Goal: Transaction & Acquisition: Book appointment/travel/reservation

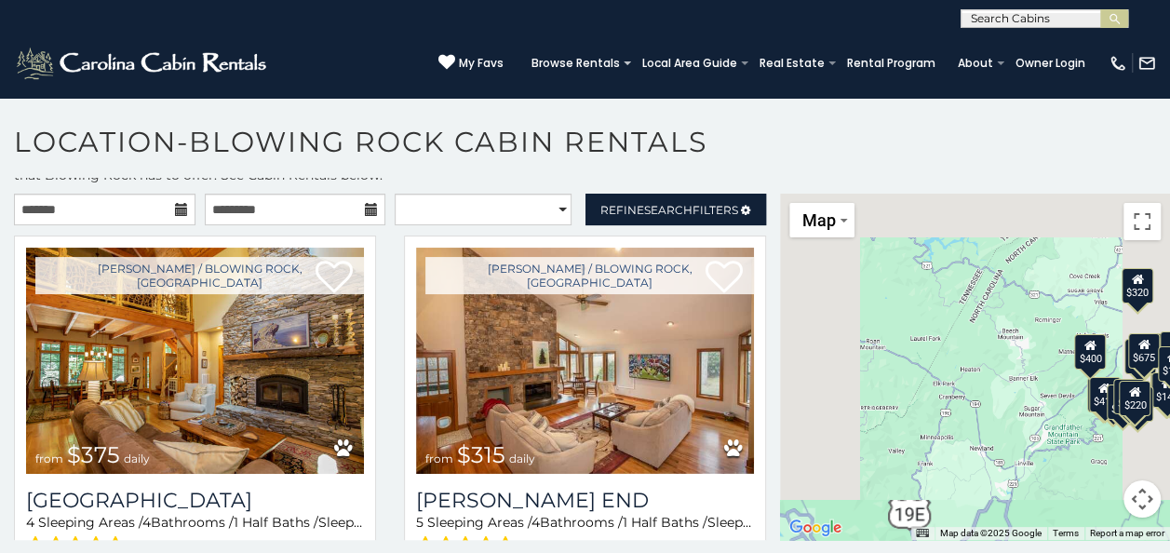
scroll to position [35, 0]
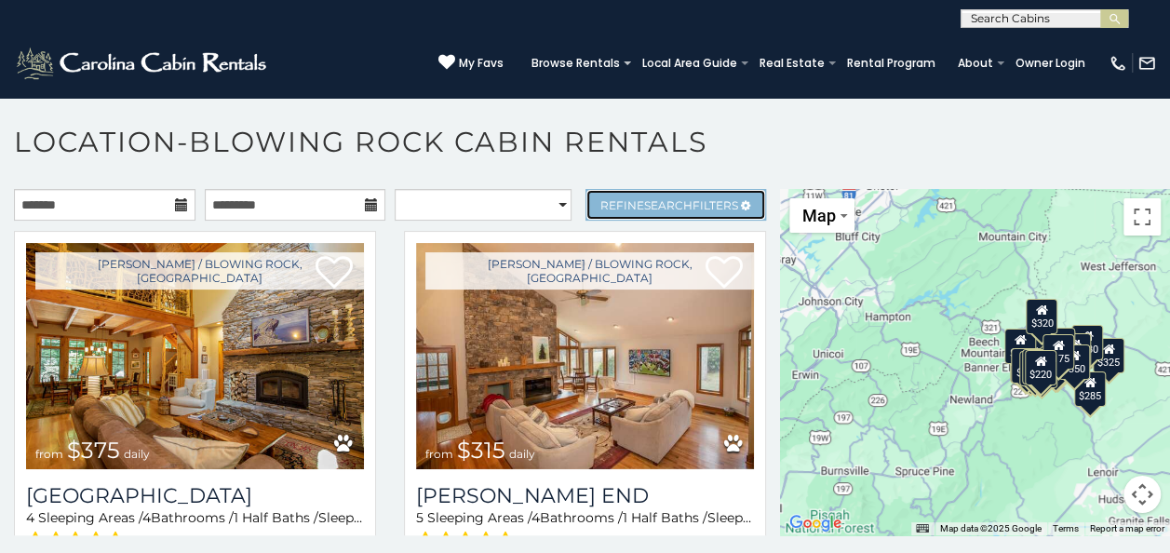
click at [655, 198] on span "Search" at bounding box center [668, 205] width 48 height 14
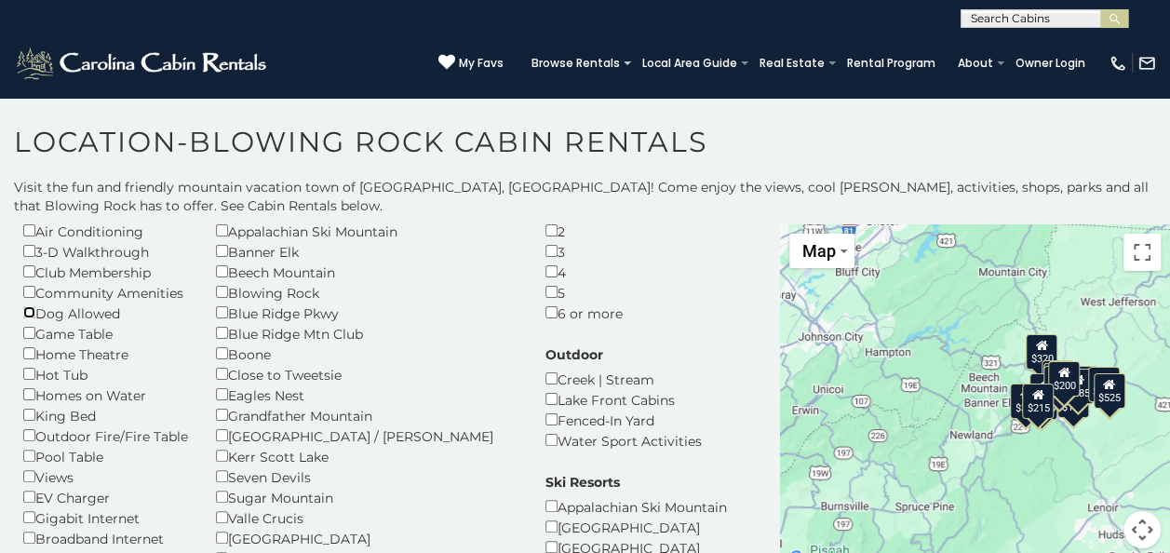
scroll to position [186, 0]
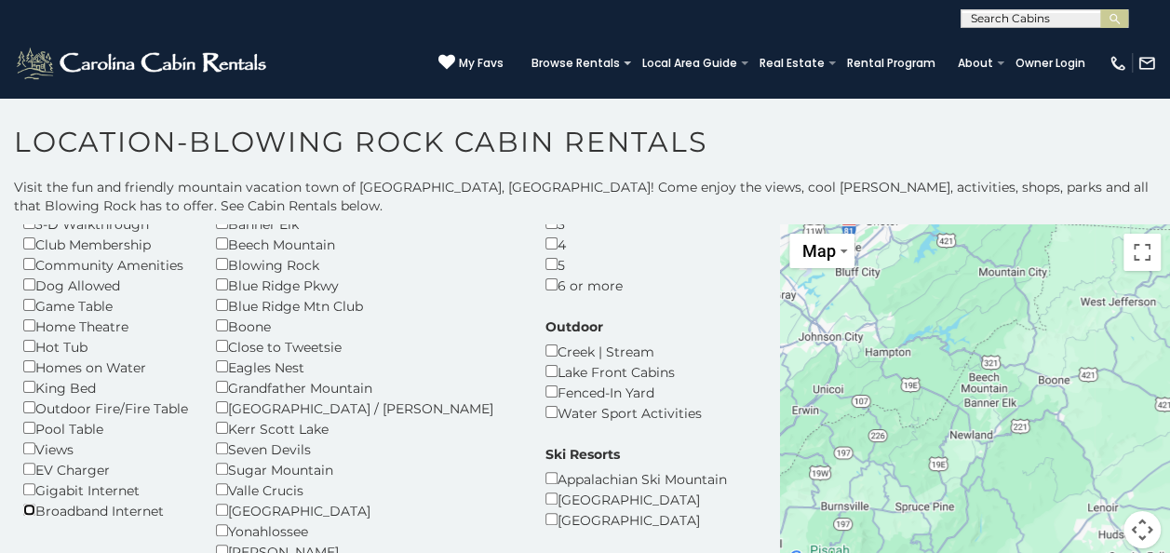
scroll to position [93, 0]
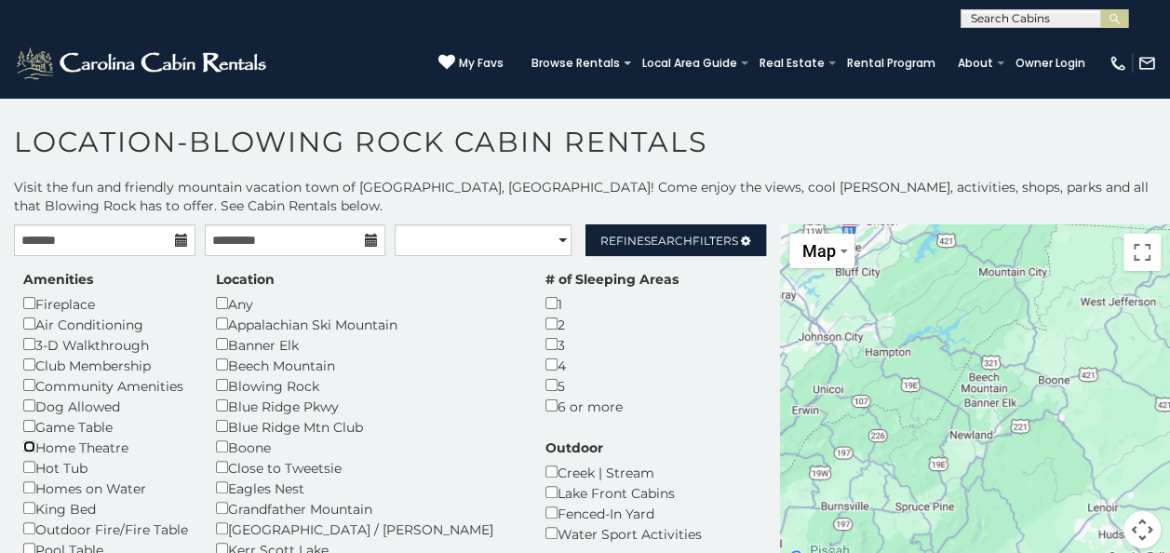
scroll to position [93, 0]
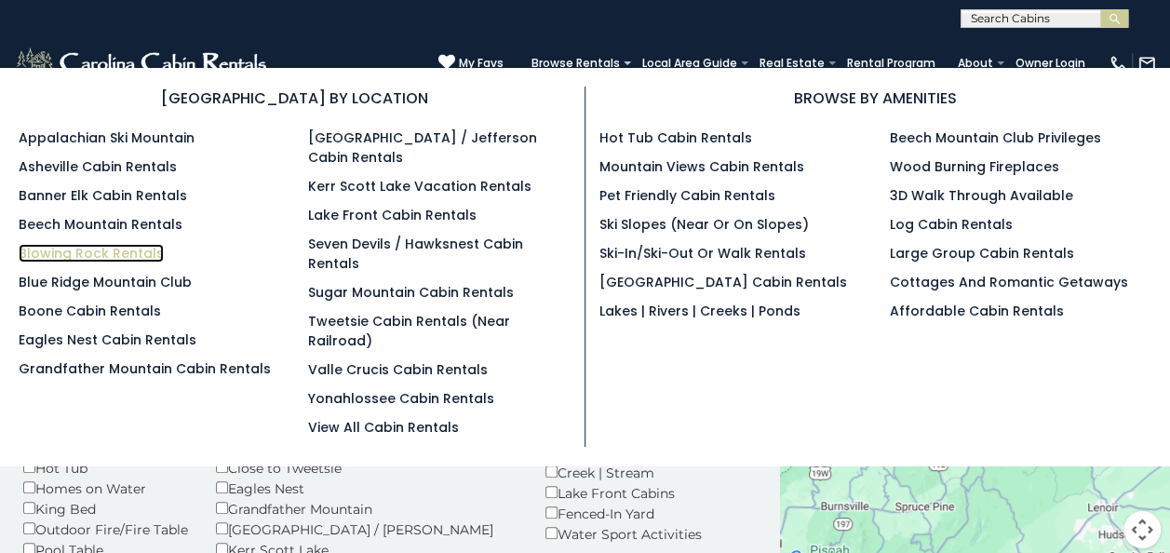
click at [86, 247] on link "Blowing Rock Rentals" at bounding box center [91, 253] width 145 height 19
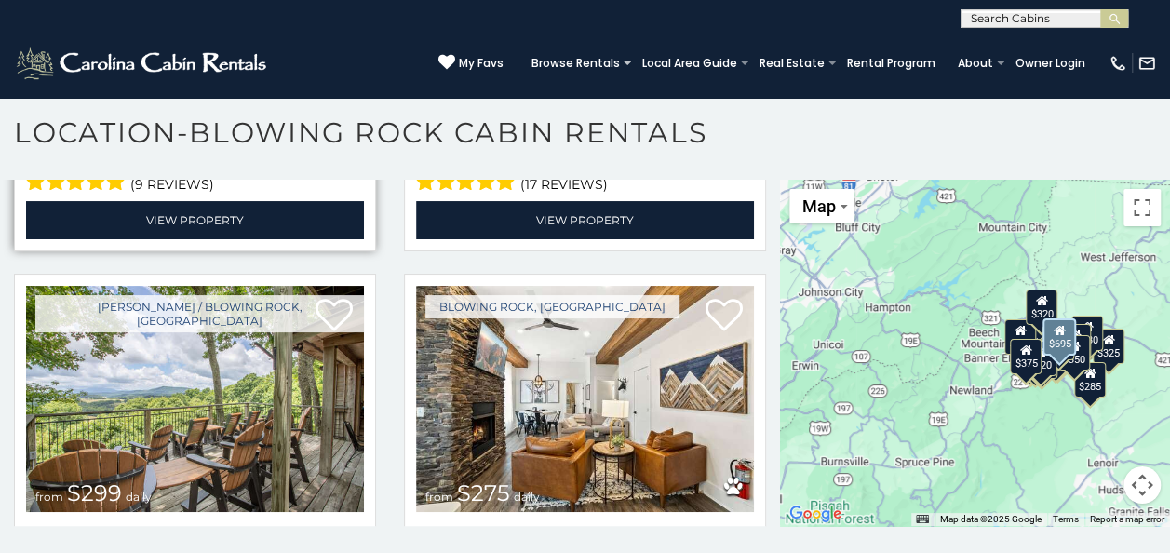
scroll to position [837, 0]
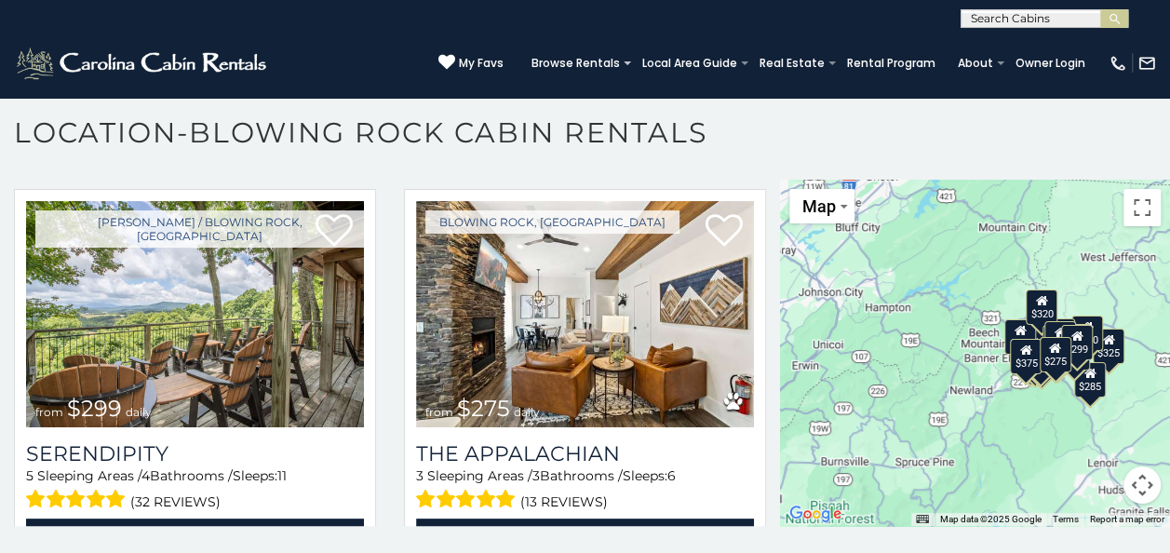
click at [964, 355] on div "$375 $315 $695 $380 $299 $275 $125 $140 $325 $315 $375 $285 $250 $325 $675 $930…" at bounding box center [975, 353] width 390 height 346
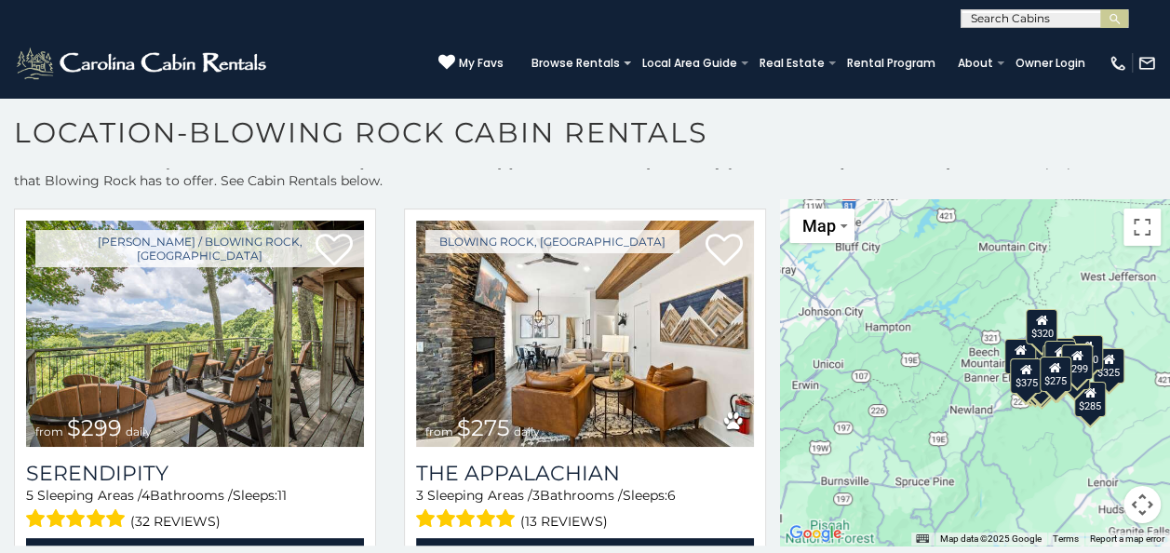
scroll to position [0, 0]
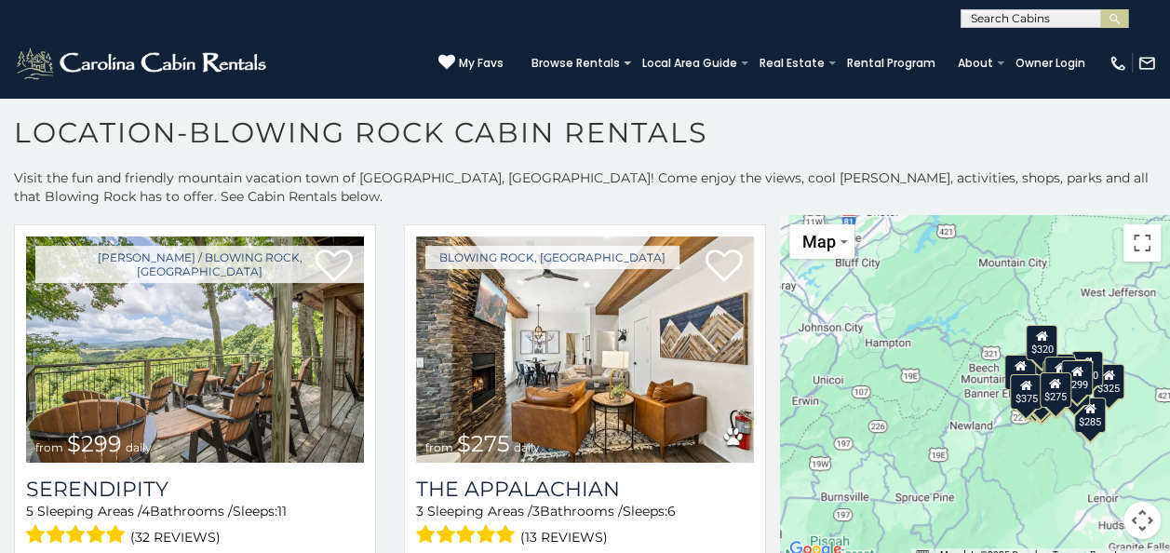
click at [969, 381] on div "$375 $315 $695 $380 $299 $275 $125 $140 $325 $315 $375 $285 $250 $325 $675 $930…" at bounding box center [975, 388] width 390 height 346
click at [971, 383] on div "$375 $315 $695 $380 $299 $275 $125 $140 $325 $315 $375 $285 $250 $325 $675 $930…" at bounding box center [975, 388] width 390 height 346
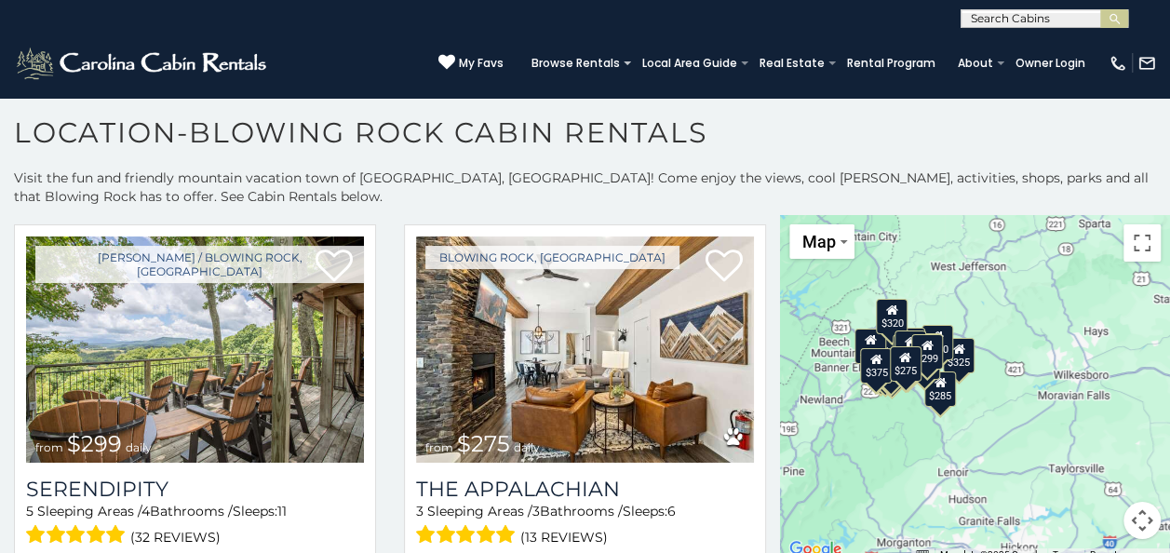
drag, startPoint x: 997, startPoint y: 389, endPoint x: 873, endPoint y: 369, distance: 126.2
click at [873, 369] on div "$375 $315 $695 $380 $299 $275 $125 $140 $325 $315 $375 $285 $250 $325 $675 $930…" at bounding box center [975, 388] width 390 height 346
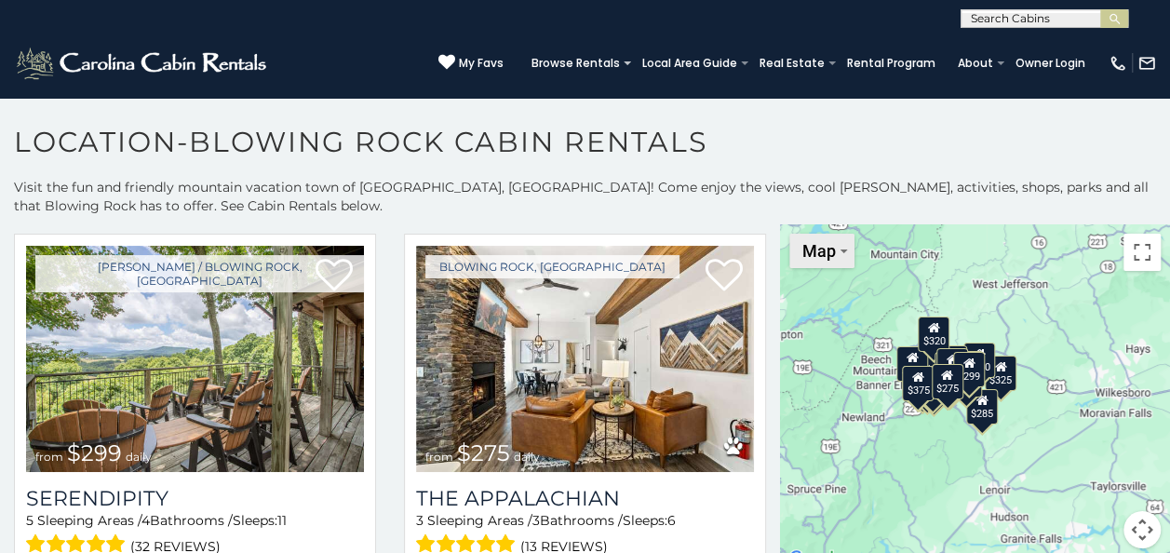
click at [834, 247] on button "Map" at bounding box center [821, 251] width 65 height 34
click at [1128, 254] on button "Toggle fullscreen view" at bounding box center [1141, 252] width 37 height 37
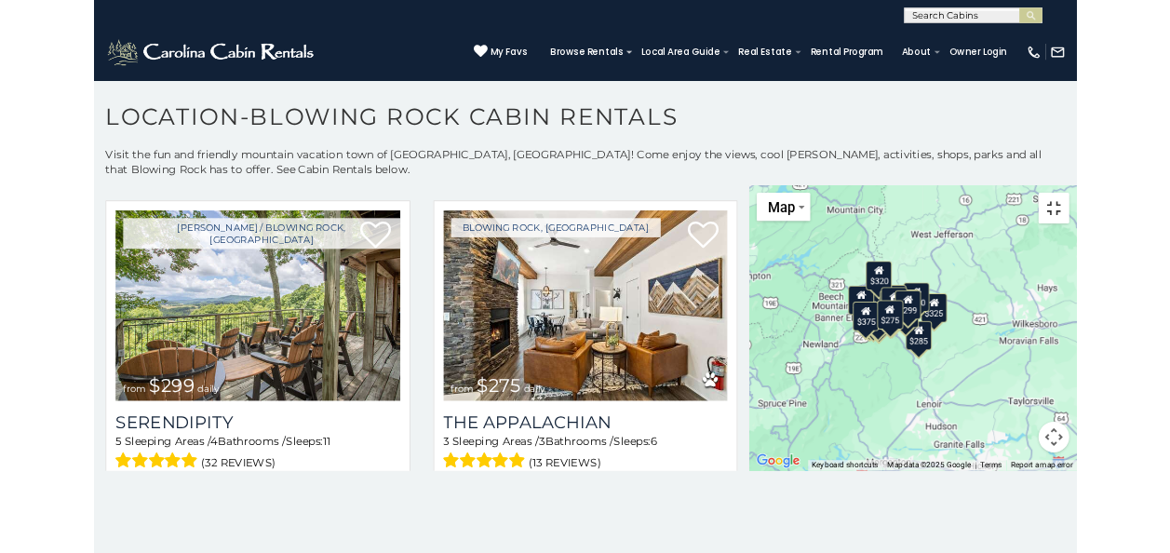
scroll to position [850, 0]
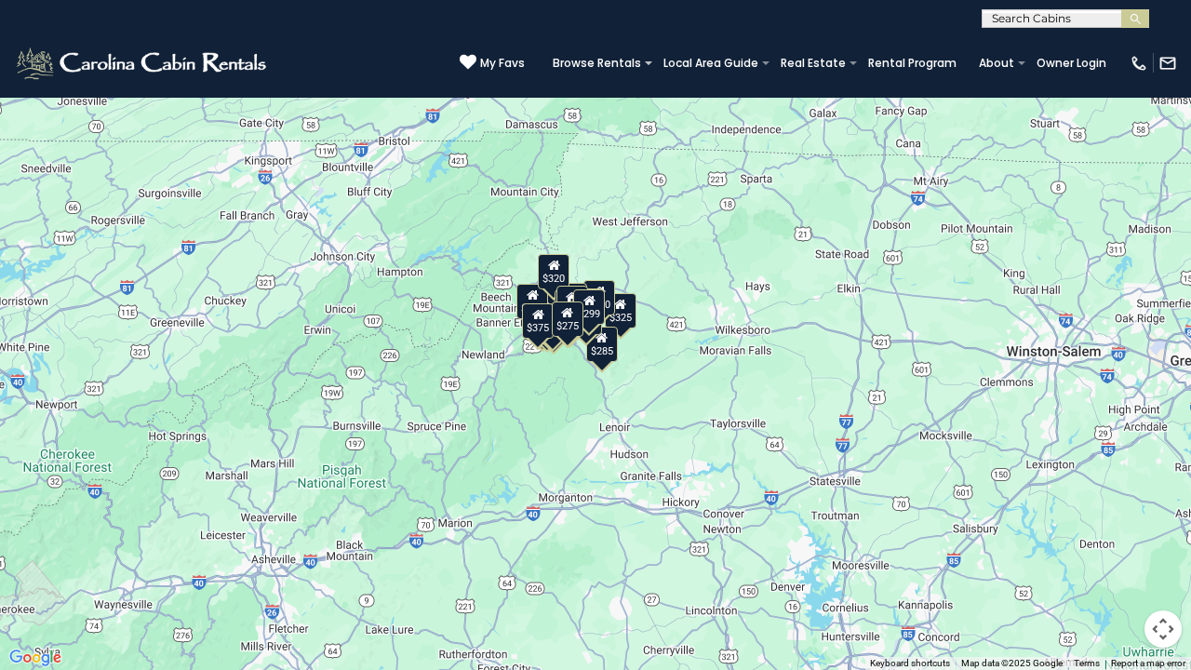
click at [594, 322] on div "$299" at bounding box center [589, 306] width 32 height 35
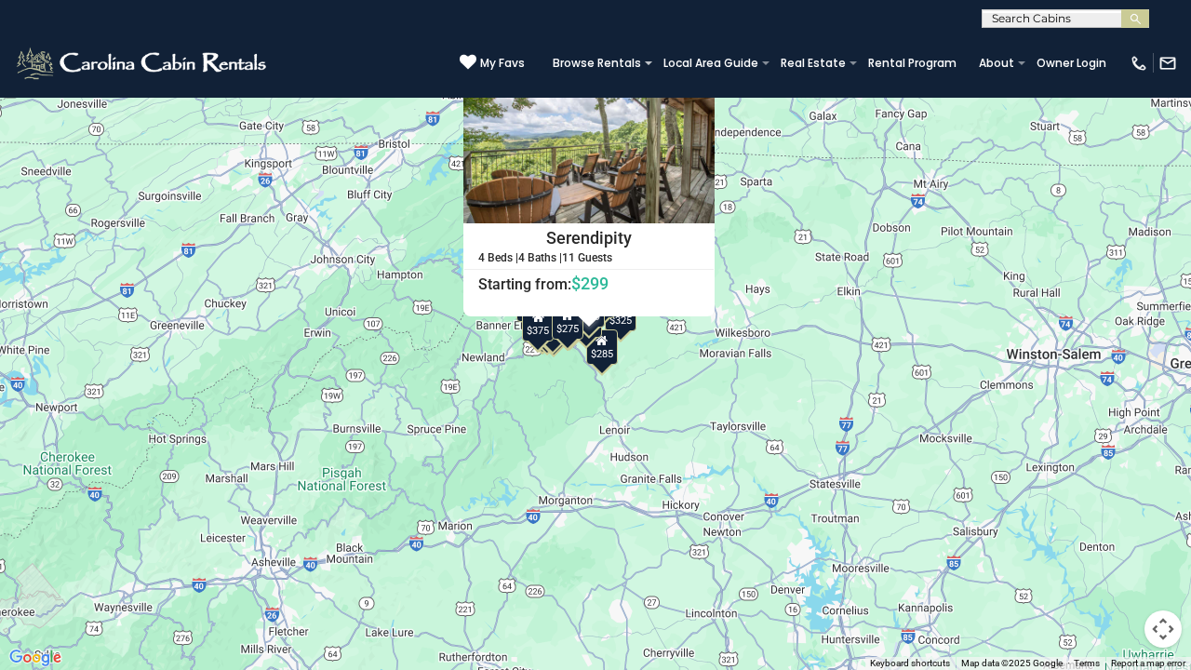
drag, startPoint x: 653, startPoint y: 350, endPoint x: 630, endPoint y: 354, distance: 23.6
click at [652, 350] on div "$375 $315 $695 $380 $299 $275 $125 $140 $325 $315 $375 $285 $250 $325 $675 $930…" at bounding box center [595, 335] width 1191 height 670
drag, startPoint x: 555, startPoint y: 385, endPoint x: 474, endPoint y: 328, distance: 99.4
click at [551, 385] on div "$375 $315 $695 $380 $299 $275 $125 $140 $325 $315 $375 $285 $250 $325 $675 $930…" at bounding box center [595, 335] width 1191 height 670
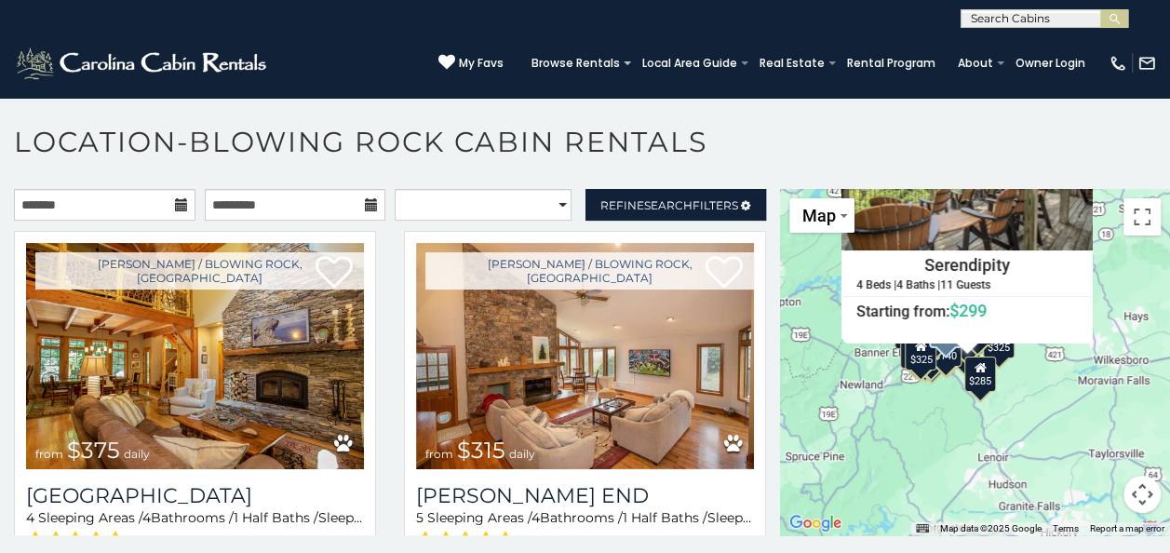
scroll to position [0, 0]
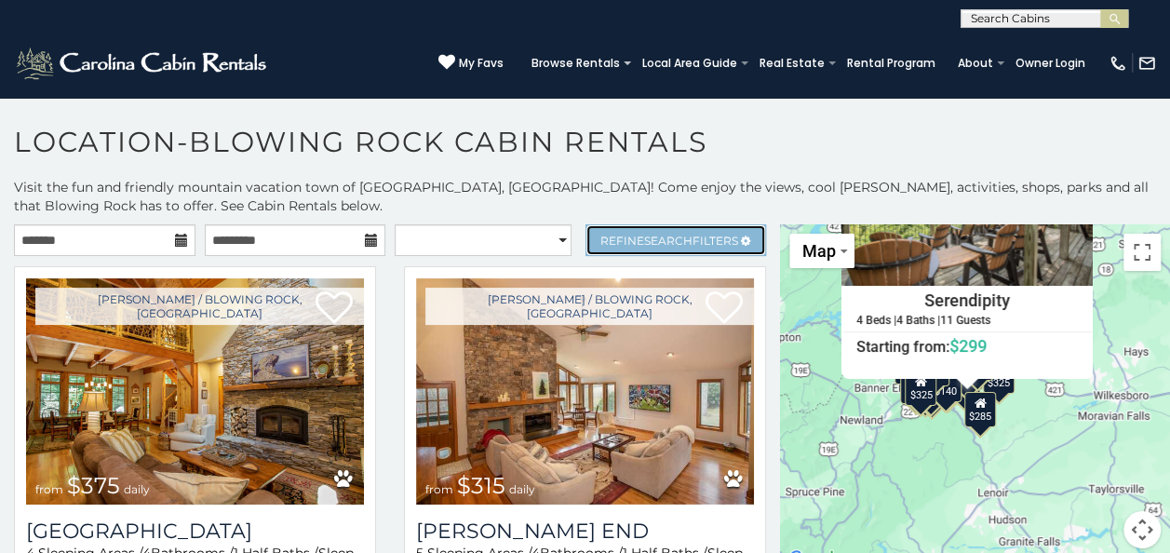
click at [683, 238] on span "Refine Search Filters" at bounding box center [669, 241] width 138 height 14
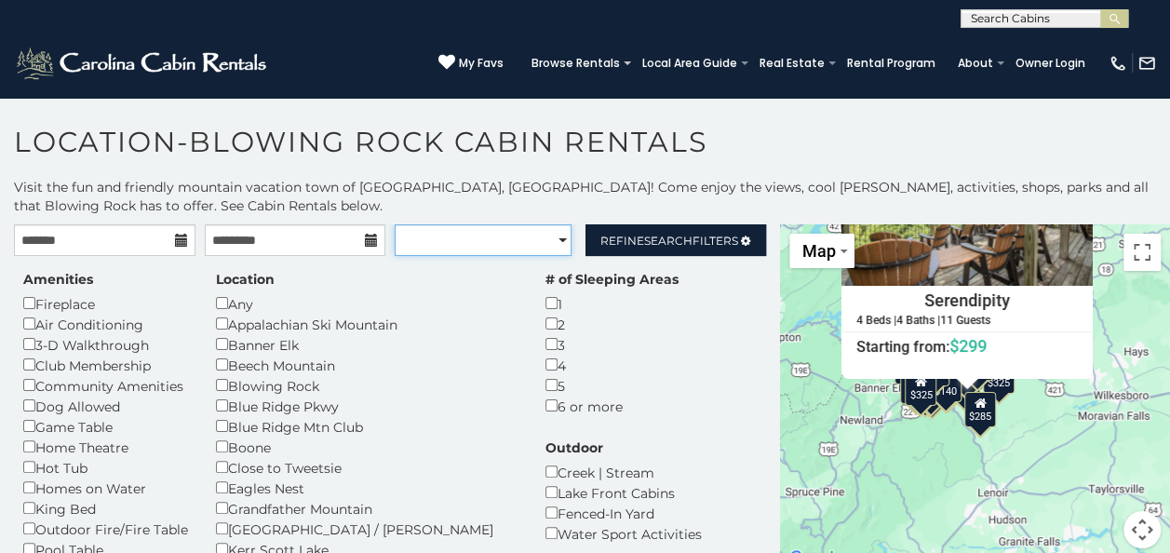
click at [459, 235] on select "**********" at bounding box center [483, 240] width 177 height 32
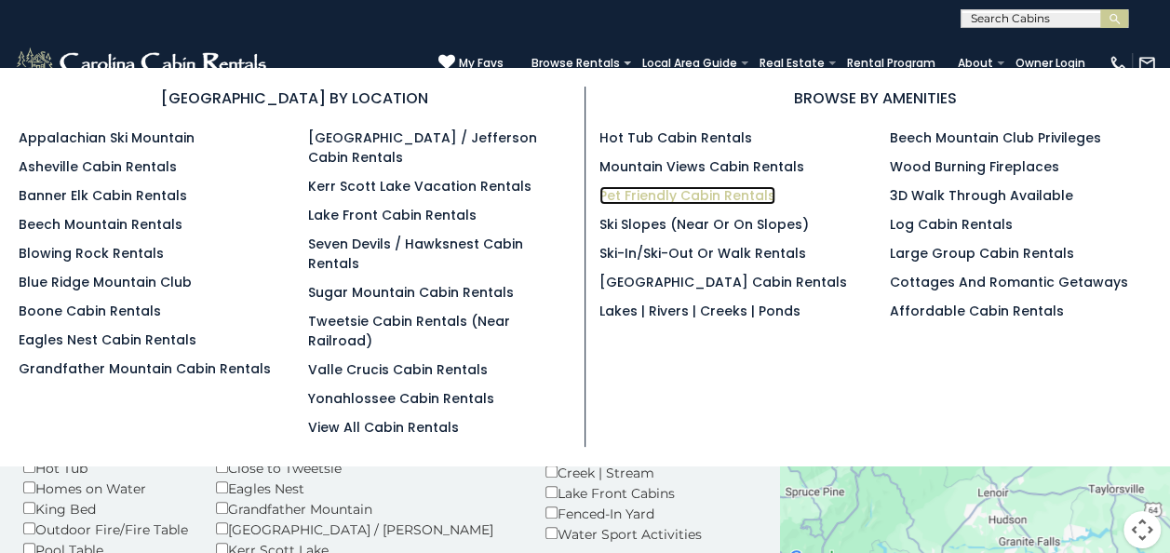
click at [668, 194] on link "Pet Friendly Cabin Rentals" at bounding box center [687, 195] width 176 height 19
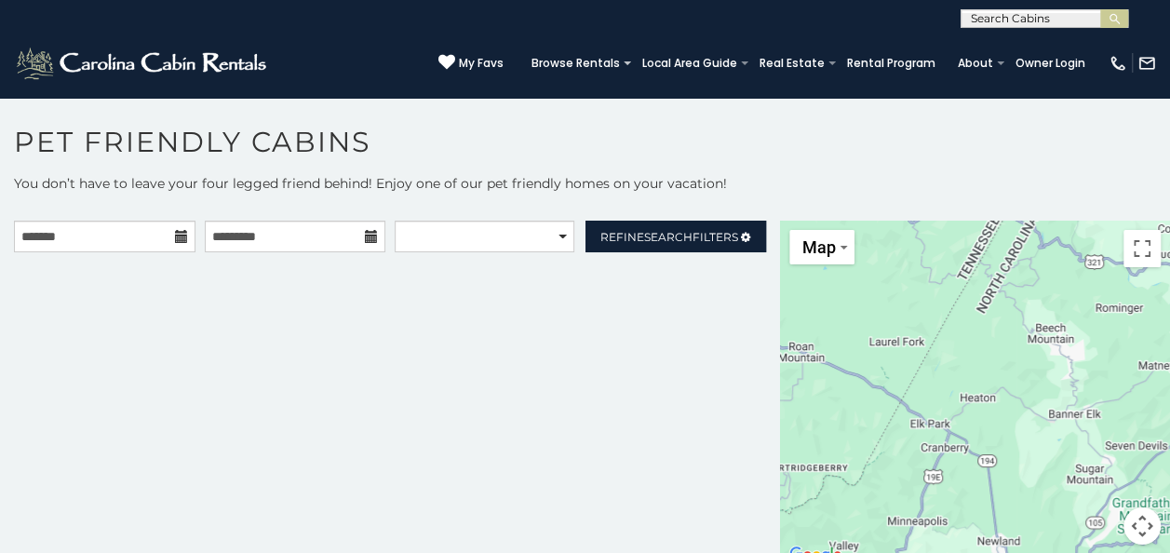
scroll to position [7, 0]
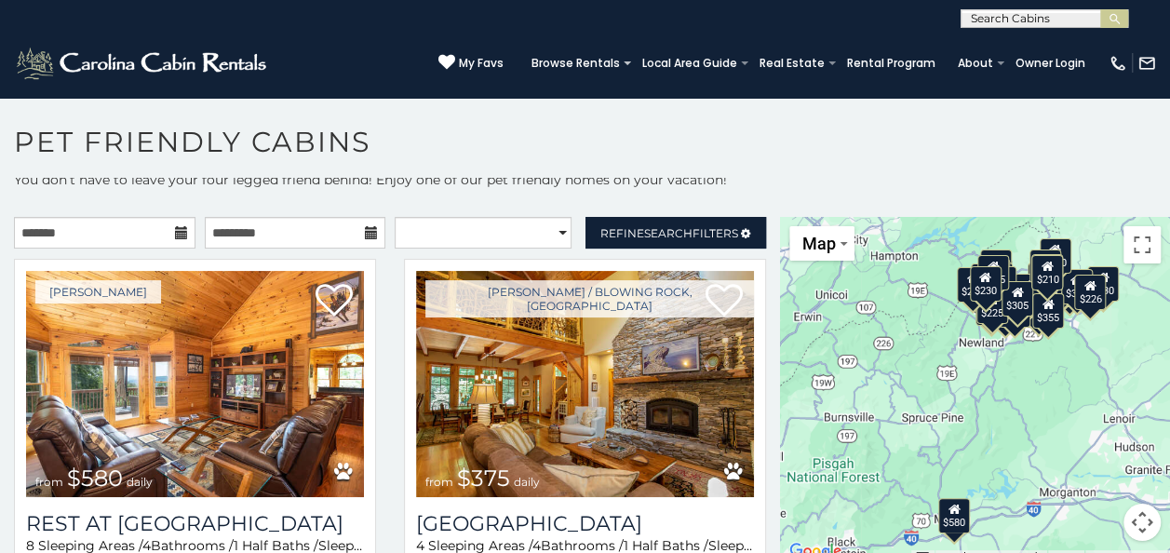
click at [175, 235] on icon at bounding box center [181, 232] width 13 height 13
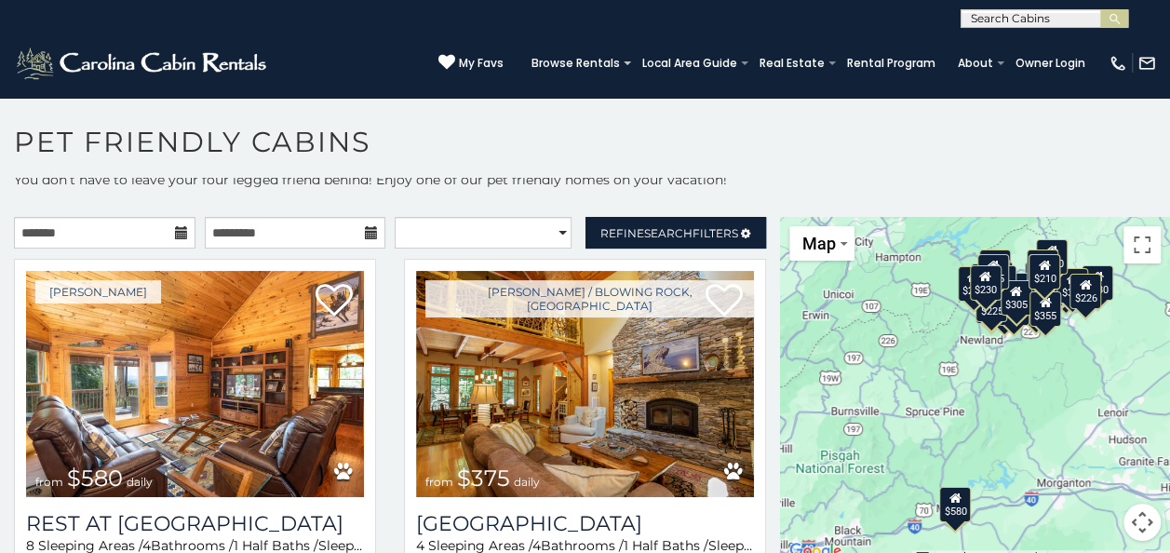
click at [175, 232] on icon at bounding box center [181, 232] width 13 height 13
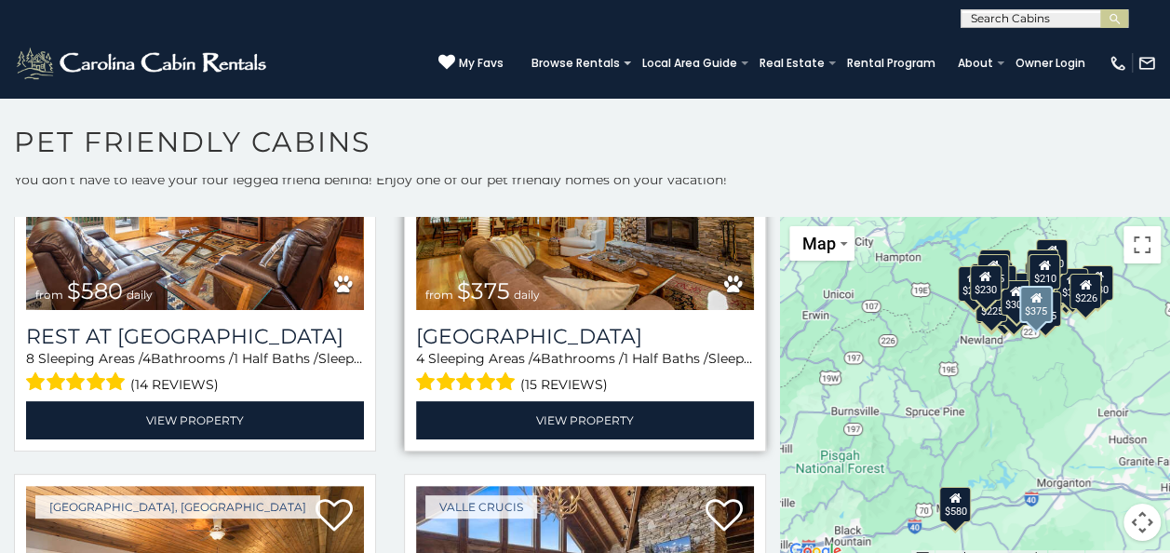
scroll to position [279, 0]
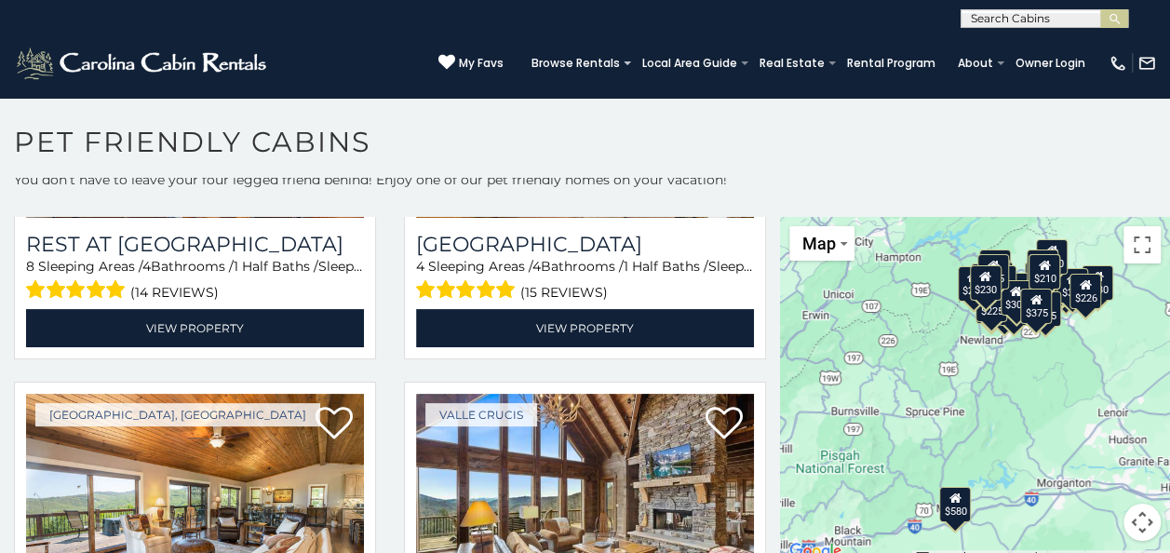
click at [1010, 400] on div "$580 $375 $325 $451 $460 $315 $315 $330 $395 $355 $650 $675 $930 $380 $375 $325…" at bounding box center [975, 390] width 390 height 346
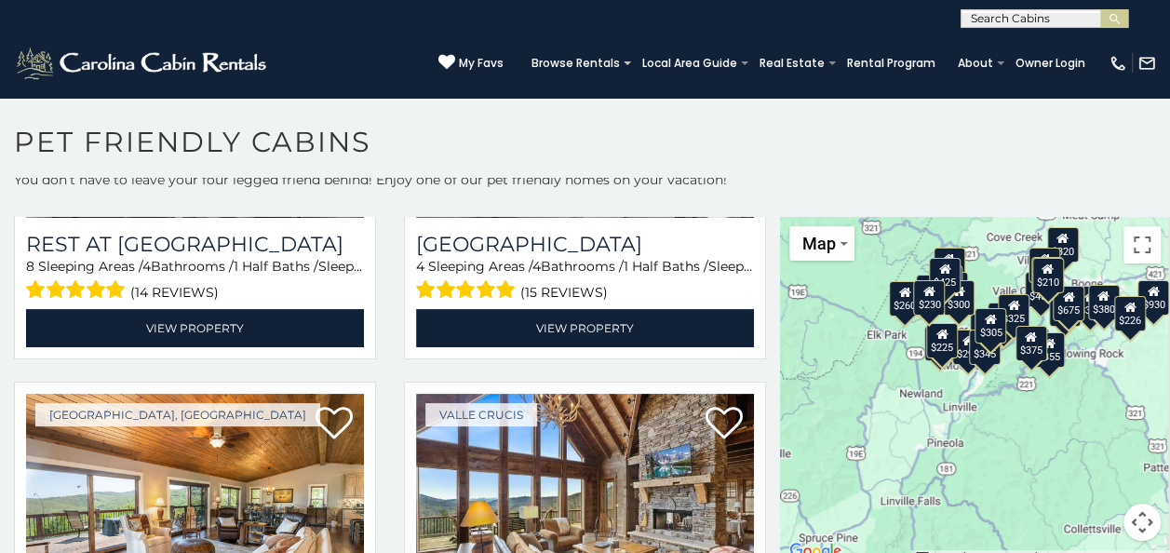
drag, startPoint x: 1005, startPoint y: 351, endPoint x: 986, endPoint y: 462, distance: 112.3
click at [981, 477] on div "$580 $375 $325 $451 $460 $315 $315 $330 $395 $355 $650 $675 $930 $380 $375 $325…" at bounding box center [975, 390] width 390 height 346
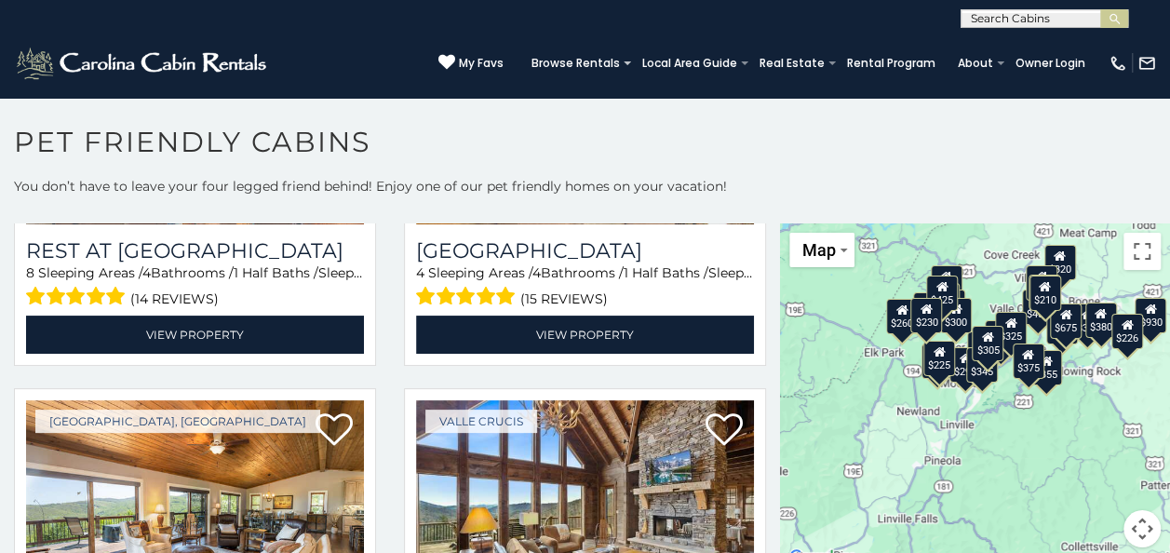
scroll to position [0, 0]
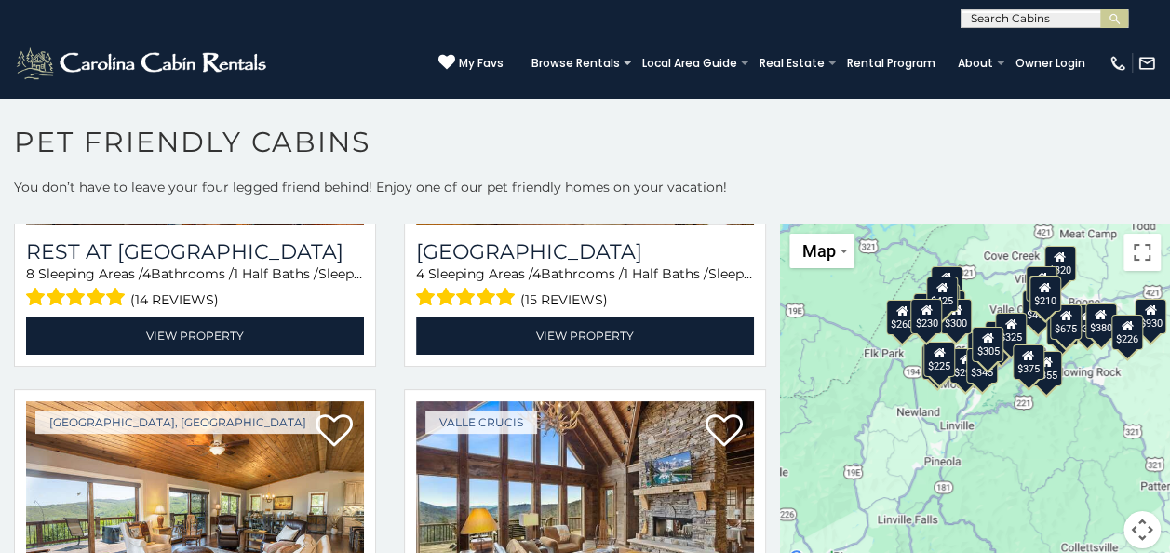
click at [1061, 409] on div "$580 $375 $325 $451 $460 $315 $315 $330 $395 $355 $650 $675 $930 $380 $375 $325…" at bounding box center [975, 397] width 390 height 346
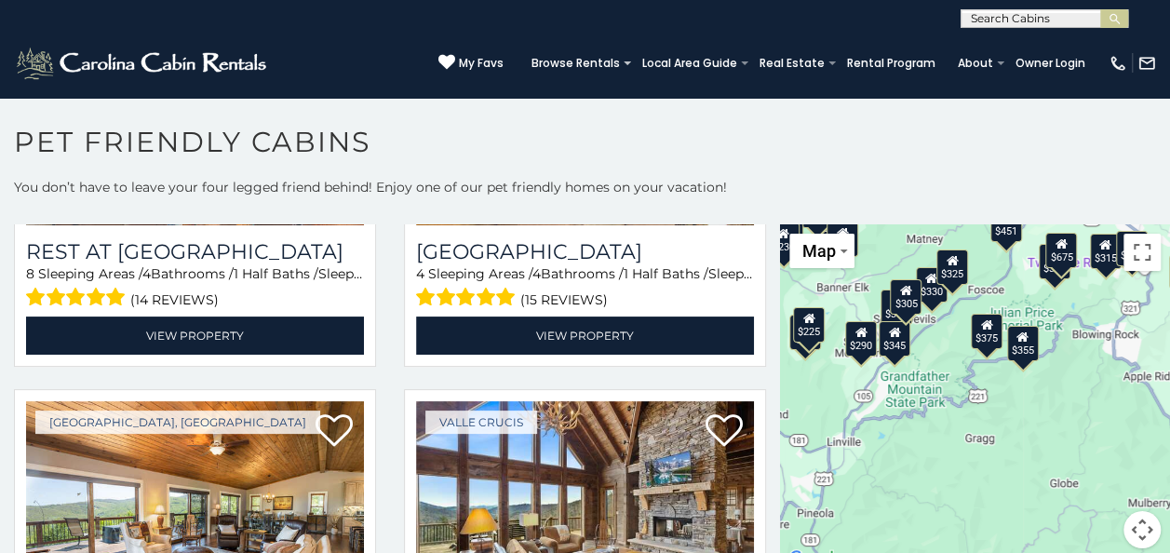
click at [1059, 406] on div "$580 $375 $325 $451 $460 $315 $315 $330 $395 $355 $650 $675 $930 $380 $375 $325…" at bounding box center [975, 397] width 390 height 346
click at [1056, 400] on div "$580 $375 $325 $451 $460 $315 $315 $330 $395 $355 $650 $675 $930 $380 $375 $325…" at bounding box center [975, 397] width 390 height 346
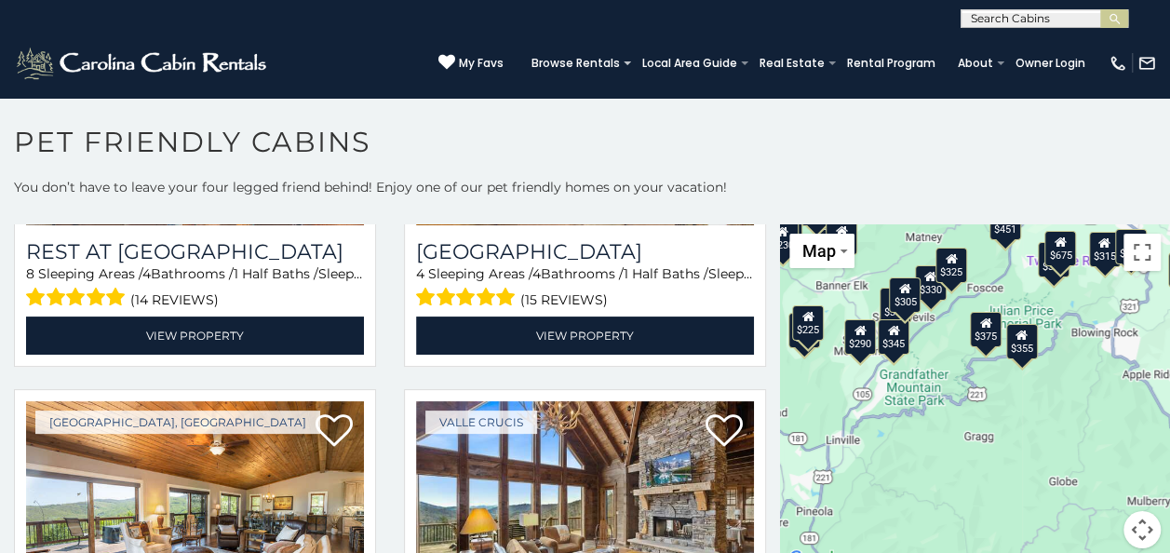
click at [1055, 363] on div "$580 $375 $325 $451 $460 $315 $315 $330 $395 $355 $650 $675 $930 $380 $375 $325…" at bounding box center [975, 397] width 390 height 346
click at [1057, 362] on div "$580 $375 $325 $451 $460 $315 $315 $330 $395 $355 $650 $675 $930 $380 $375 $325…" at bounding box center [975, 397] width 390 height 346
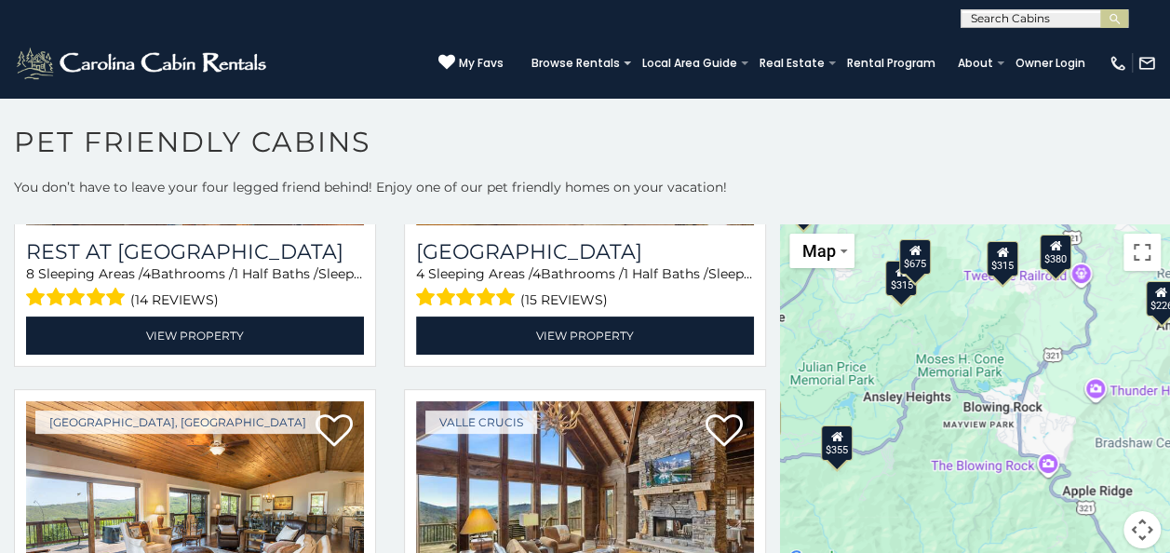
drag, startPoint x: 1043, startPoint y: 340, endPoint x: 900, endPoint y: 448, distance: 180.0
click at [900, 448] on div "$580 $375 $325 $451 $460 $315 $315 $330 $395 $355 $650 $675 $930 $380 $375 $325…" at bounding box center [975, 397] width 390 height 346
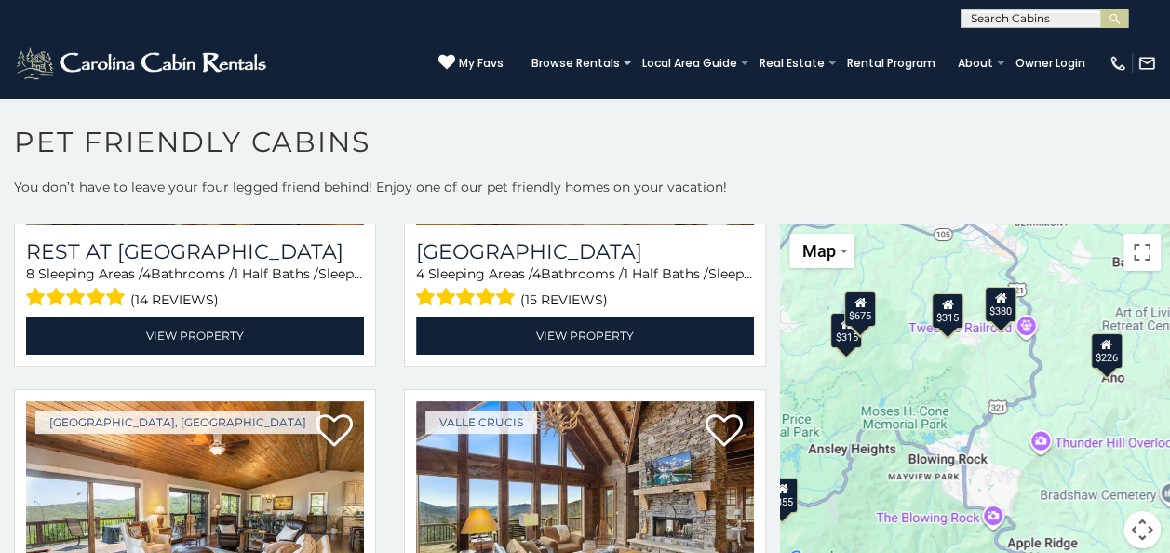
drag, startPoint x: 994, startPoint y: 365, endPoint x: 930, endPoint y: 424, distance: 87.6
click at [930, 424] on div "$580 $375 $325 $451 $460 $315 $315 $330 $395 $355 $650 $675 $930 $380 $375 $325…" at bounding box center [975, 397] width 390 height 346
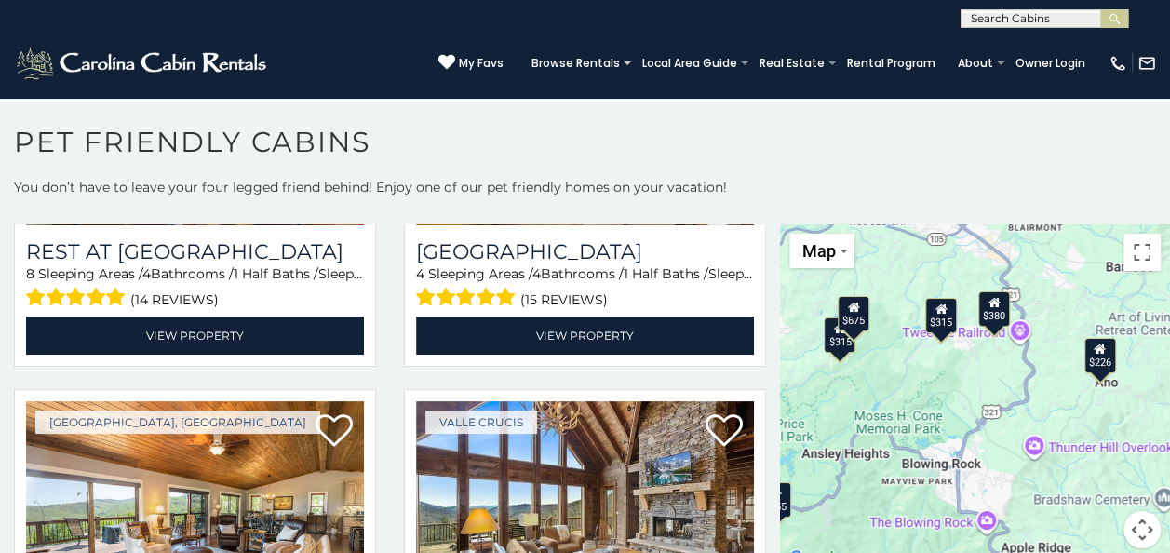
click at [951, 415] on div "$580 $375 $325 $451 $460 $315 $315 $330 $395 $355 $650 $675 $930 $380 $375 $325…" at bounding box center [975, 397] width 390 height 346
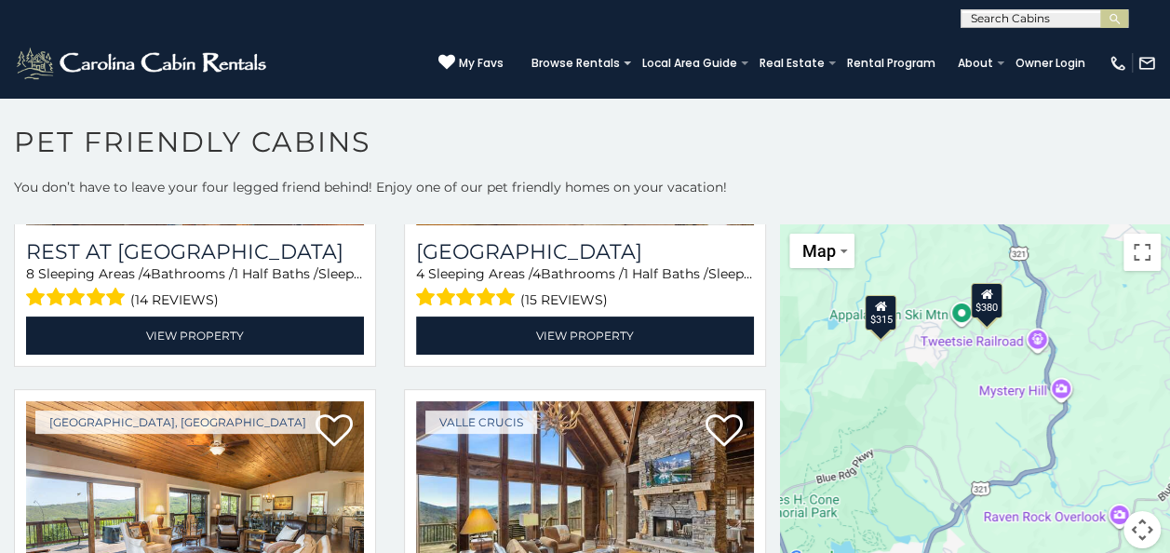
drag, startPoint x: 994, startPoint y: 323, endPoint x: 940, endPoint y: 420, distance: 110.8
click at [940, 420] on div "$580 $375 $325 $451 $460 $315 $315 $330 $395 $355 $650 $675 $930 $380 $375 $325…" at bounding box center [975, 397] width 390 height 346
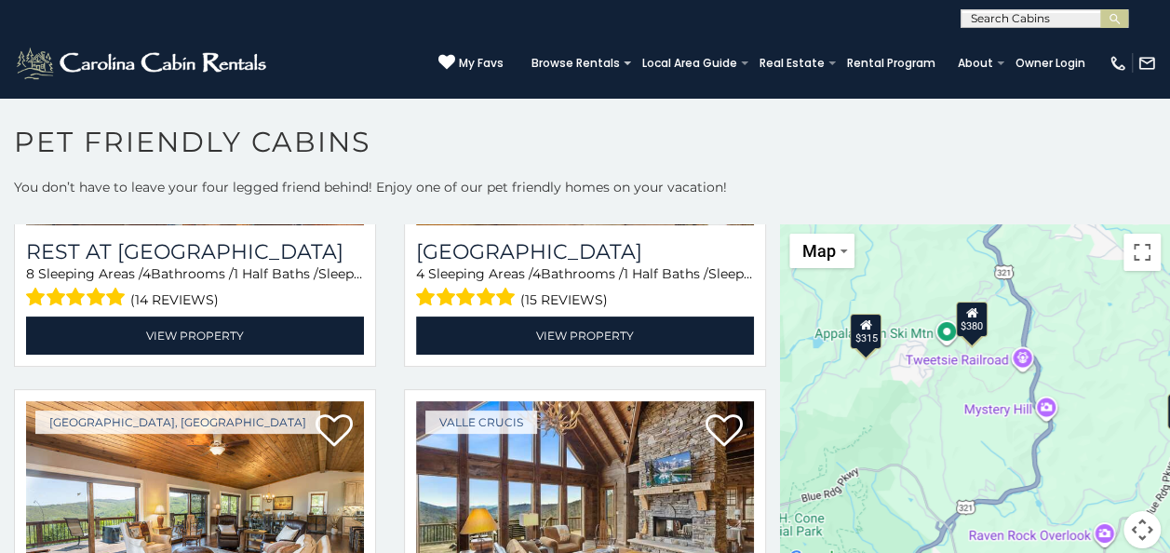
click at [966, 326] on div "$380" at bounding box center [972, 318] width 32 height 35
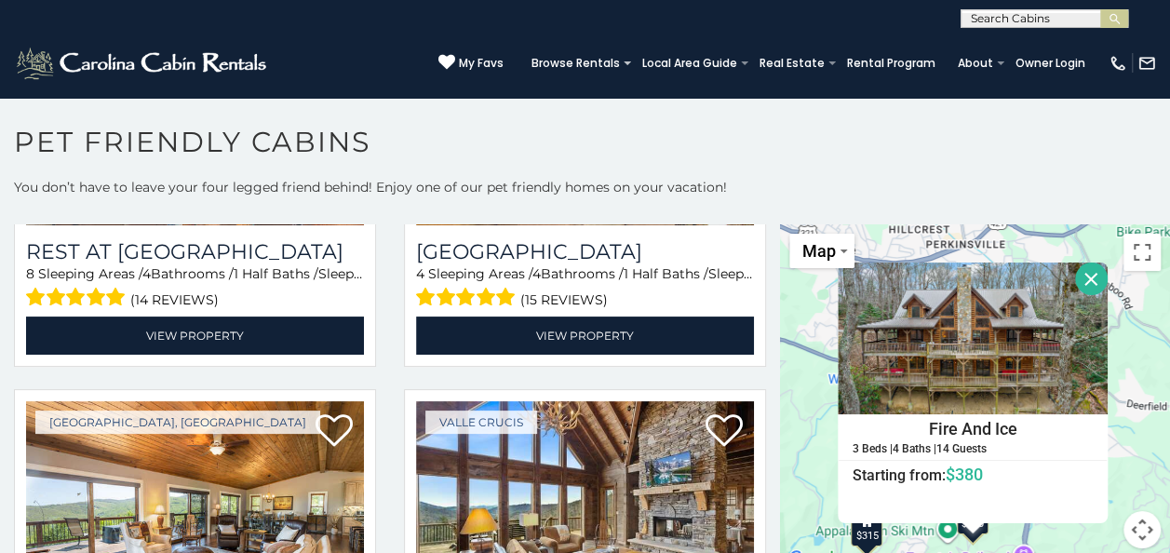
click at [951, 540] on div "$580 $375 $325 $451 $460 $315 $315 $330 $395 $355 $650 $675 $930 $380 $375 $325…" at bounding box center [975, 397] width 390 height 346
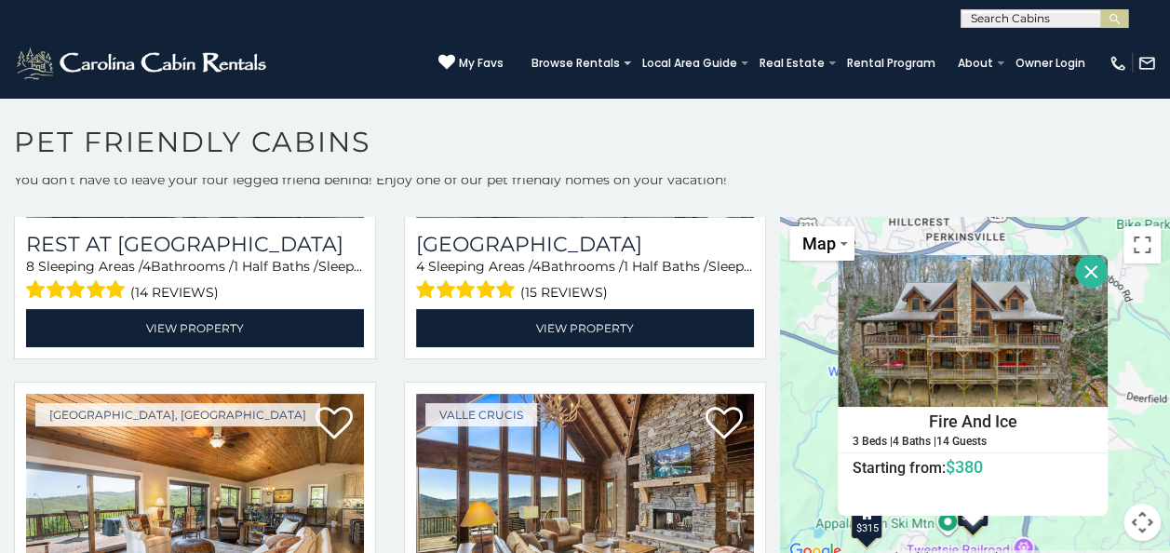
click at [1073, 532] on div "$580 $375 $325 $451 $460 $315 $315 $330 $395 $355 $650 $675 $930 $380 $375 $325…" at bounding box center [975, 390] width 390 height 346
click at [1085, 266] on button "Close" at bounding box center [1091, 271] width 33 height 33
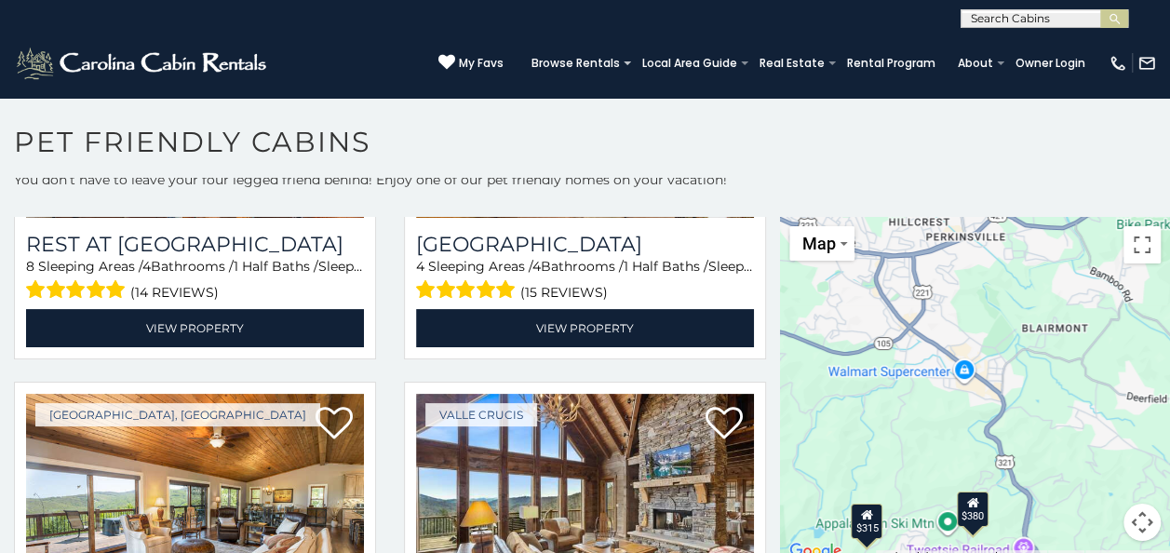
scroll to position [9, 0]
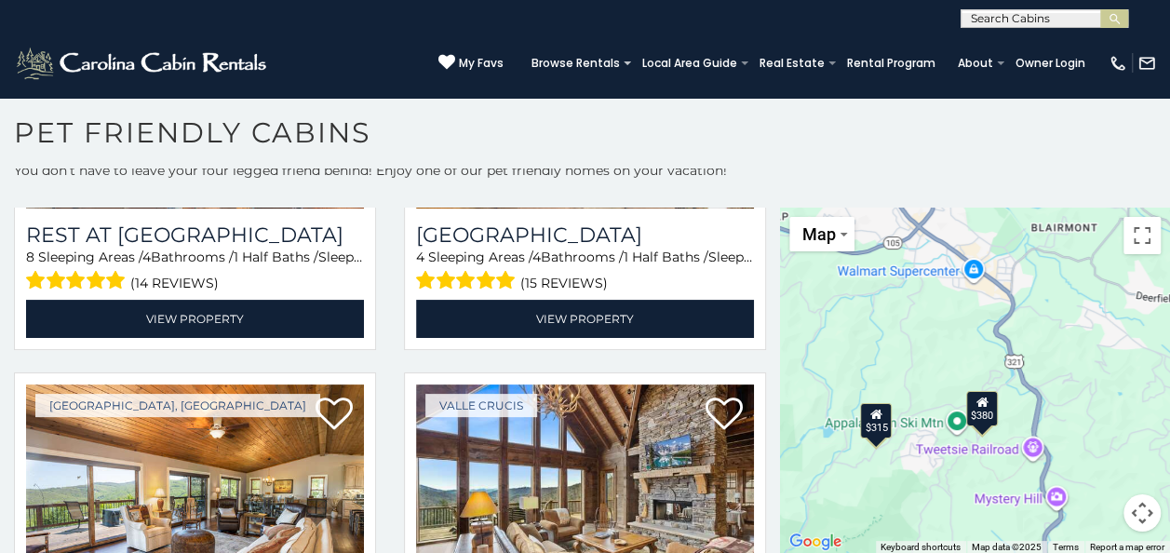
drag, startPoint x: 947, startPoint y: 437, endPoint x: 953, endPoint y: 354, distance: 83.9
click at [957, 340] on div "$580 $375 $325 $451 $460 $315 $315 $330 $395 $355 $650 $675 $930 $380 $375 $325…" at bounding box center [975, 380] width 390 height 346
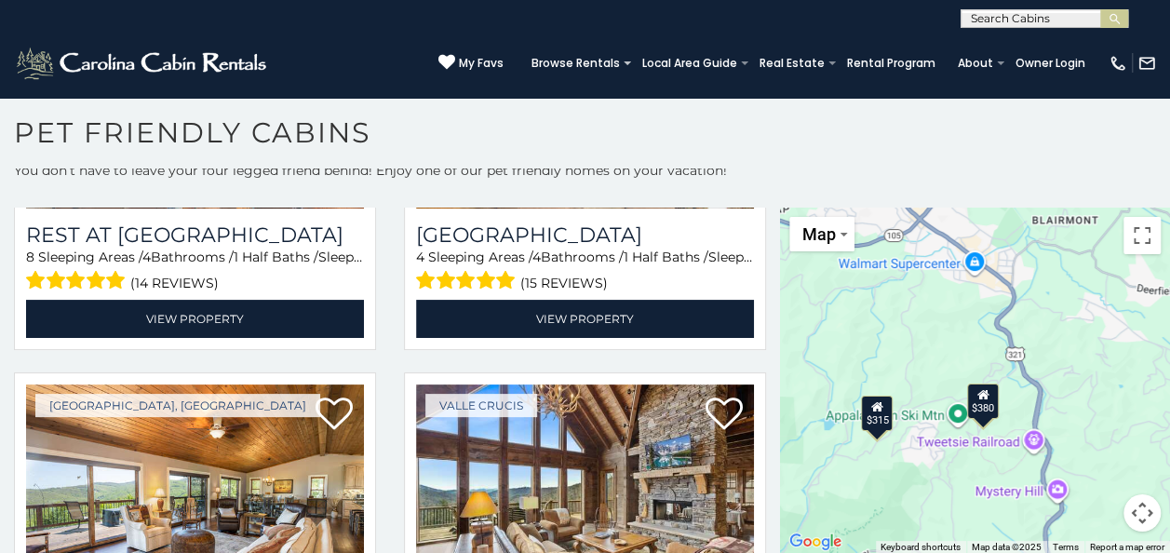
click at [870, 421] on div "$315" at bounding box center [877, 412] width 32 height 35
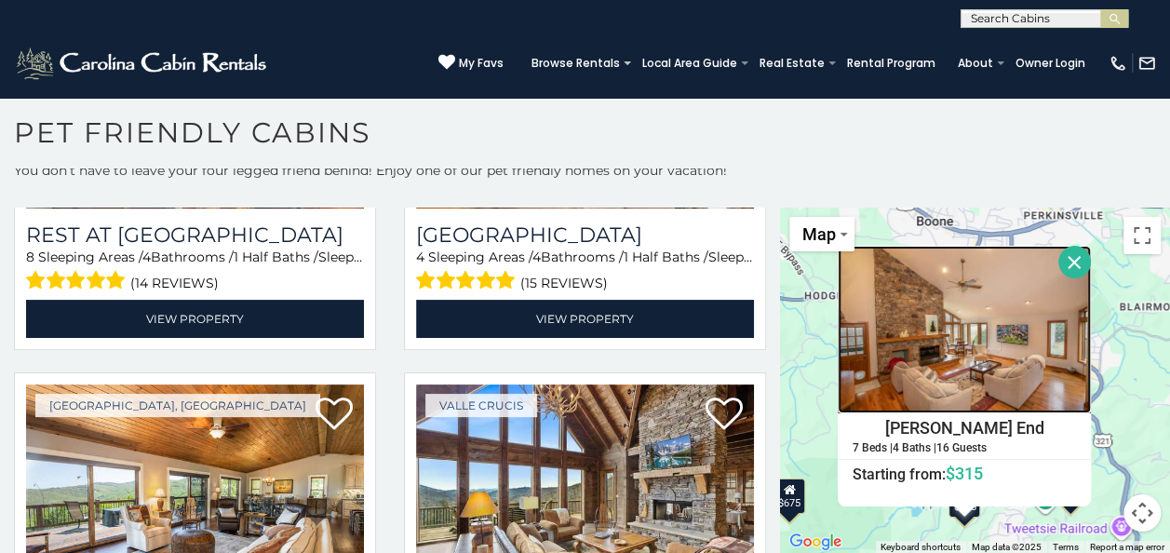
click at [970, 357] on img at bounding box center [962, 329] width 253 height 167
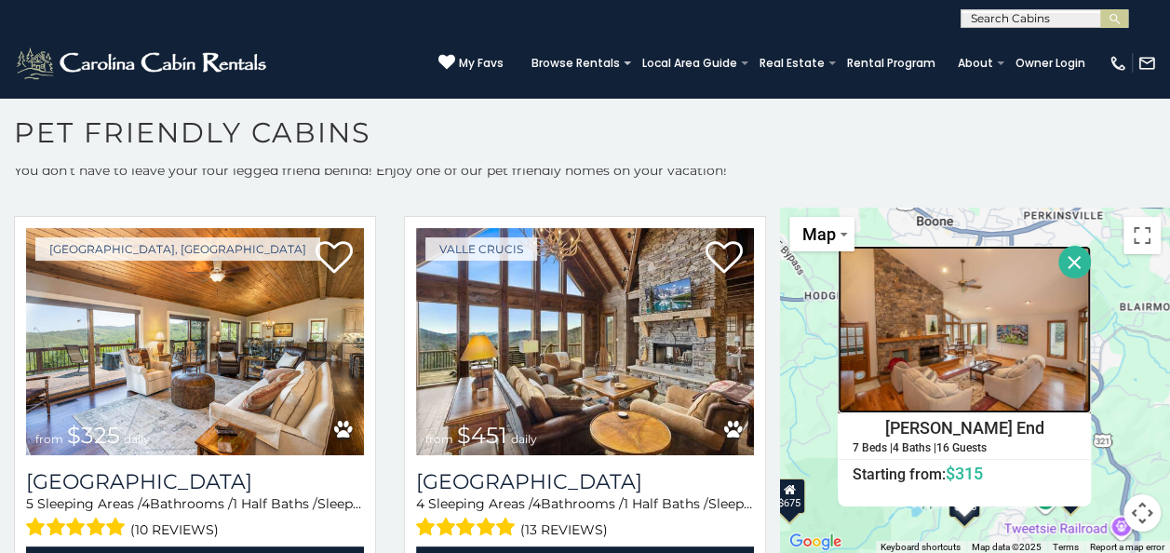
scroll to position [465, 0]
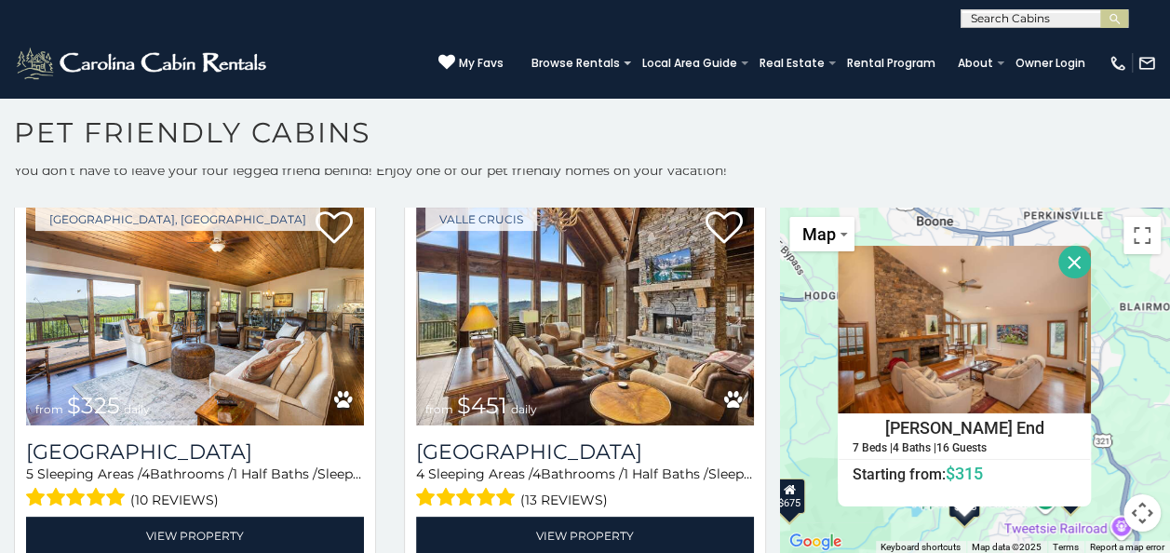
click at [1068, 261] on button "Close" at bounding box center [1074, 262] width 33 height 33
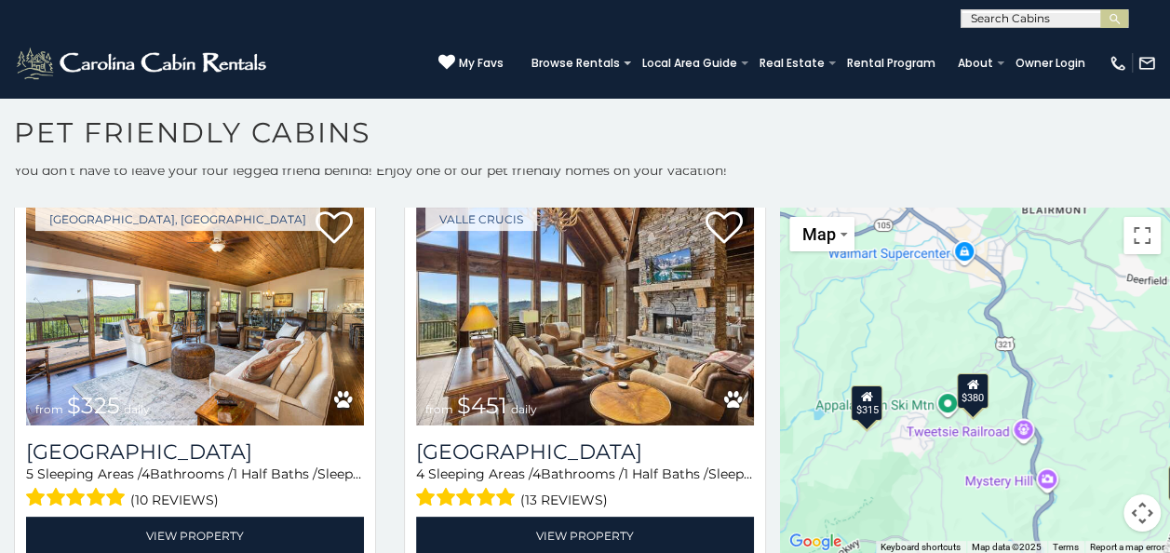
drag, startPoint x: 1033, startPoint y: 354, endPoint x: 943, endPoint y: 301, distance: 104.7
click at [933, 262] on div "$580 $375 $325 $451 $460 $315 $315 $330 $395 $355 $650 $675 $930 $380 $375 $325…" at bounding box center [975, 380] width 390 height 346
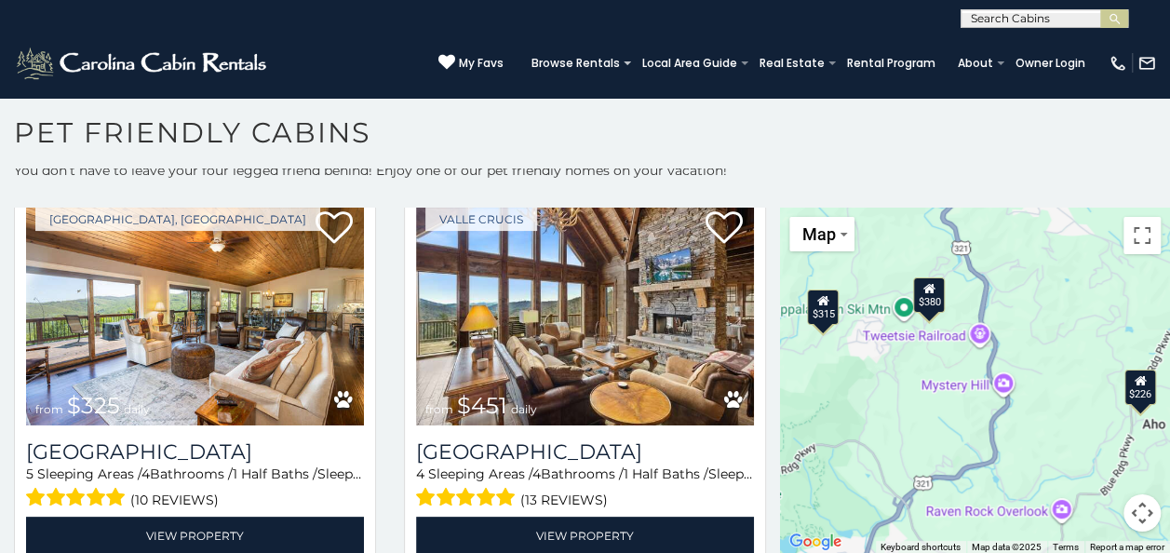
drag, startPoint x: 950, startPoint y: 439, endPoint x: 906, endPoint y: 336, distance: 112.2
click at [906, 336] on div "$580 $375 $325 $451 $460 $315 $315 $330 $395 $355 $650 $675 $930 $380 $375 $325…" at bounding box center [975, 380] width 390 height 346
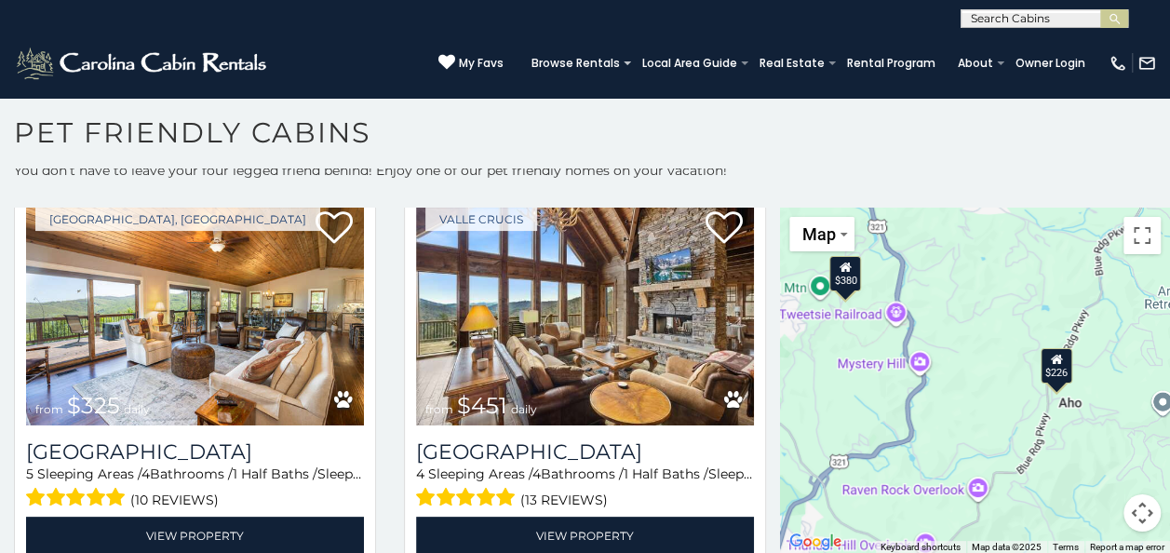
drag, startPoint x: 998, startPoint y: 355, endPoint x: 912, endPoint y: 333, distance: 89.1
click at [912, 333] on div "$580 $375 $325 $451 $460 $315 $315 $330 $395 $355 $650 $675 $930 $380 $375 $325…" at bounding box center [975, 380] width 390 height 346
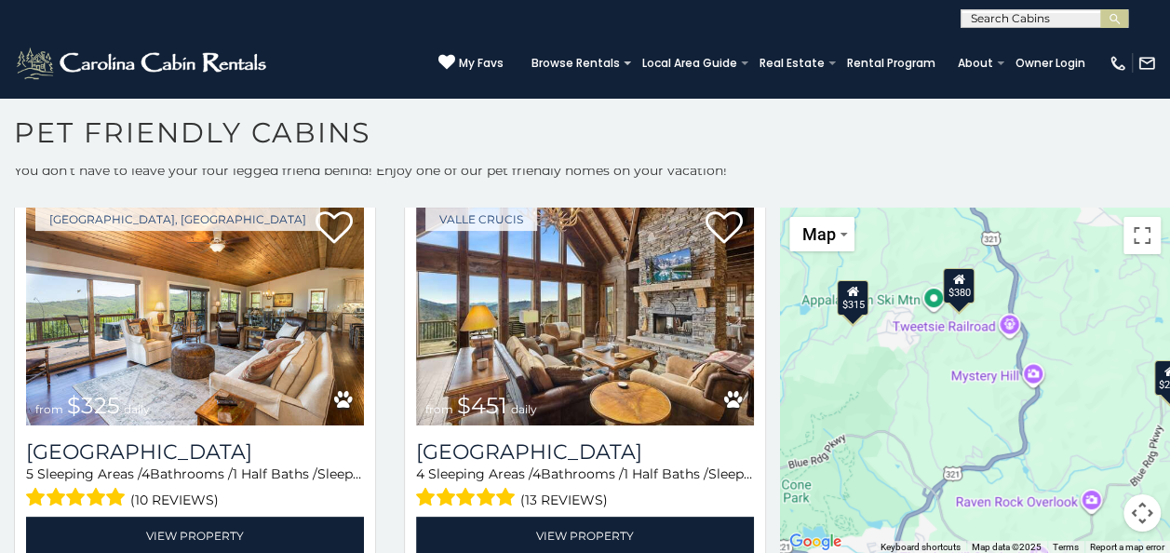
drag, startPoint x: 897, startPoint y: 377, endPoint x: 1013, endPoint y: 388, distance: 116.8
click at [1013, 388] on div "$580 $375 $325 $451 $460 $315 $315 $330 $395 $355 $650 $675 $930 $380 $375 $325…" at bounding box center [975, 380] width 390 height 346
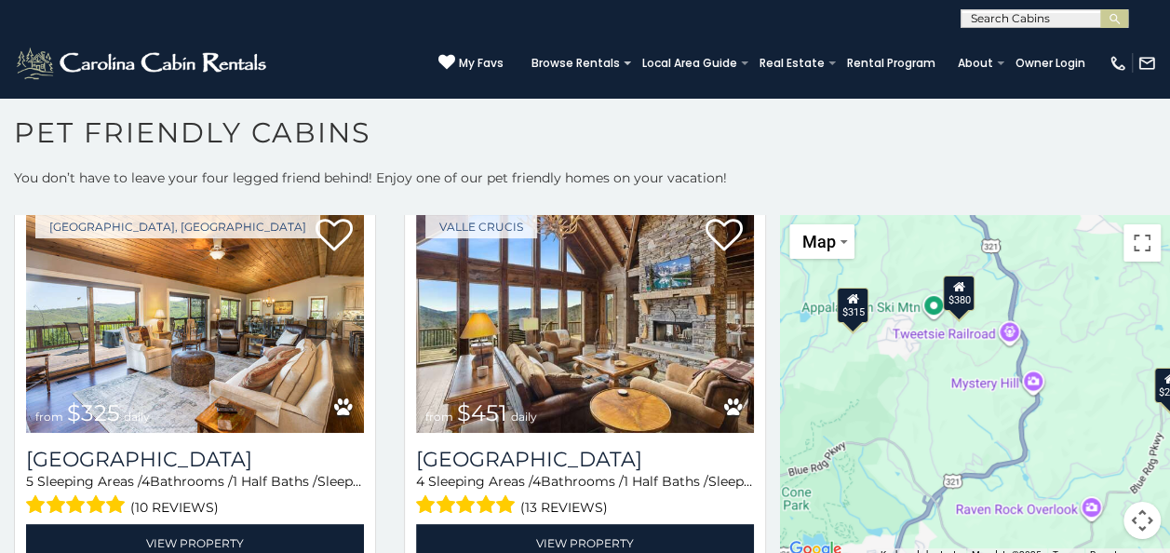
scroll to position [7, 0]
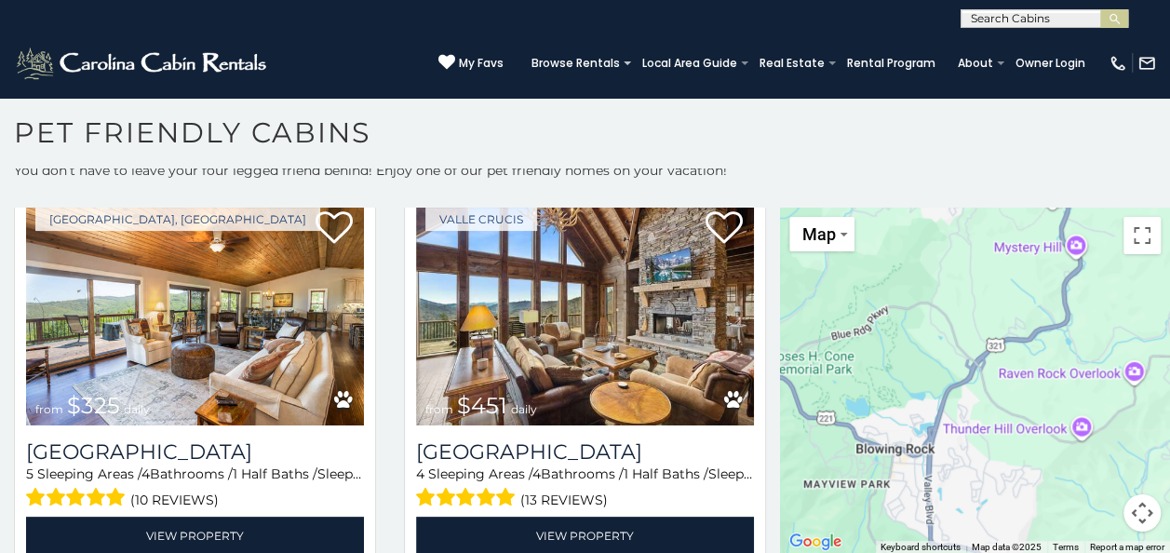
drag, startPoint x: 947, startPoint y: 415, endPoint x: 991, endPoint y: 285, distance: 137.4
click at [991, 285] on div "$580 $375 $325 $451 $460 $315 $315 $330 $395 $355 $650 $675 $930 $380 $375 $325…" at bounding box center [975, 380] width 390 height 346
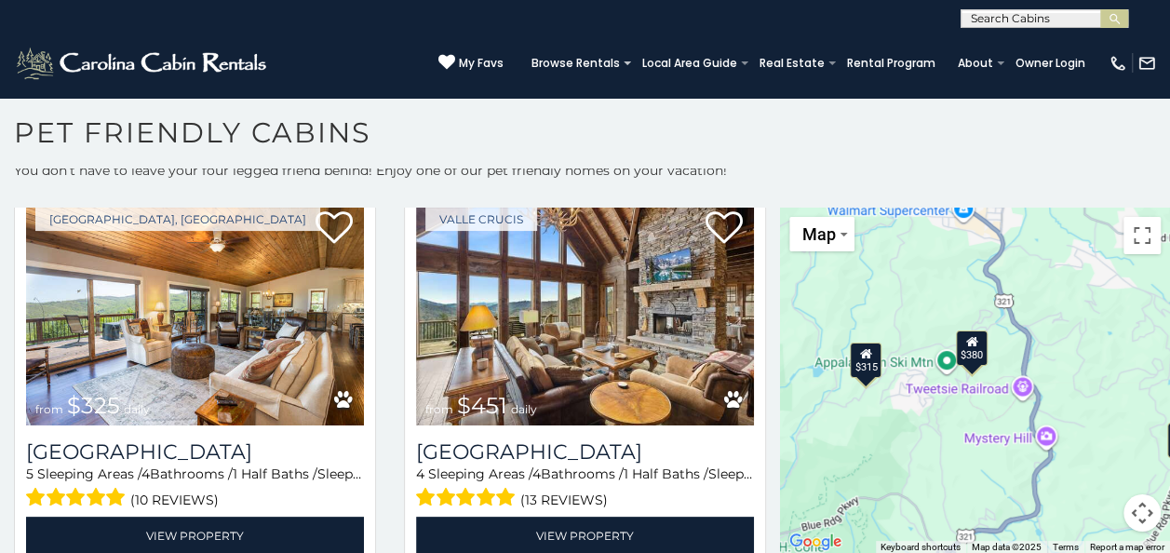
drag, startPoint x: 942, startPoint y: 303, endPoint x: 912, endPoint y: 497, distance: 195.8
click at [912, 497] on div "$580 $375 $325 $451 $460 $315 $315 $330 $395 $355 $650 $675 $930 $380 $375 $325…" at bounding box center [975, 380] width 390 height 346
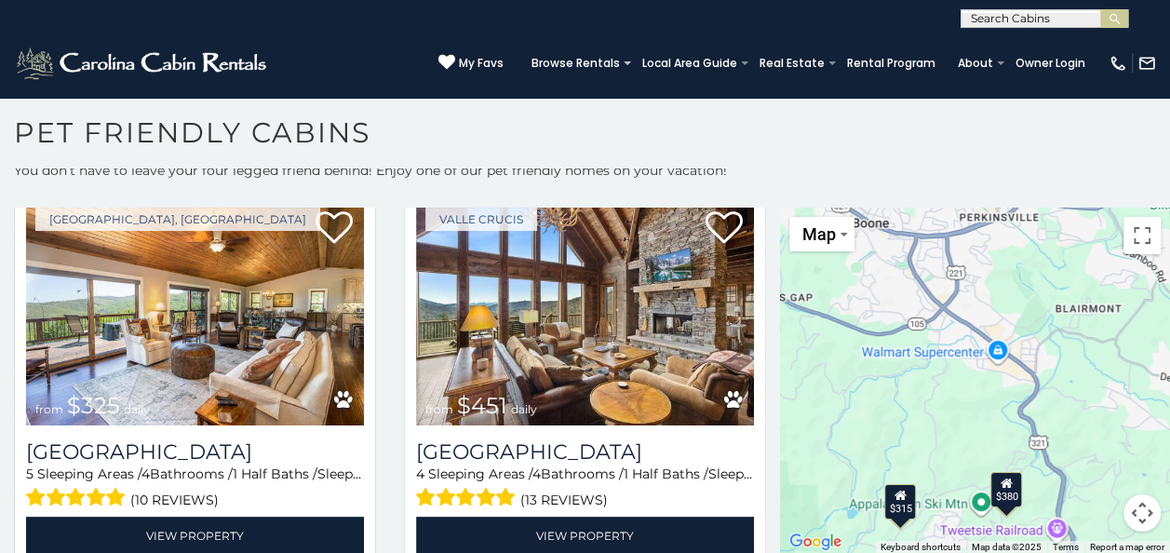
drag, startPoint x: 924, startPoint y: 367, endPoint x: 958, endPoint y: 502, distance: 140.1
click at [958, 502] on div "$580 $375 $325 $451 $460 $315 $315 $330 $395 $355 $650 $675 $930 $380 $375 $325…" at bounding box center [975, 380] width 390 height 346
click at [893, 505] on div "$315" at bounding box center [900, 501] width 32 height 35
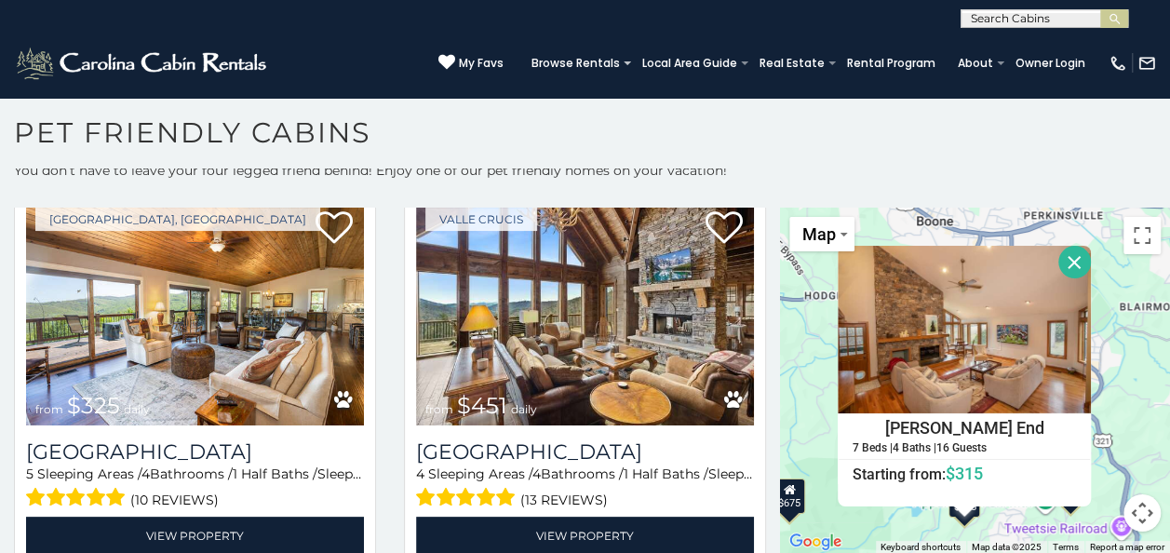
click at [1064, 250] on button "Close" at bounding box center [1074, 262] width 33 height 33
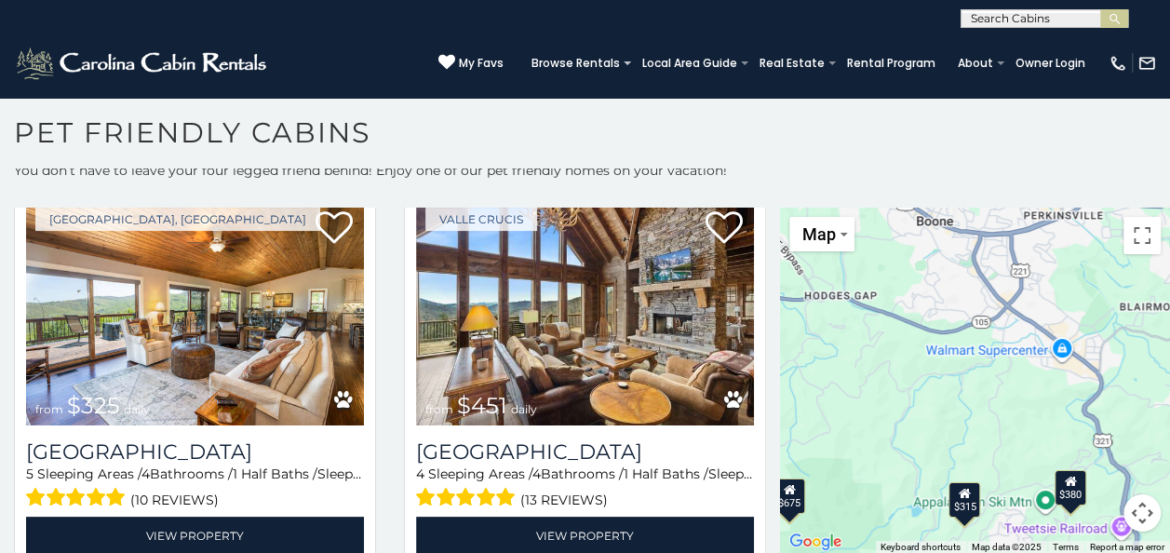
click at [1068, 488] on div "$380" at bounding box center [1070, 487] width 32 height 35
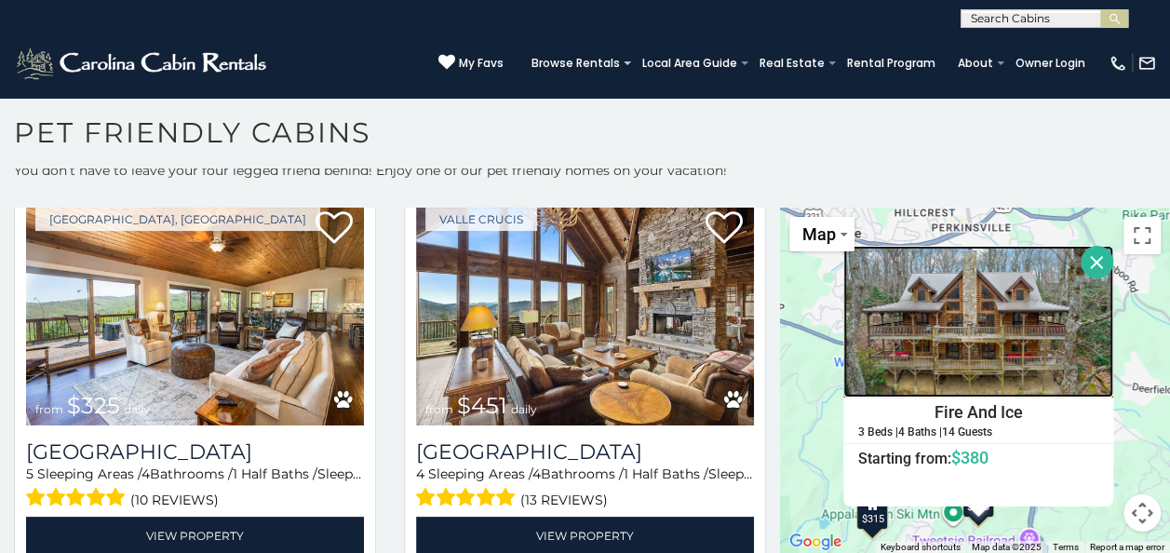
click at [960, 336] on img at bounding box center [978, 322] width 270 height 152
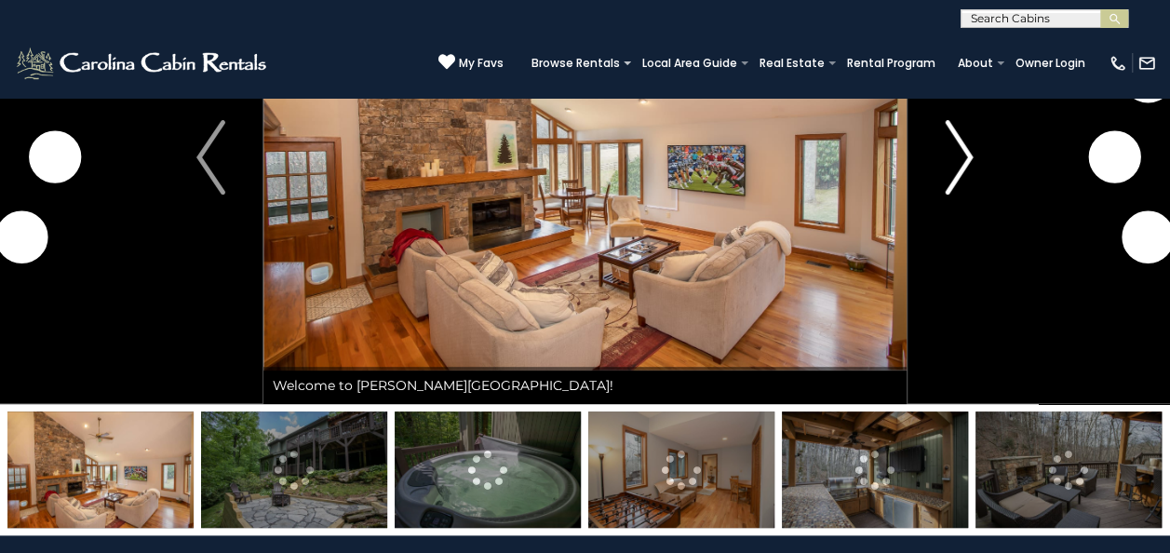
click at [950, 156] on img "Next" at bounding box center [958, 157] width 28 height 74
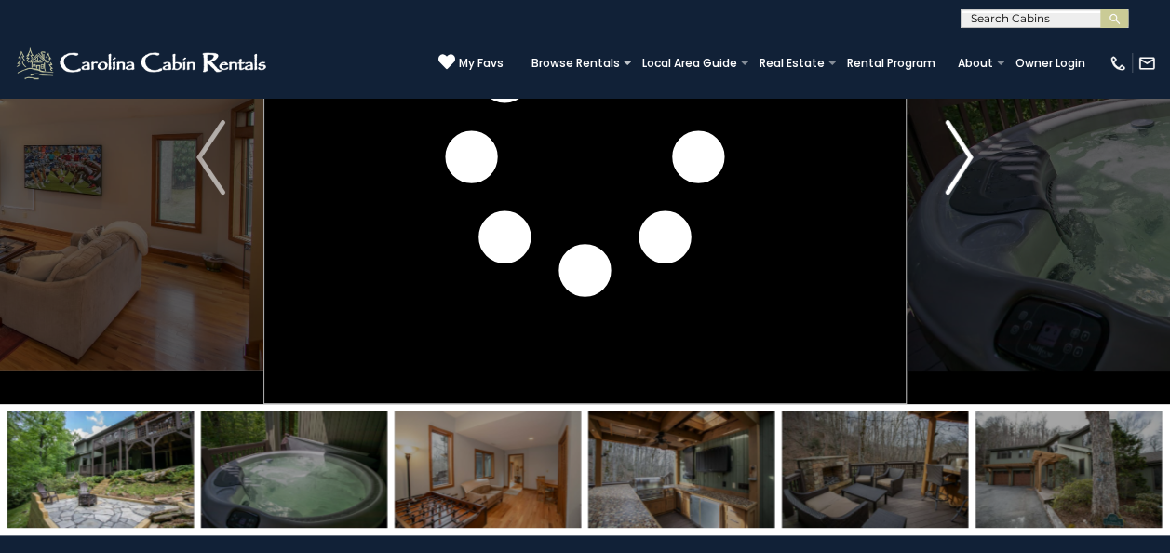
click at [949, 157] on img "Next" at bounding box center [958, 157] width 28 height 74
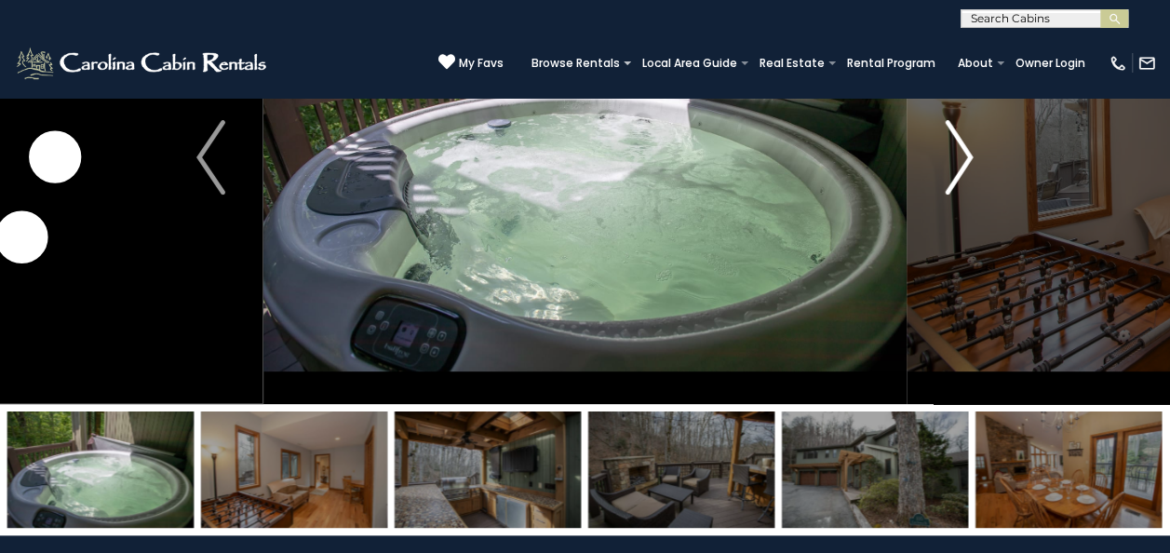
click at [949, 157] on img "Next" at bounding box center [958, 157] width 28 height 74
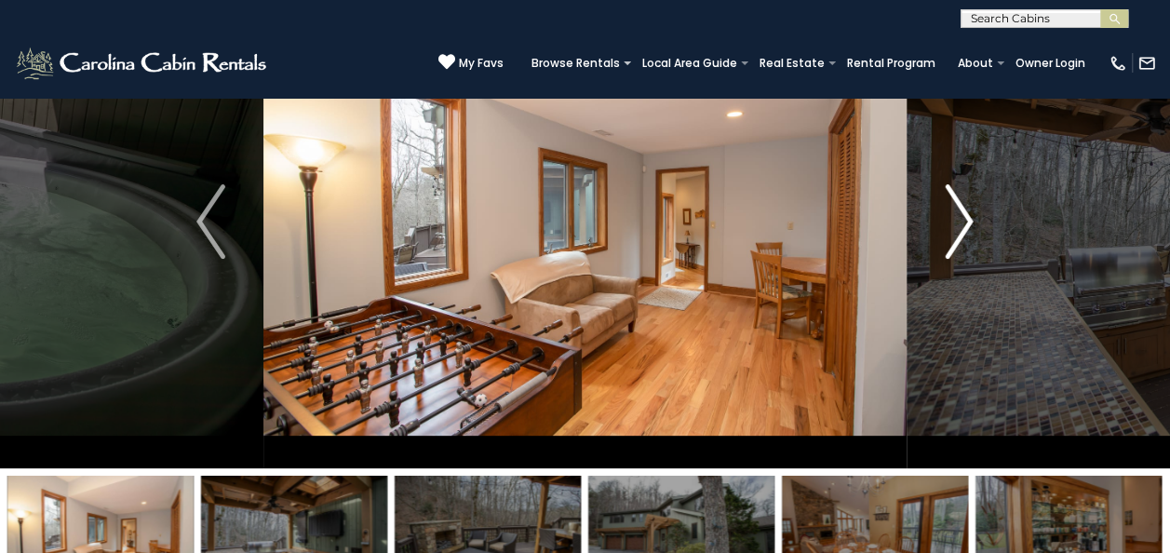
scroll to position [93, 0]
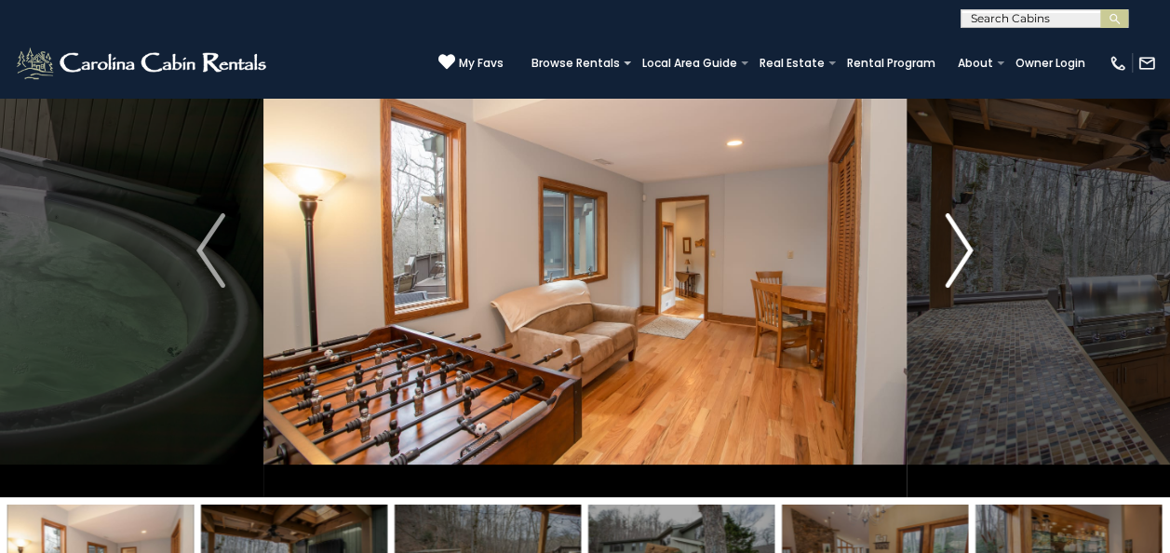
click at [957, 243] on img "Next" at bounding box center [958, 250] width 28 height 74
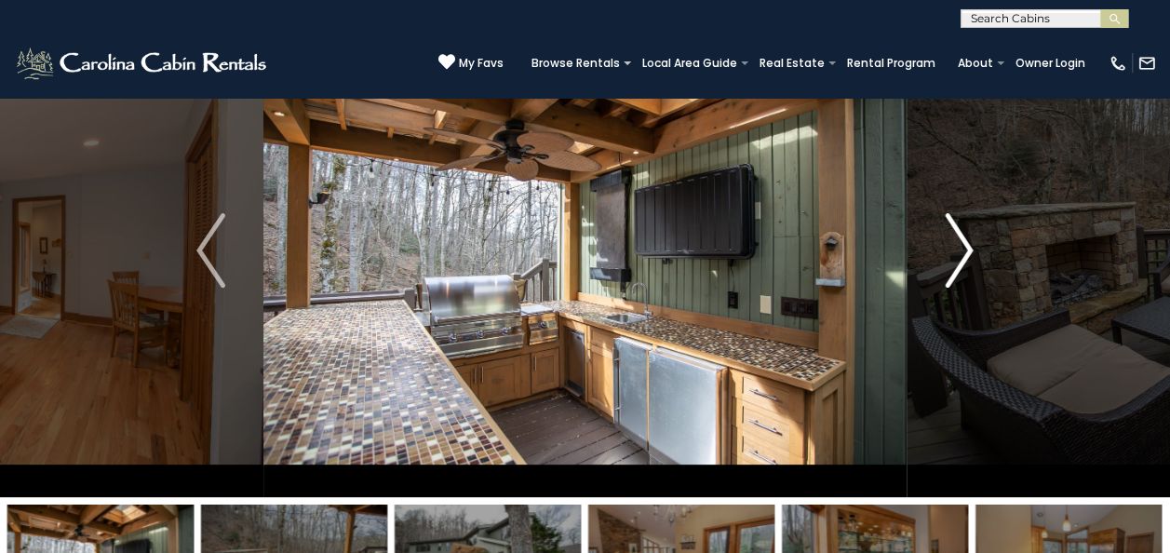
click at [957, 243] on img "Next" at bounding box center [958, 250] width 28 height 74
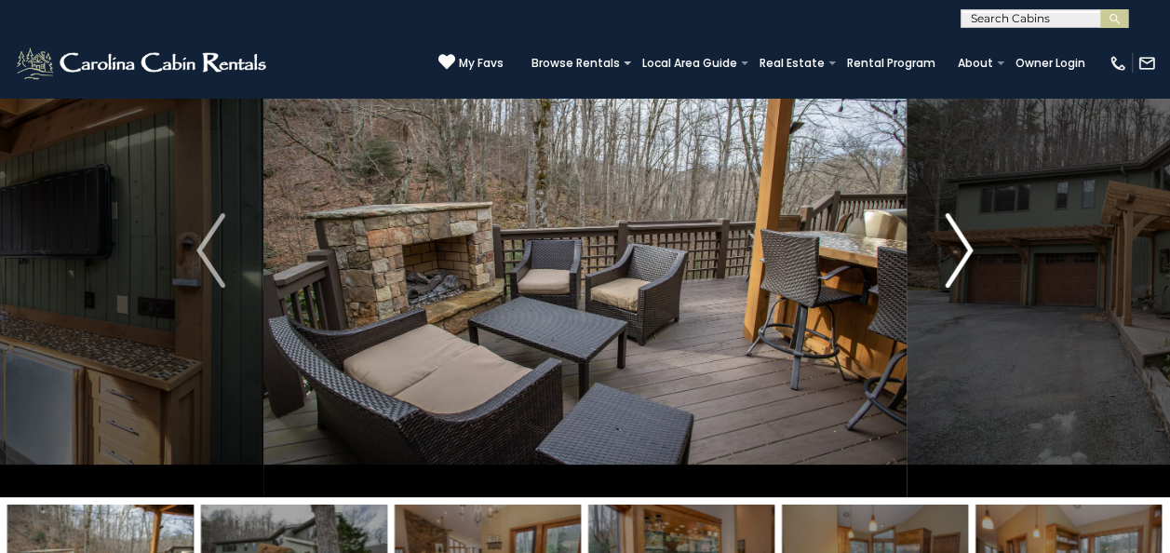
click at [957, 243] on img "Next" at bounding box center [958, 250] width 28 height 74
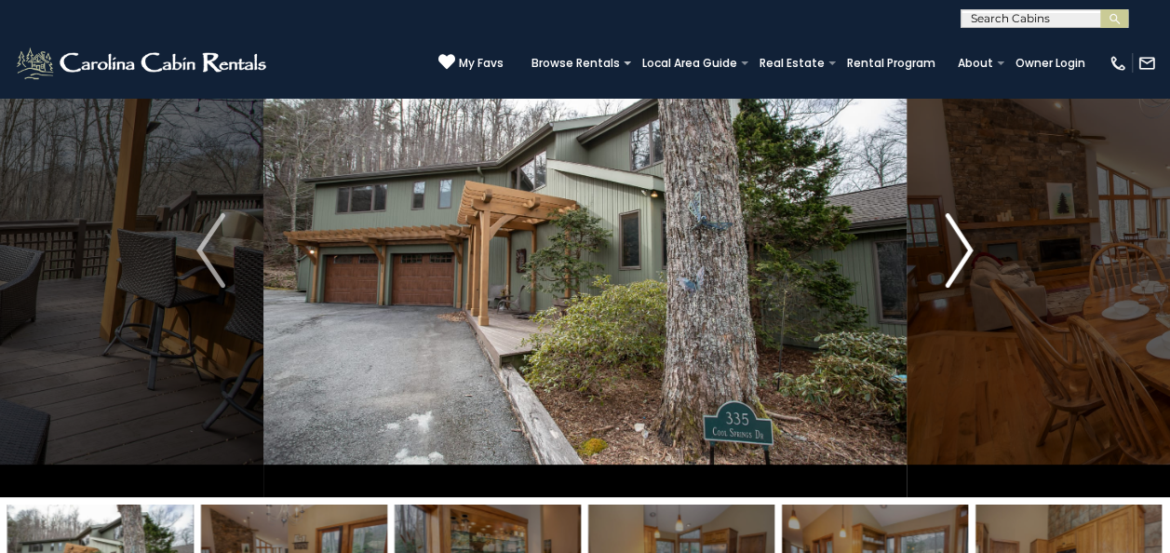
click at [957, 243] on img "Next" at bounding box center [958, 250] width 28 height 74
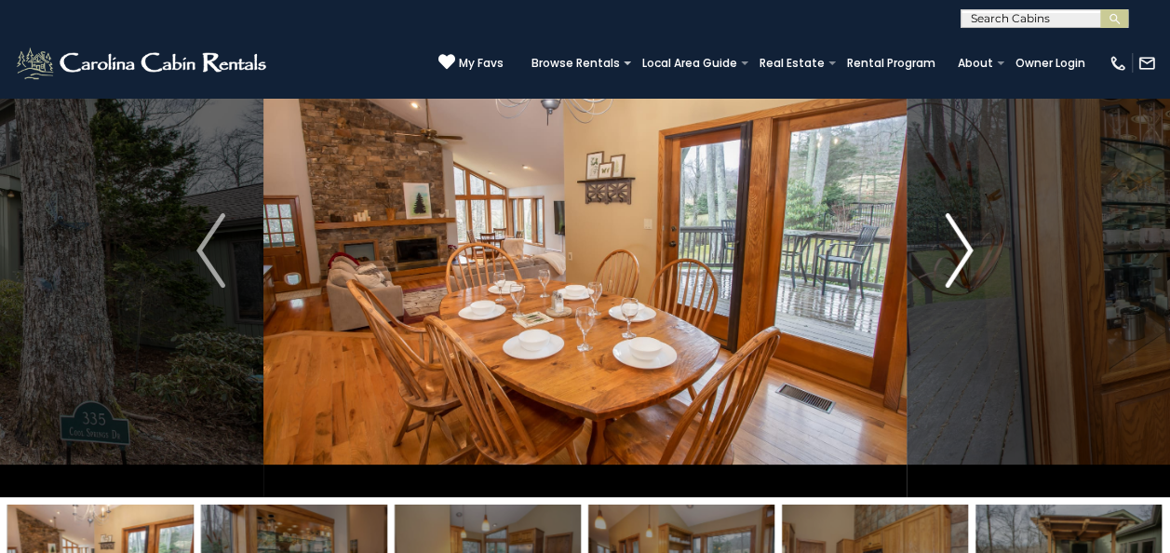
click at [957, 243] on img "Next" at bounding box center [958, 250] width 28 height 74
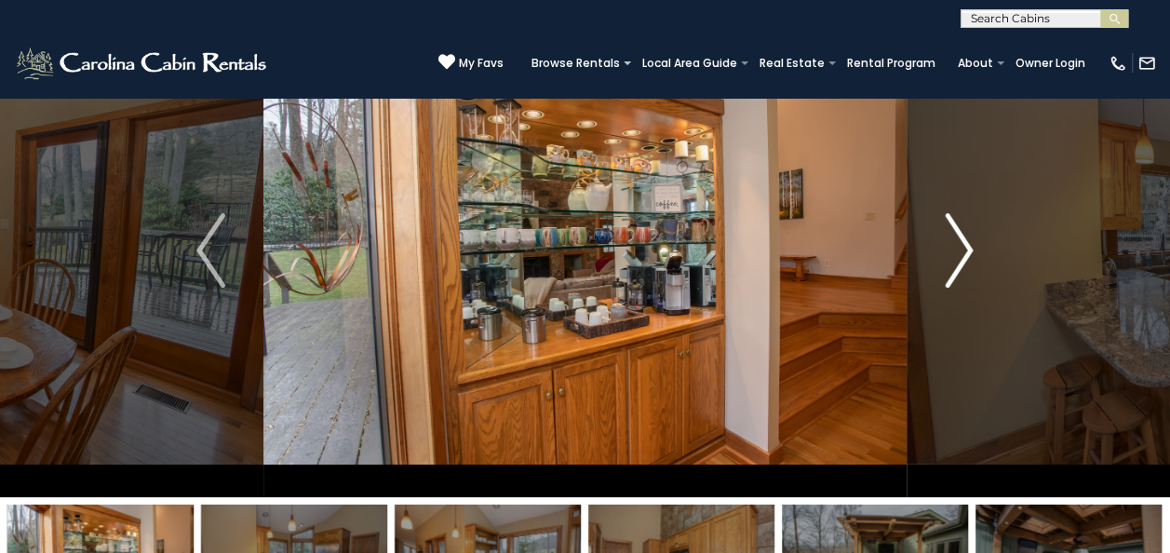
click at [957, 243] on img "Next" at bounding box center [958, 250] width 28 height 74
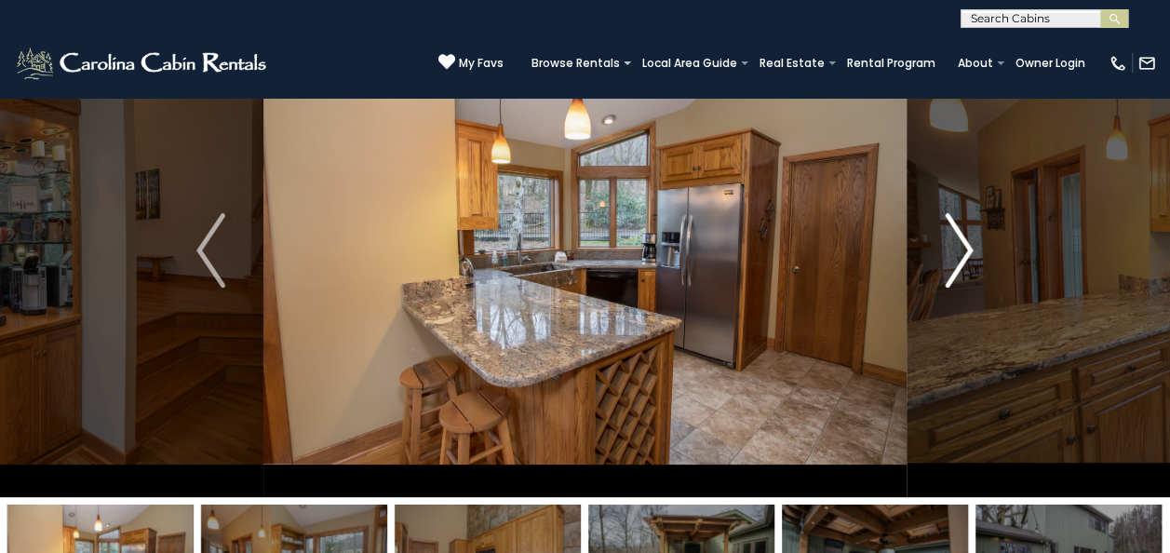
click at [957, 243] on img "Next" at bounding box center [958, 250] width 28 height 74
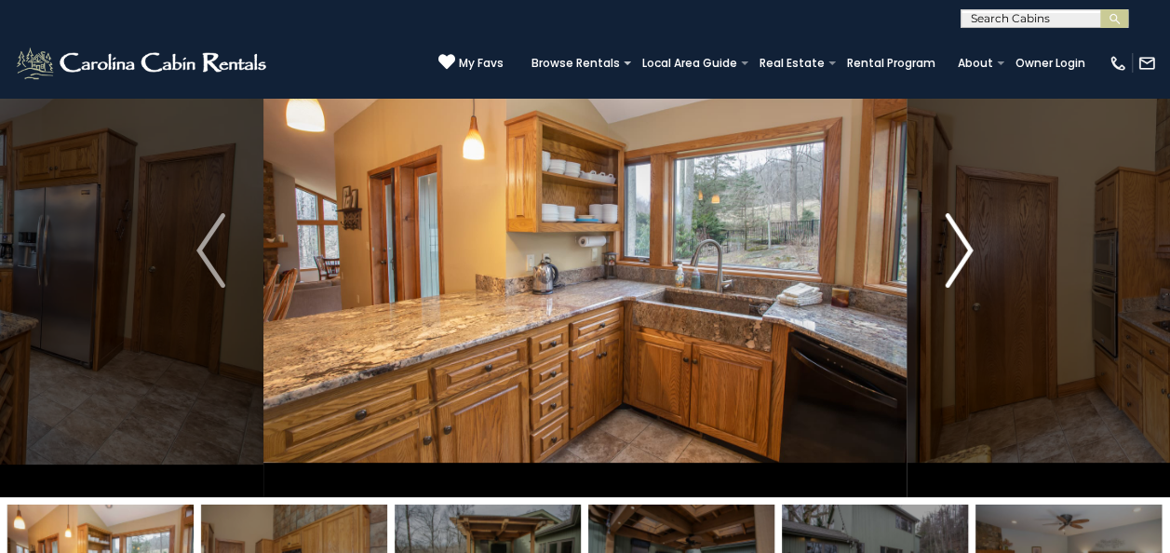
click at [957, 244] on img "Next" at bounding box center [958, 250] width 28 height 74
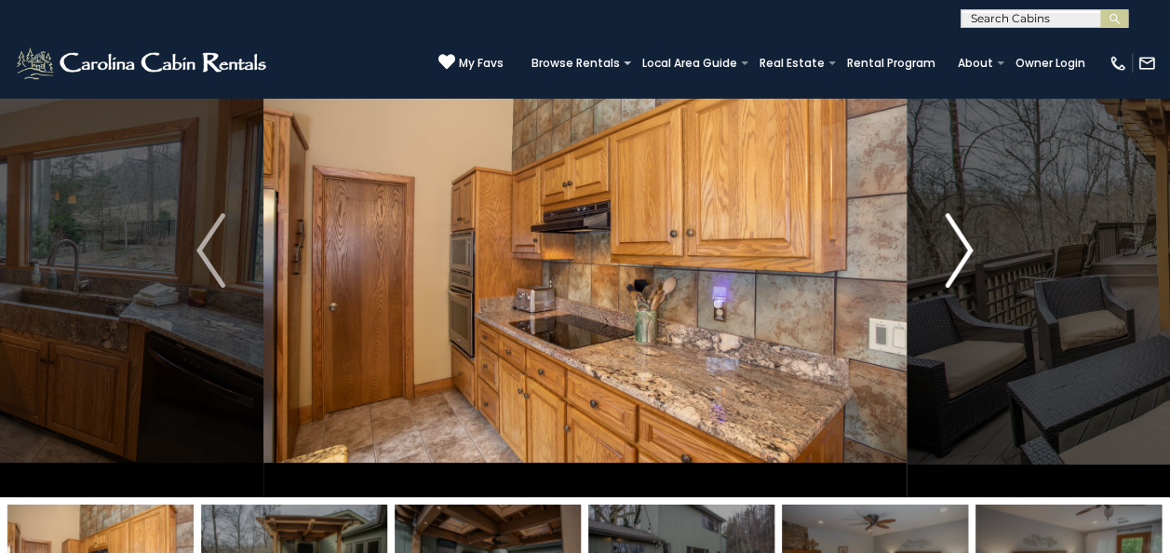
click at [957, 244] on img "Next" at bounding box center [958, 250] width 28 height 74
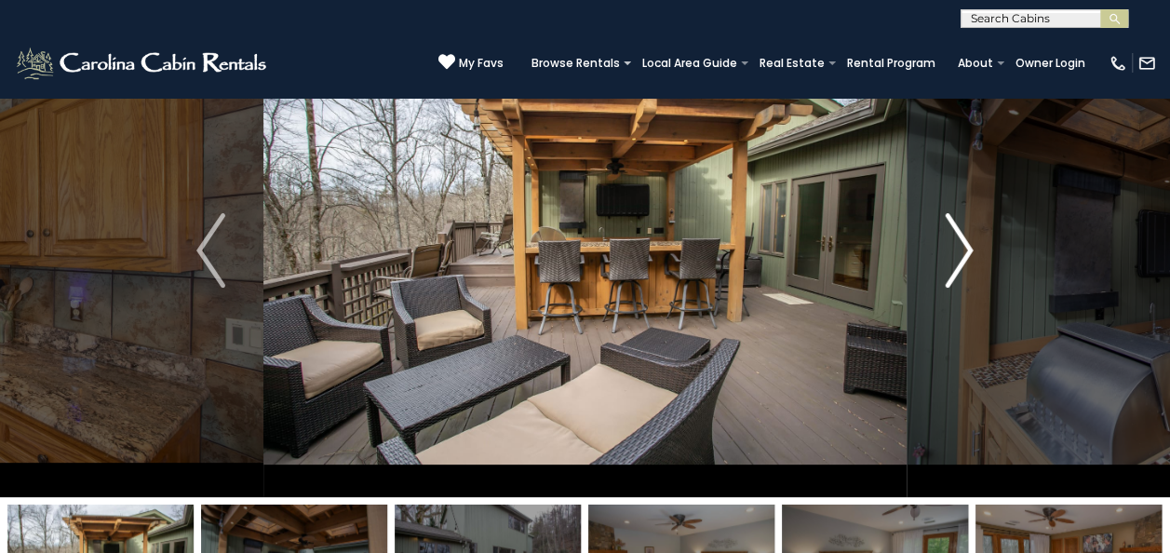
click at [957, 244] on img "Next" at bounding box center [958, 250] width 28 height 74
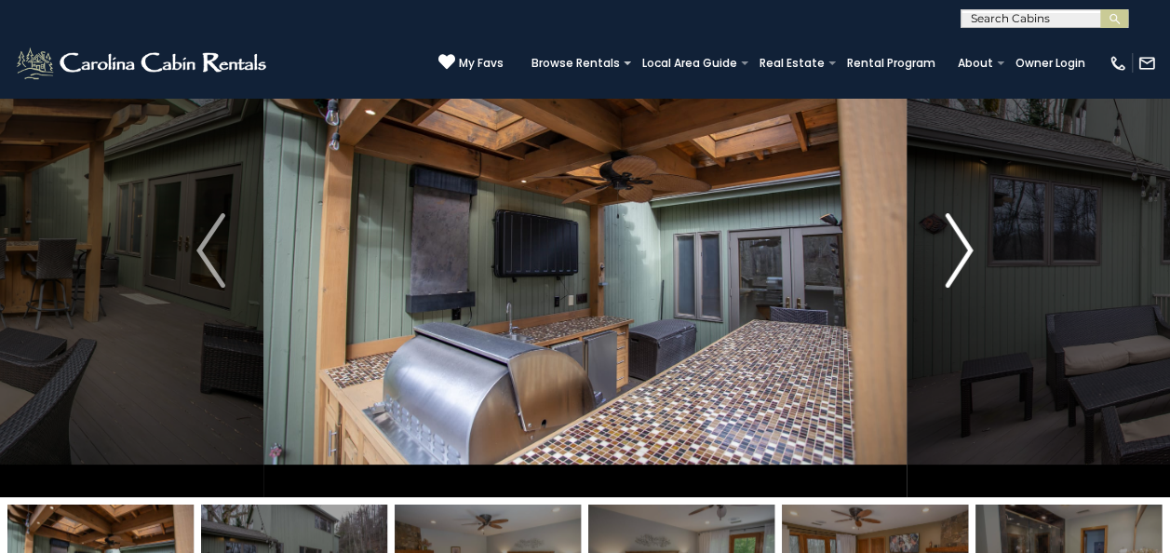
click at [957, 244] on img "Next" at bounding box center [958, 250] width 28 height 74
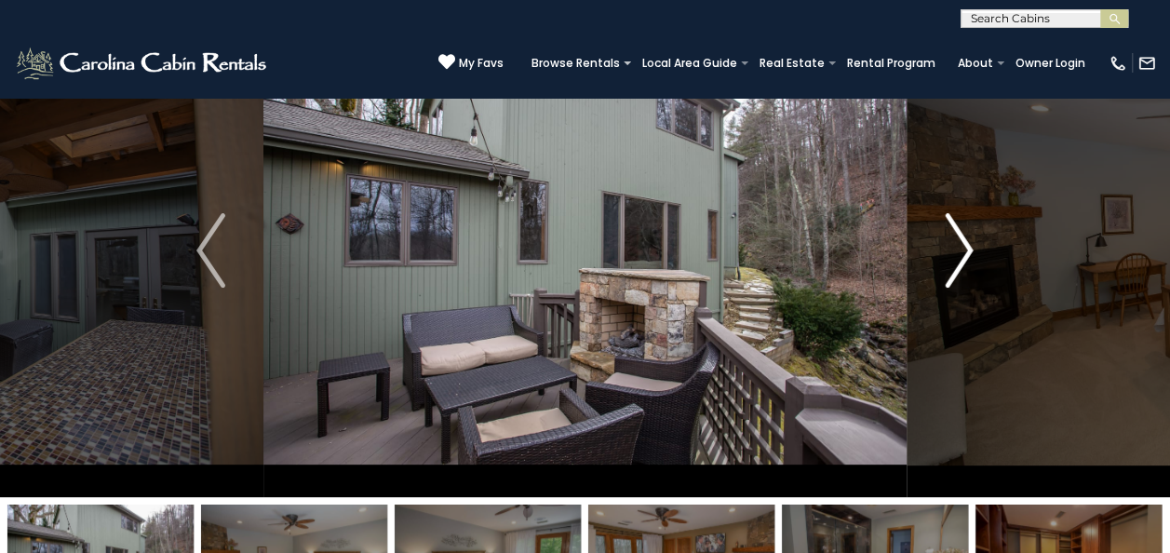
click at [957, 244] on img "Next" at bounding box center [958, 250] width 28 height 74
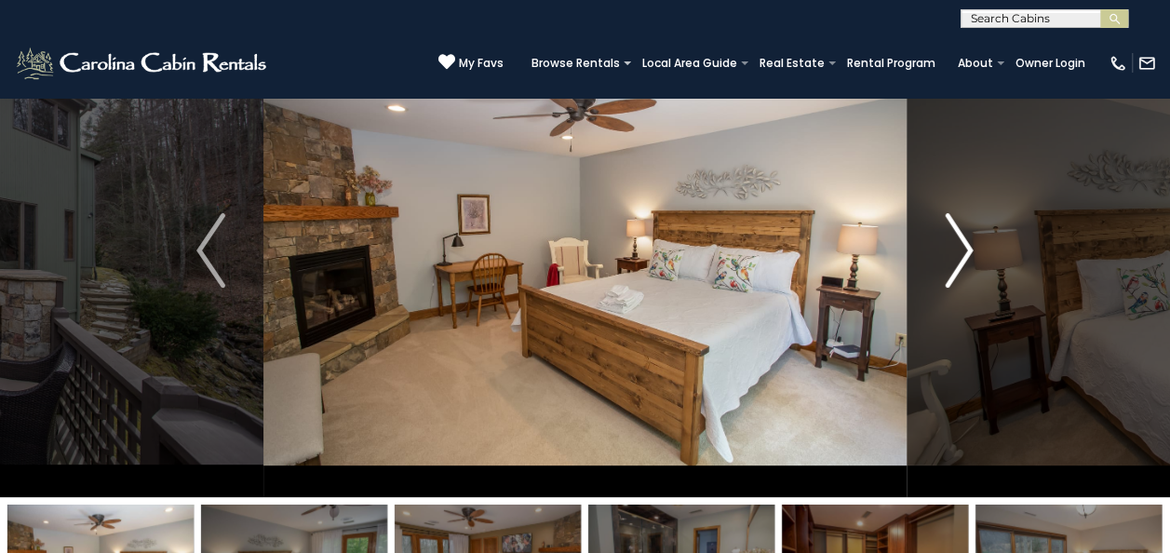
click at [957, 244] on img "Next" at bounding box center [958, 250] width 28 height 74
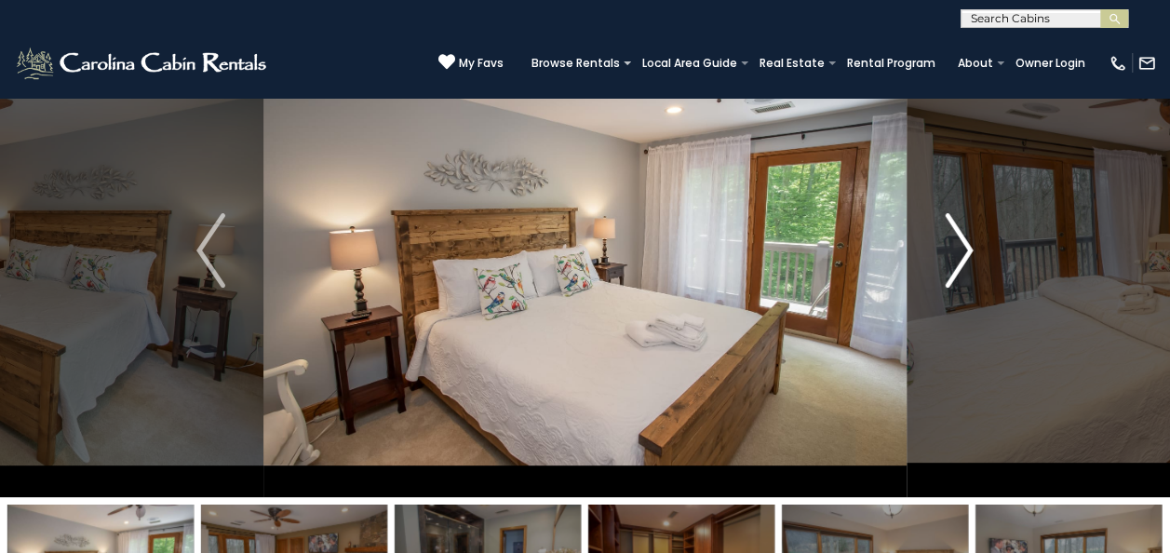
click at [957, 244] on img "Next" at bounding box center [958, 250] width 28 height 74
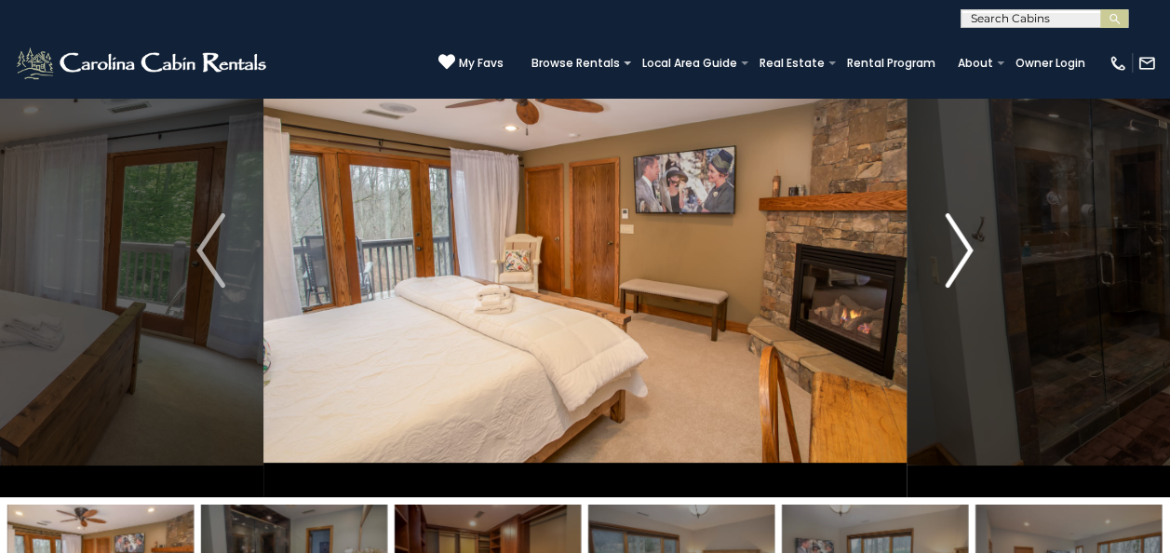
click at [957, 244] on img "Next" at bounding box center [958, 250] width 28 height 74
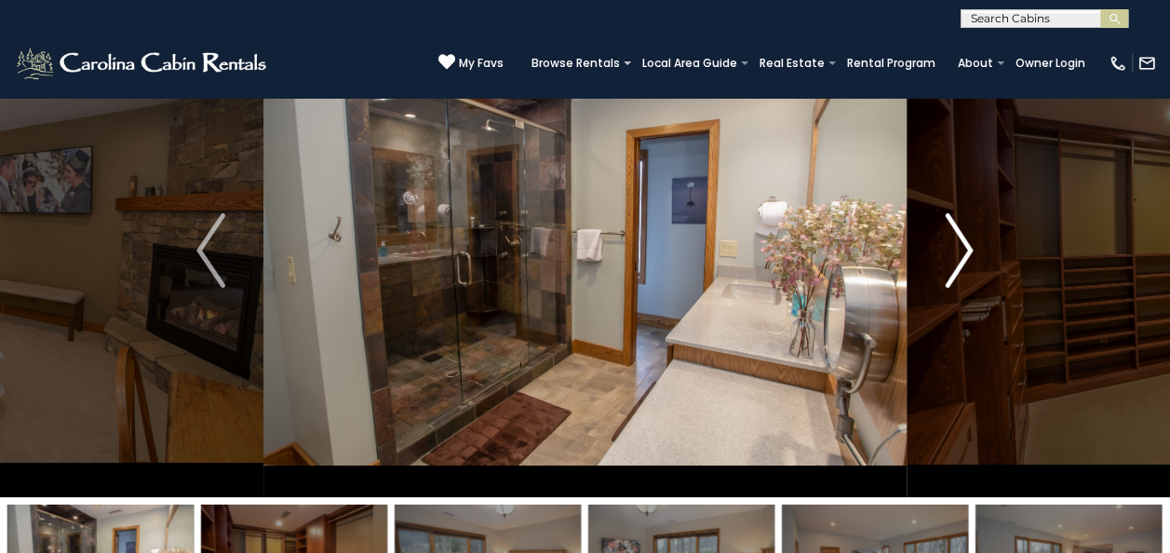
click at [957, 244] on img "Next" at bounding box center [958, 250] width 28 height 74
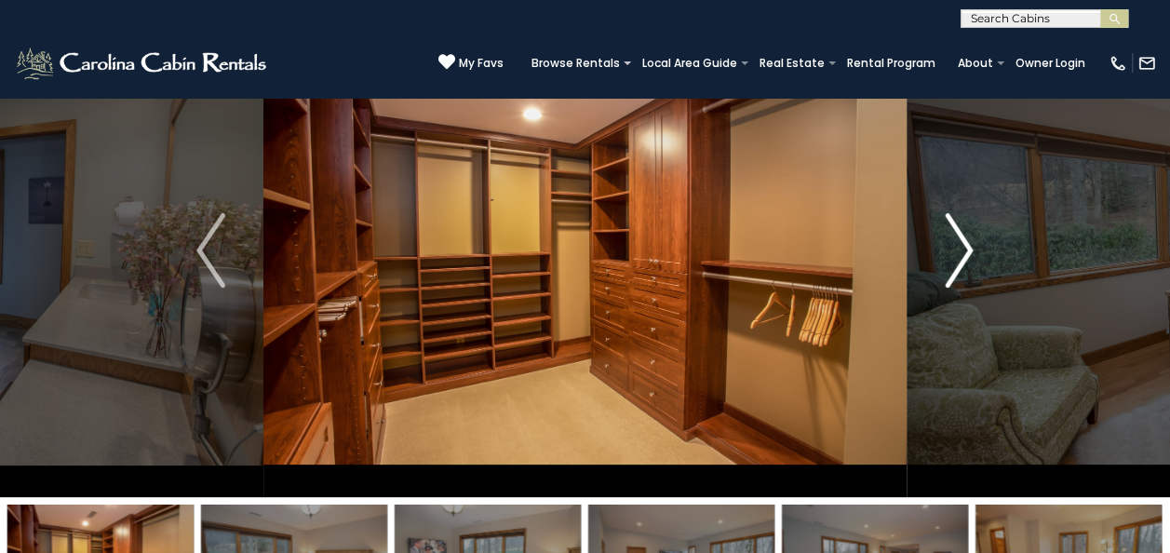
click at [957, 244] on img "Next" at bounding box center [958, 250] width 28 height 74
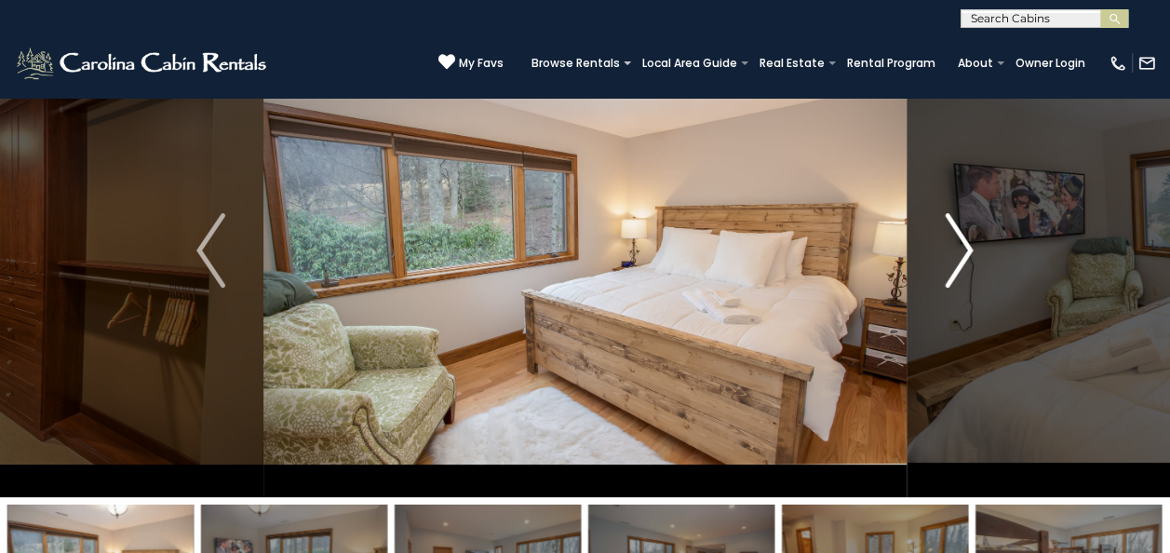
click at [957, 244] on img "Next" at bounding box center [958, 250] width 28 height 74
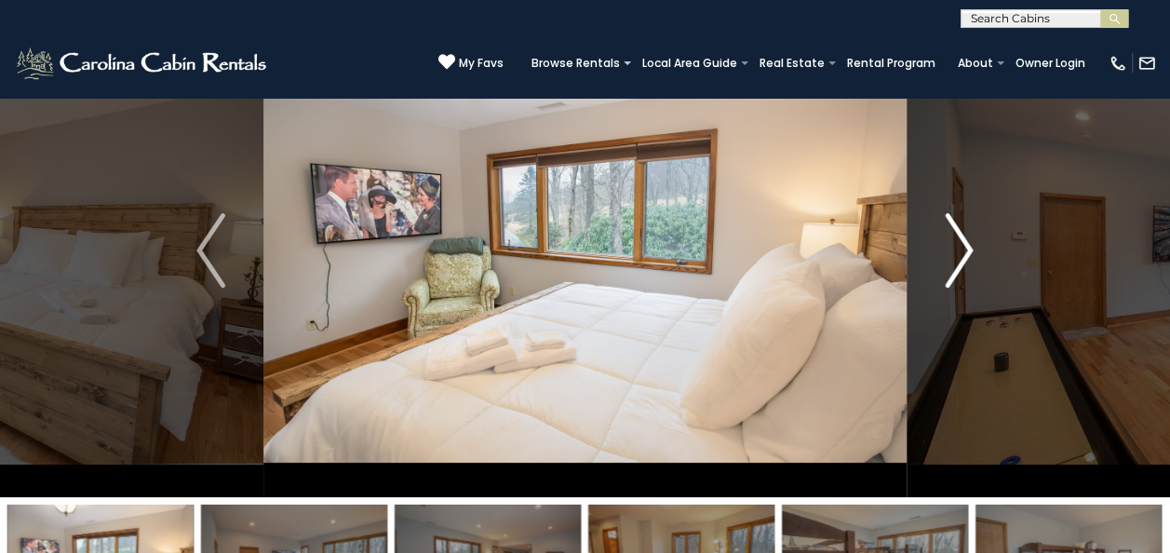
click at [957, 244] on img "Next" at bounding box center [958, 250] width 28 height 74
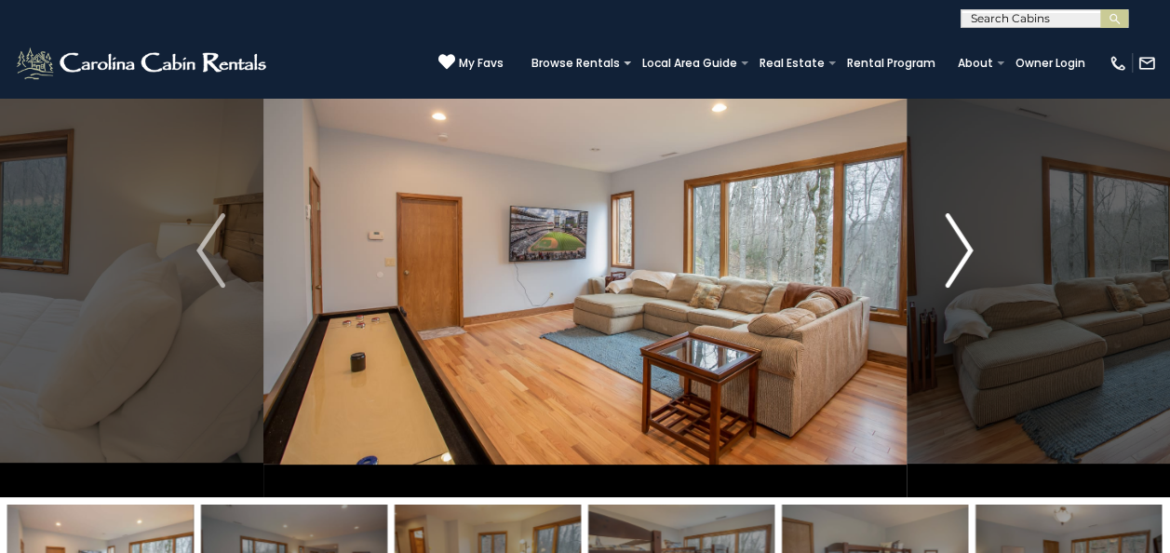
click at [957, 244] on img "Next" at bounding box center [958, 250] width 28 height 74
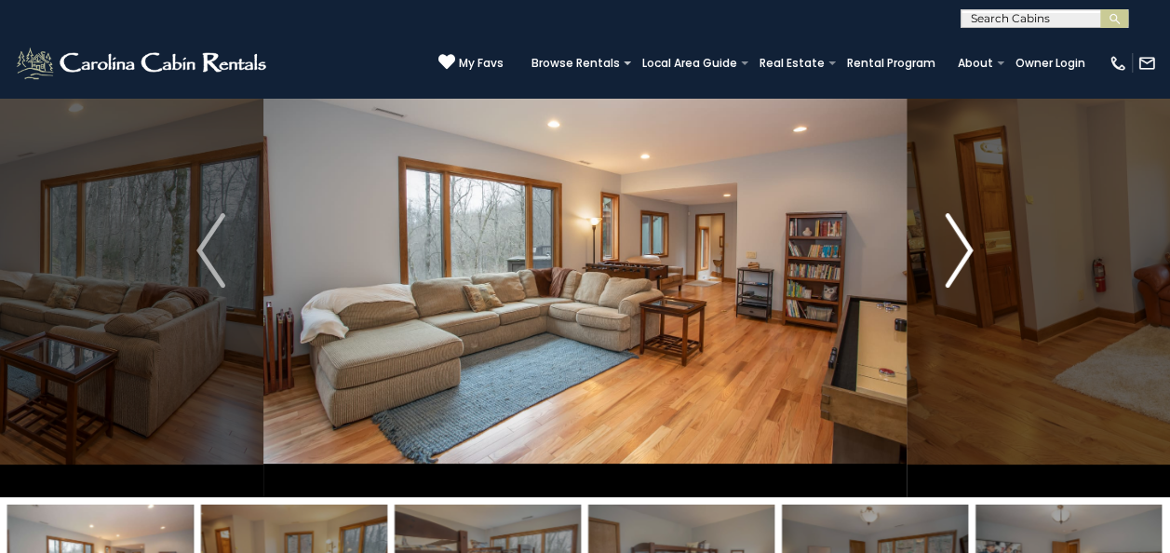
click at [957, 244] on img "Next" at bounding box center [958, 250] width 28 height 74
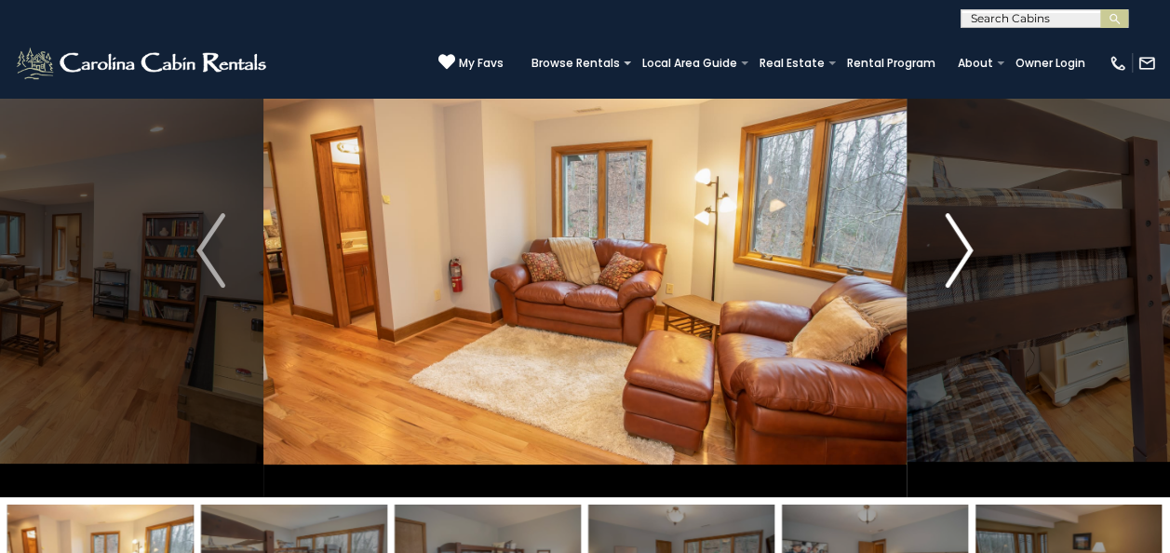
click at [957, 244] on img "Next" at bounding box center [958, 250] width 28 height 74
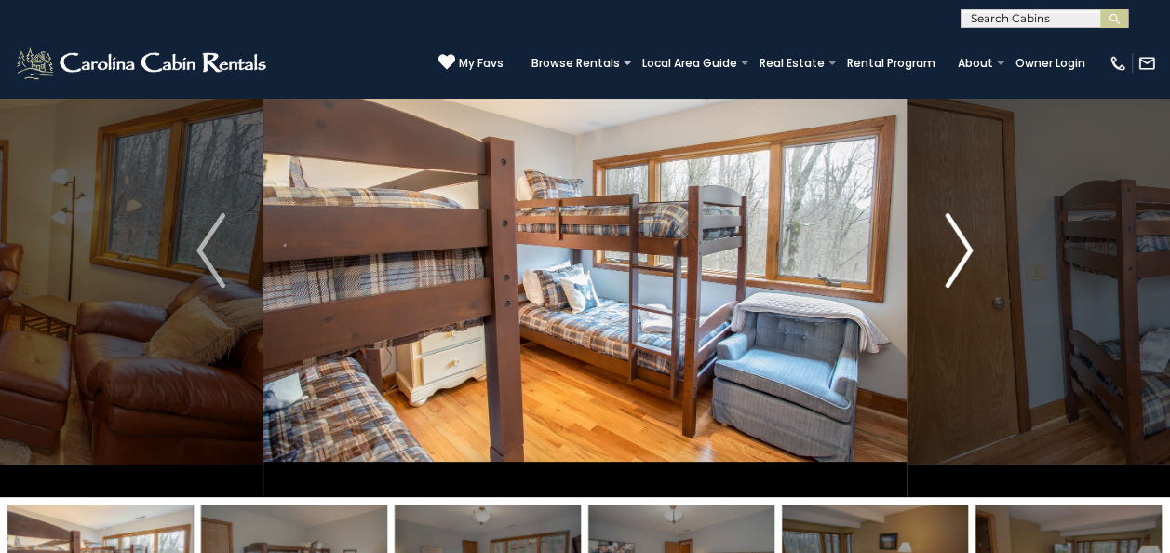
click at [957, 244] on img "Next" at bounding box center [958, 250] width 28 height 74
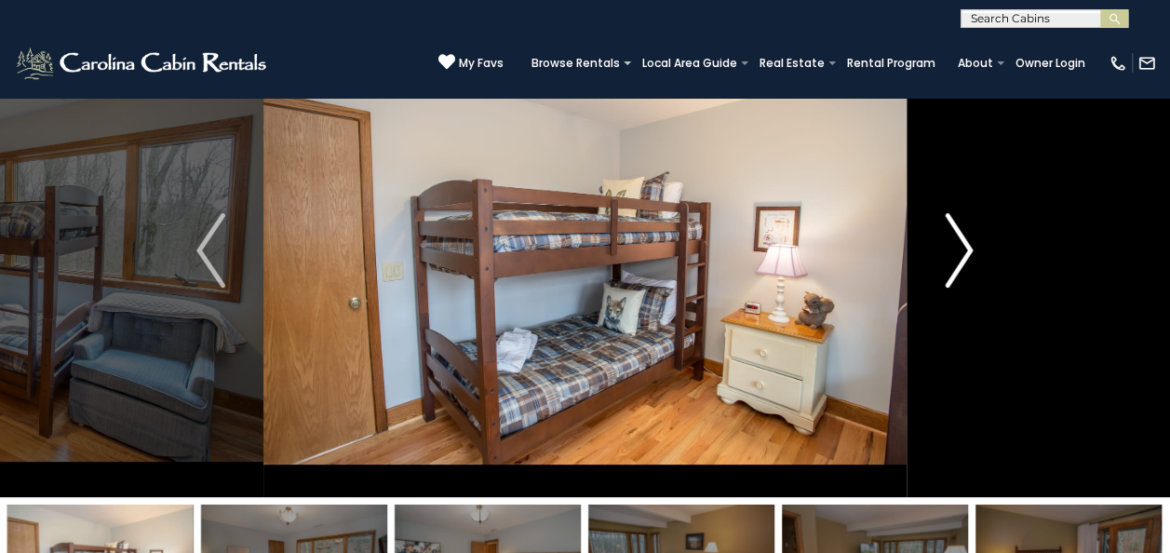
click at [957, 244] on img "Next" at bounding box center [958, 250] width 28 height 74
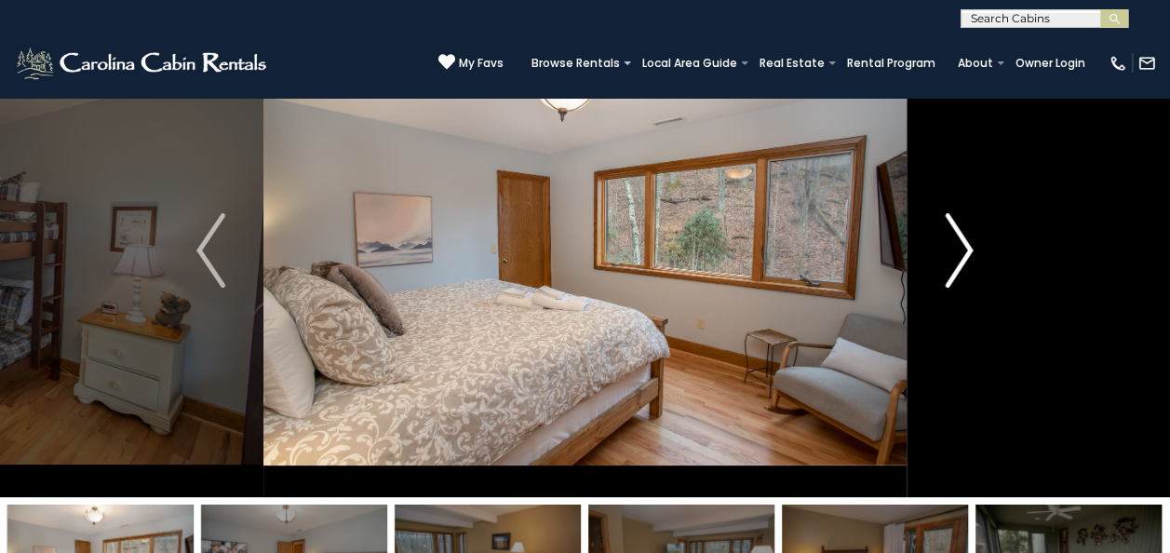
click at [957, 244] on img "Next" at bounding box center [958, 250] width 28 height 74
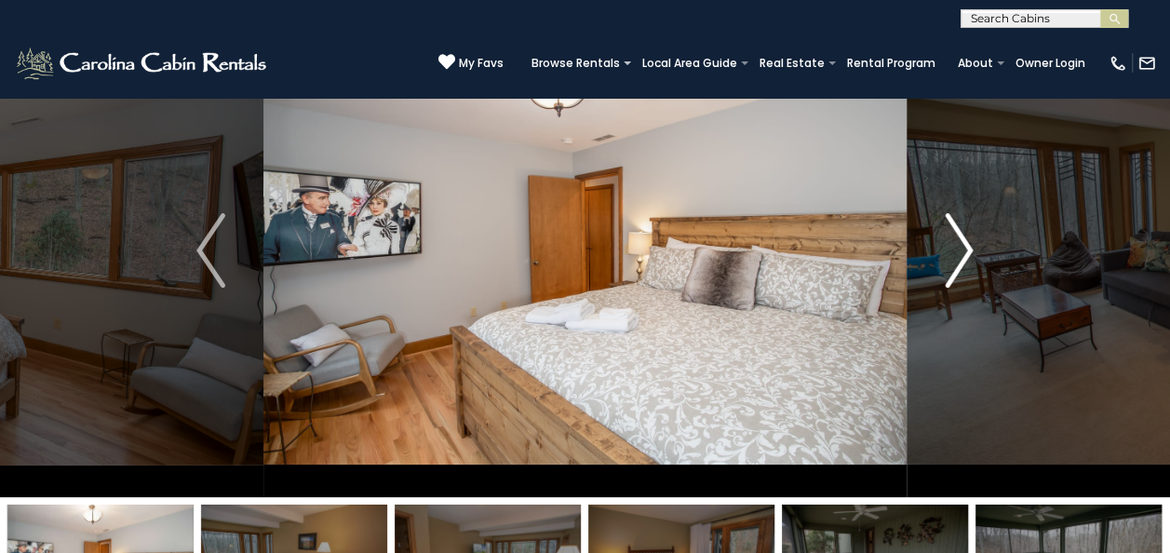
click at [957, 244] on img "Next" at bounding box center [958, 250] width 28 height 74
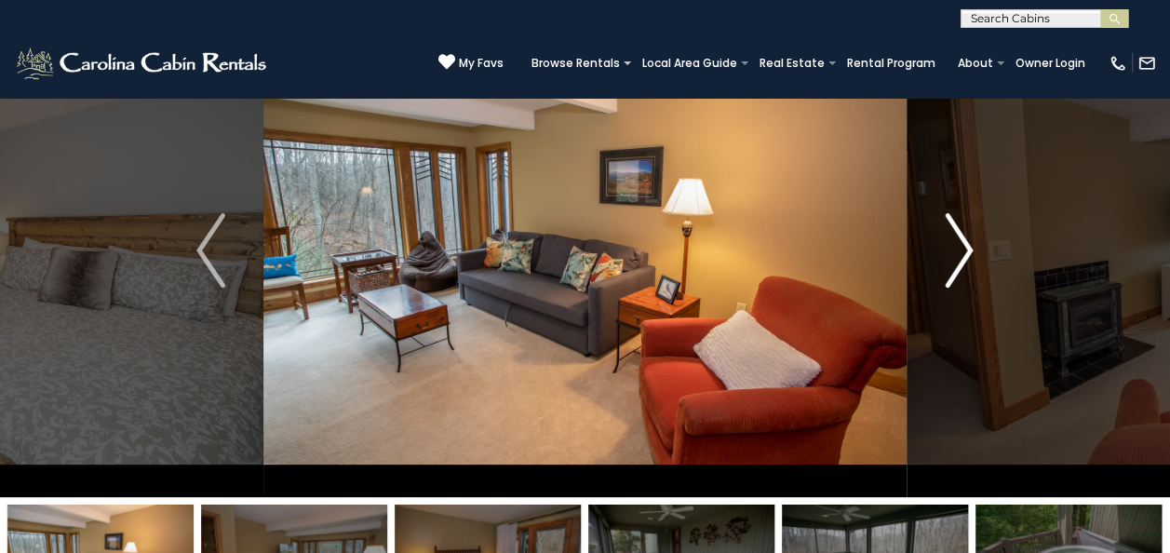
click at [957, 244] on img "Next" at bounding box center [958, 250] width 28 height 74
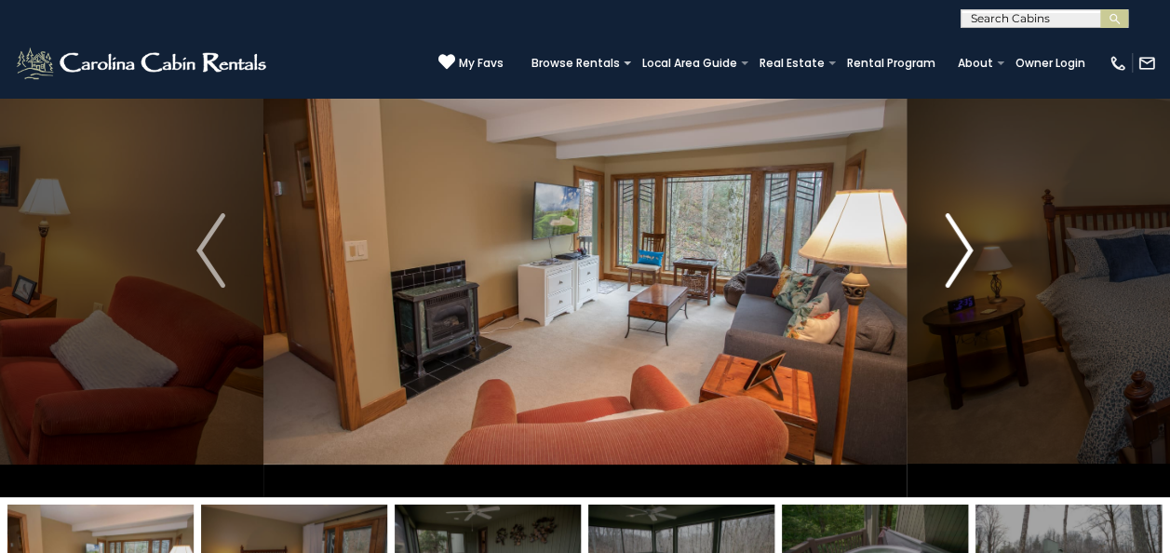
click at [957, 244] on img "Next" at bounding box center [958, 250] width 28 height 74
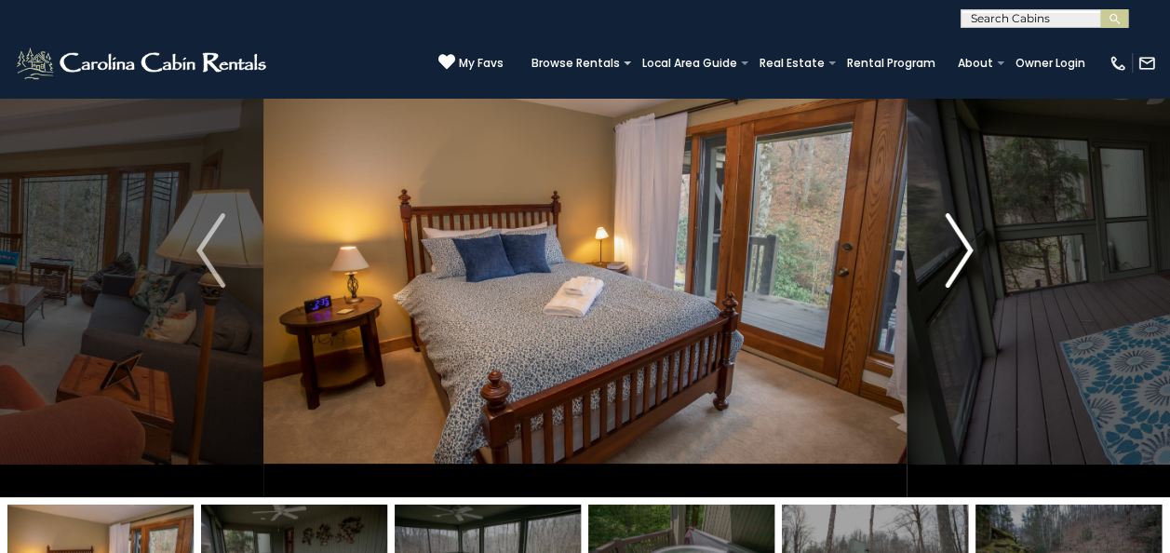
click at [957, 244] on img "Next" at bounding box center [958, 250] width 28 height 74
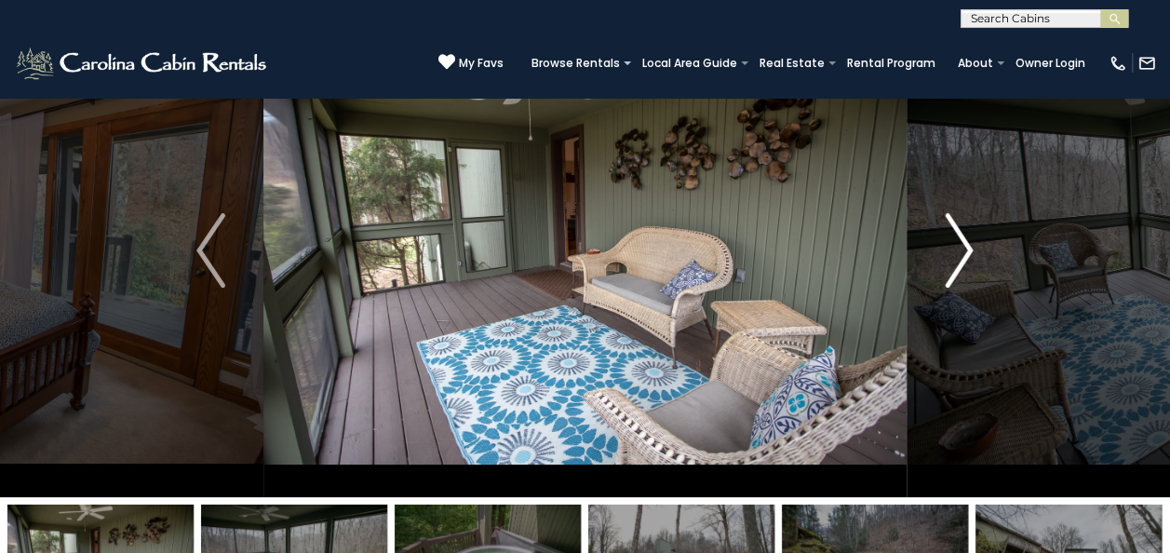
click at [957, 244] on img "Next" at bounding box center [958, 250] width 28 height 74
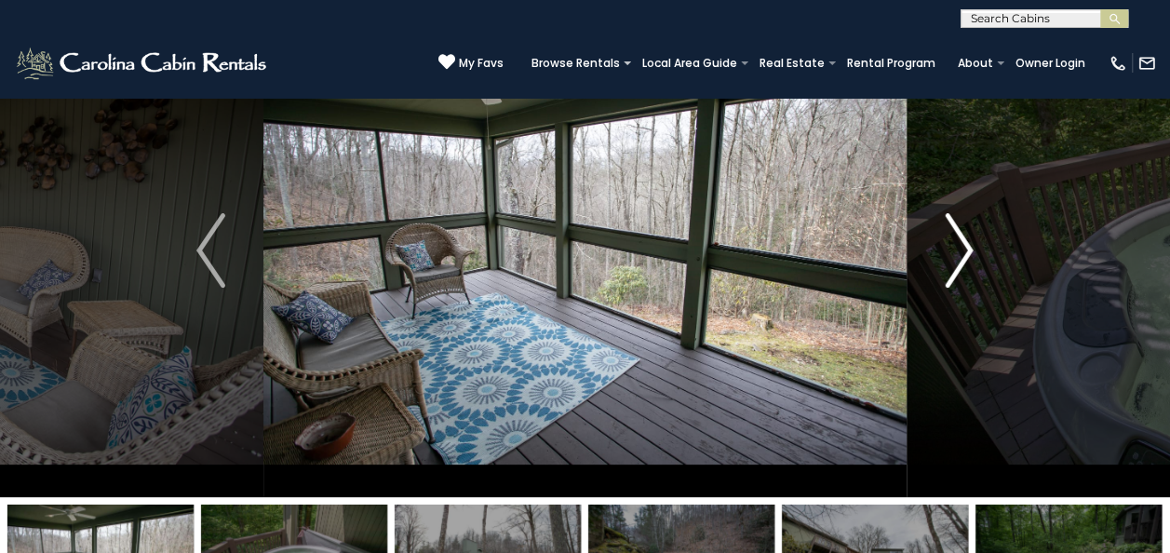
click at [957, 244] on img "Next" at bounding box center [958, 250] width 28 height 74
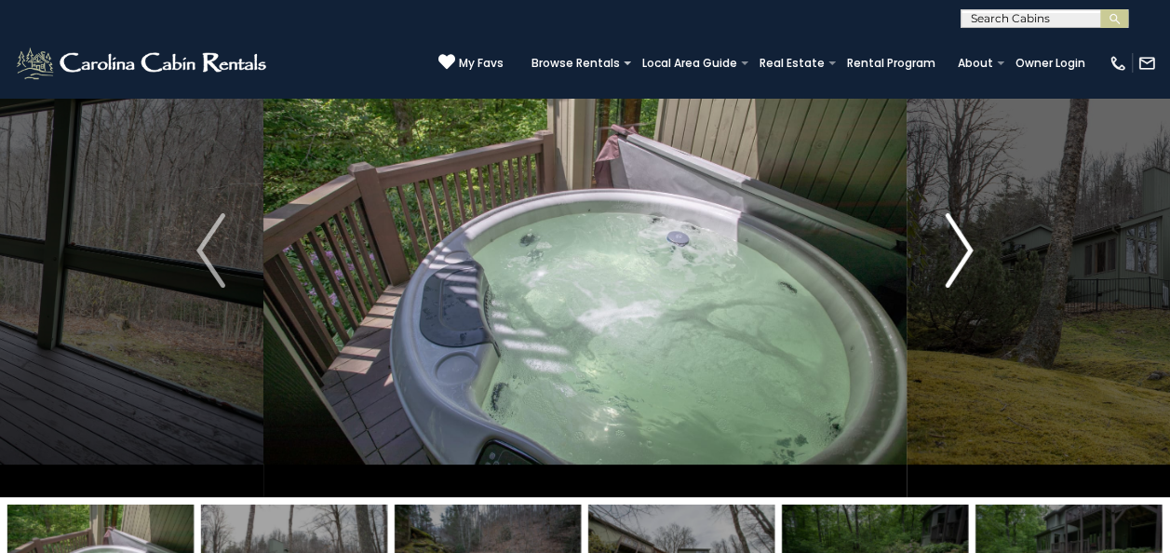
click at [957, 244] on img "Next" at bounding box center [958, 250] width 28 height 74
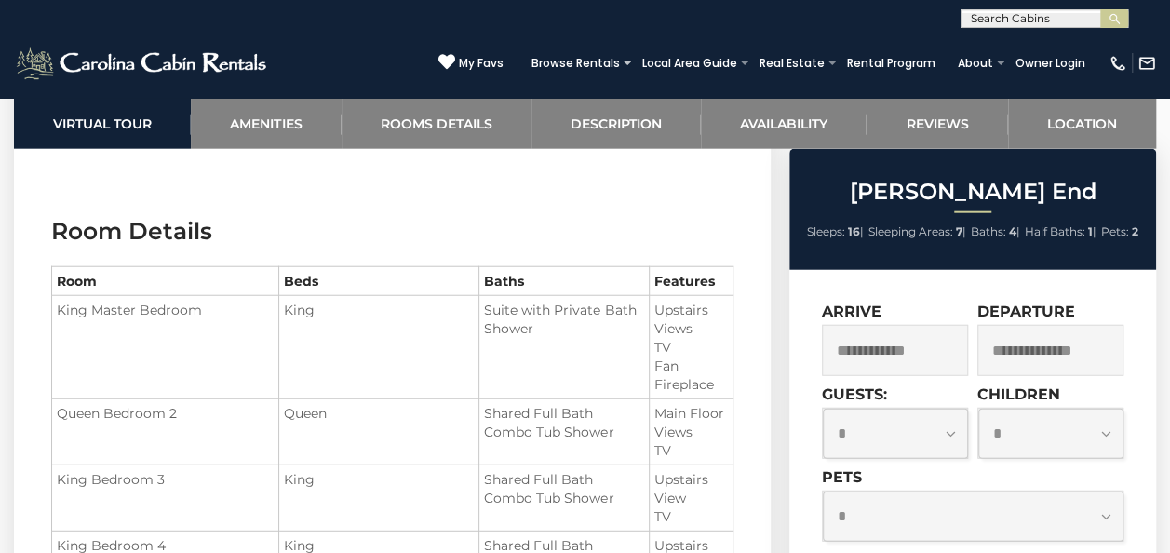
scroll to position [2047, 0]
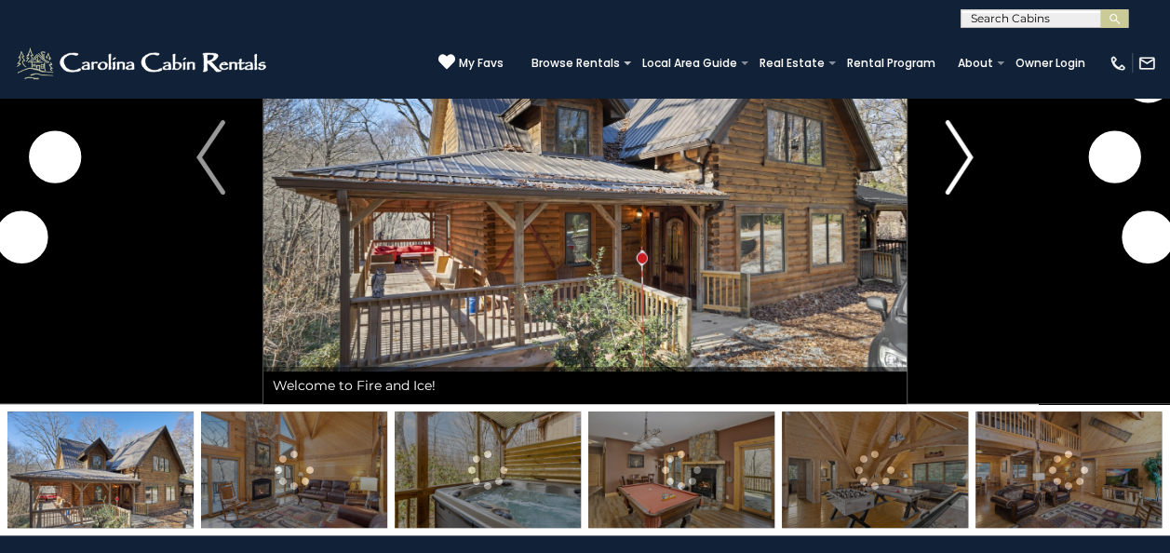
click at [949, 162] on img "Next" at bounding box center [958, 157] width 28 height 74
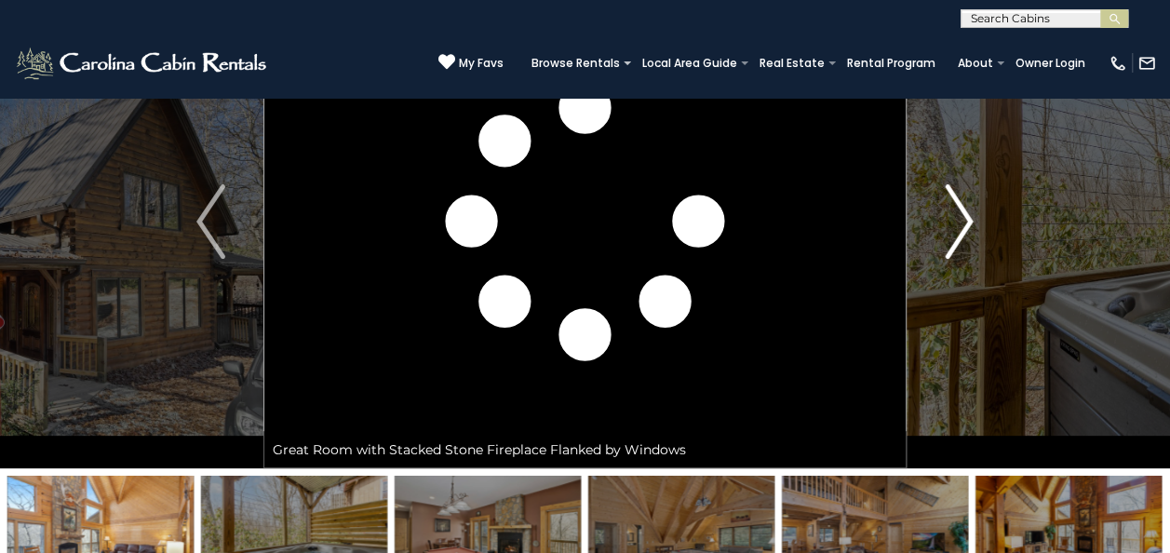
scroll to position [93, 0]
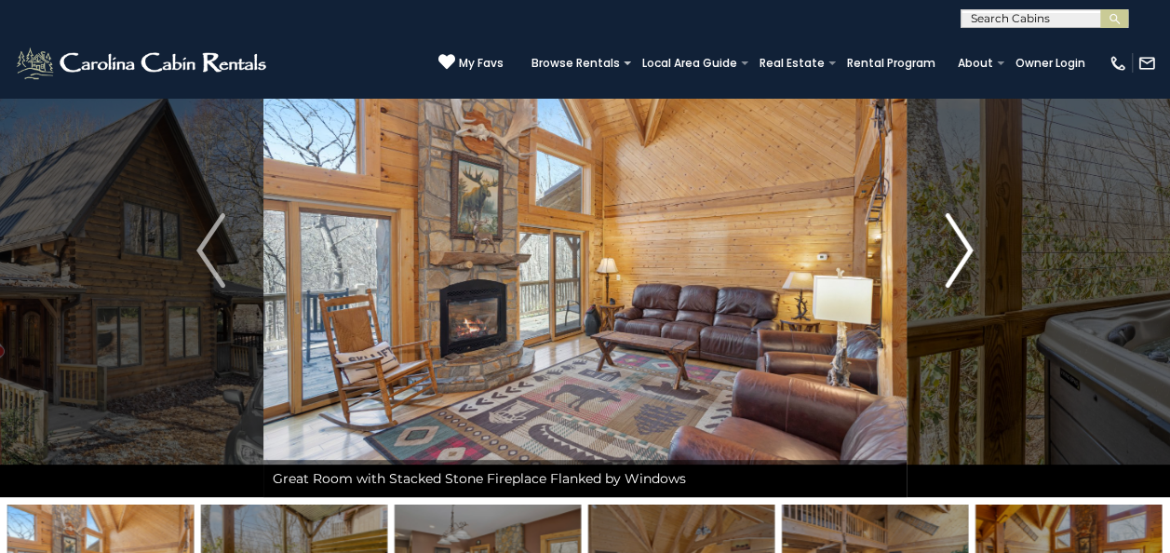
click at [960, 253] on img "Next" at bounding box center [958, 250] width 28 height 74
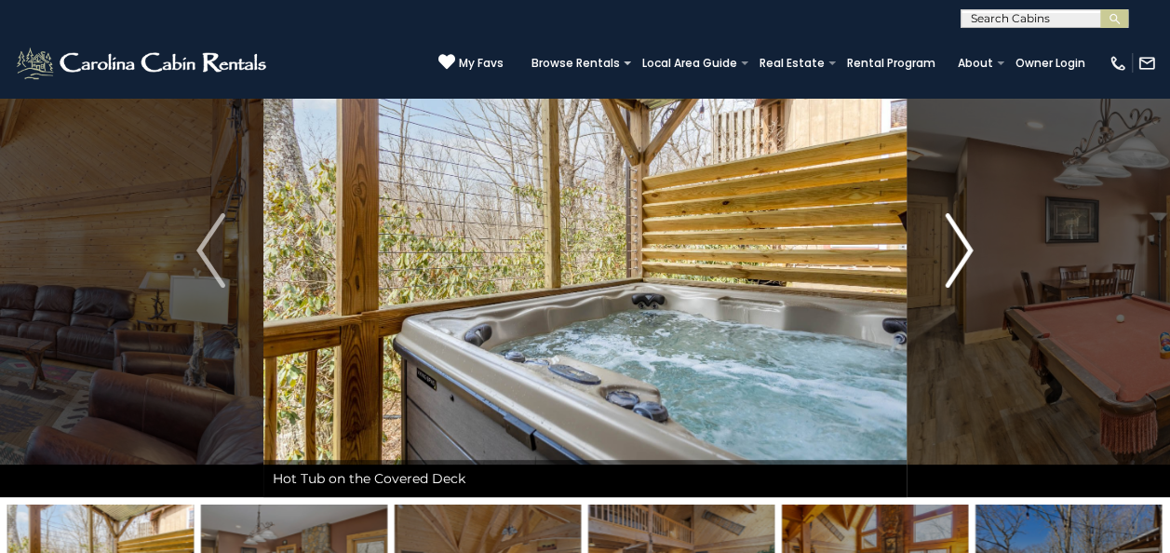
click at [960, 252] on img "Next" at bounding box center [958, 250] width 28 height 74
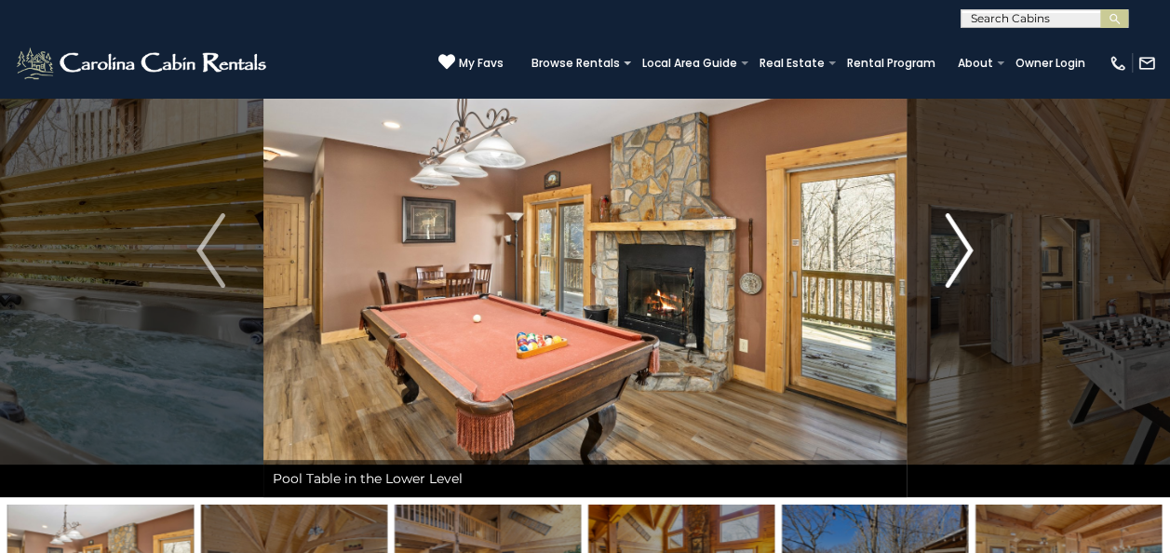
click at [960, 252] on img "Next" at bounding box center [958, 250] width 28 height 74
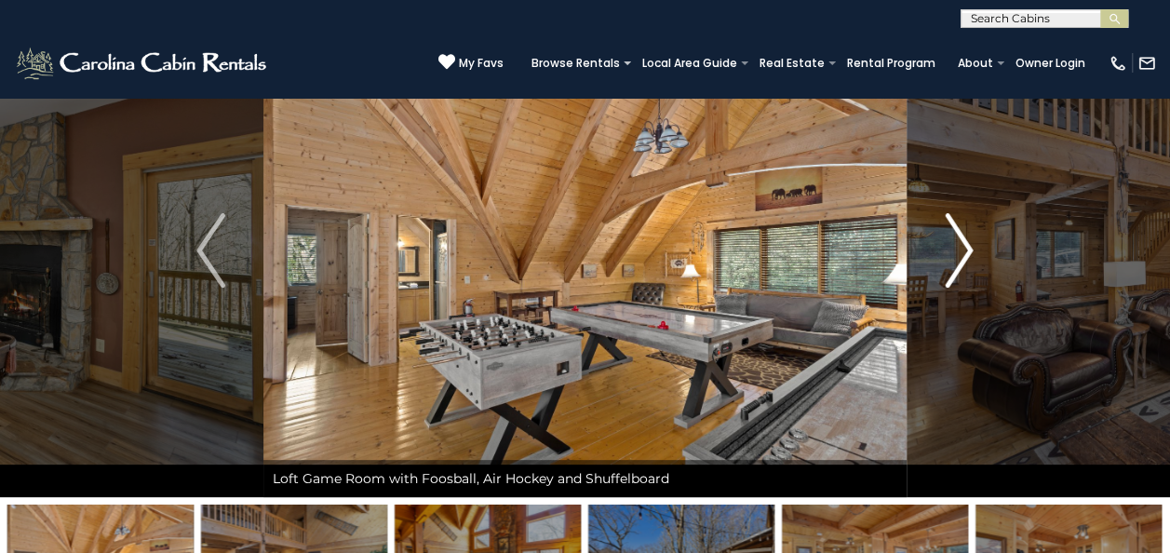
click at [960, 252] on img "Next" at bounding box center [958, 250] width 28 height 74
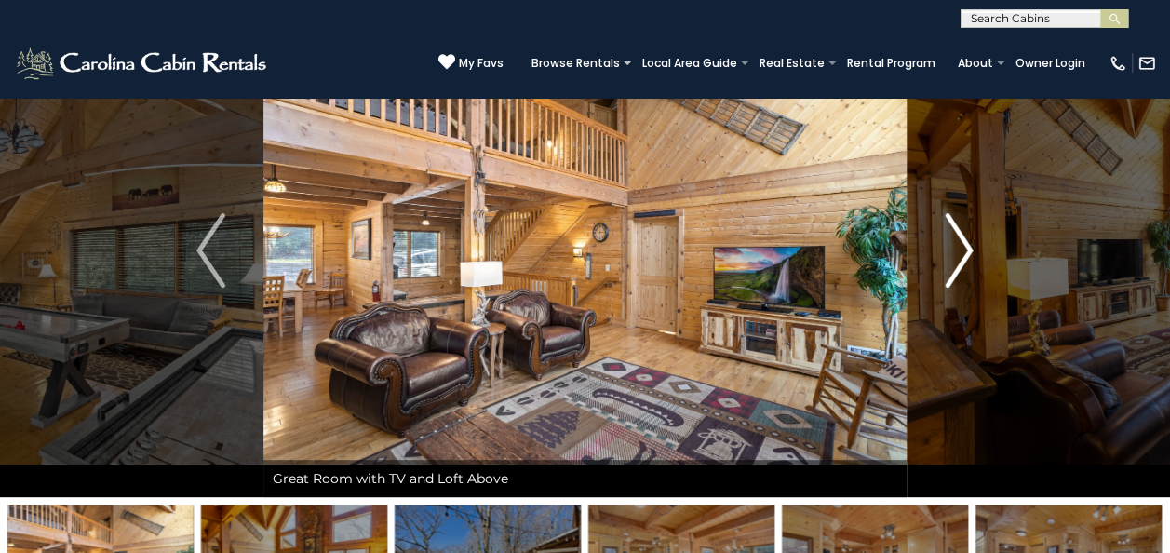
click at [960, 253] on img "Next" at bounding box center [958, 250] width 28 height 74
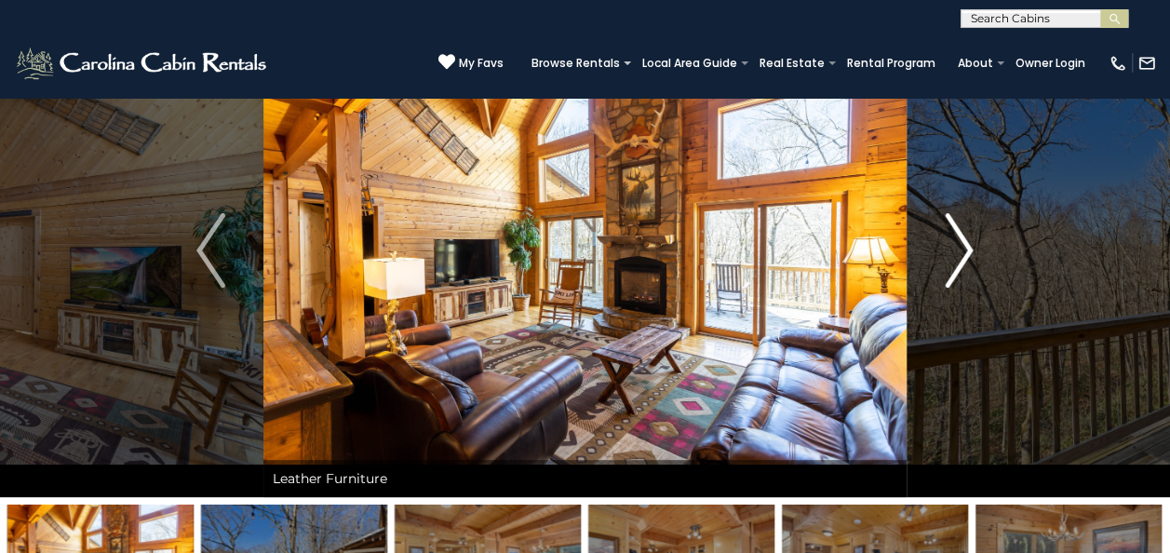
click at [960, 253] on img "Next" at bounding box center [958, 250] width 28 height 74
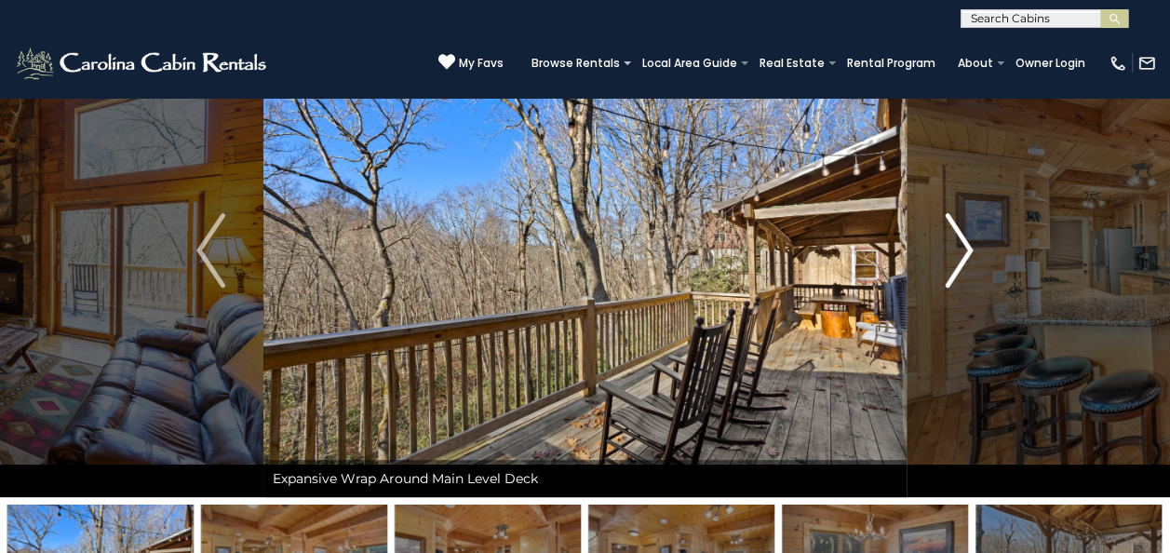
click at [959, 254] on img "Next" at bounding box center [958, 250] width 28 height 74
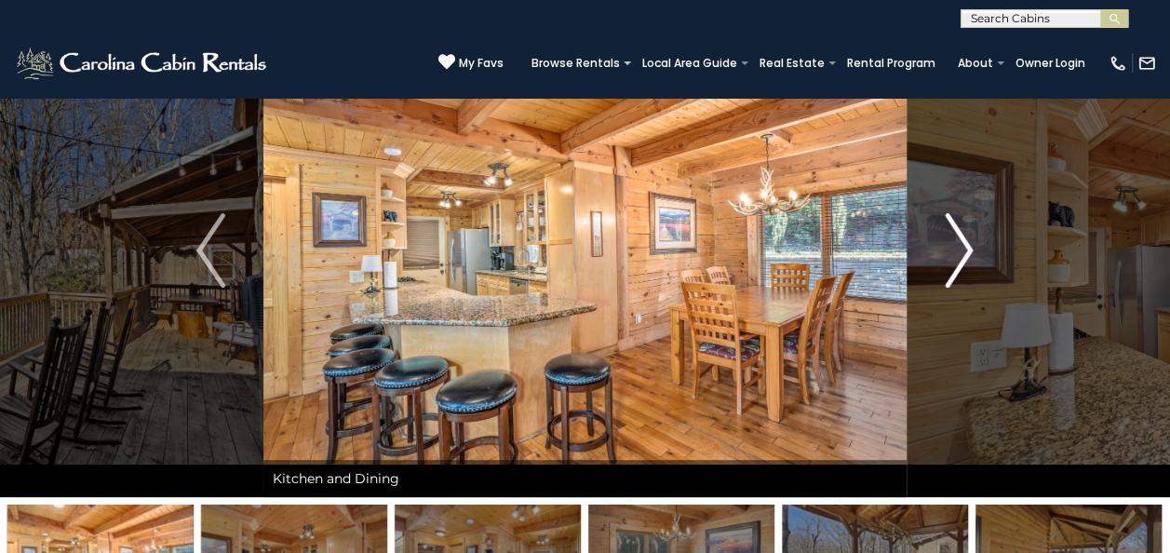
click at [959, 254] on img "Next" at bounding box center [958, 250] width 28 height 74
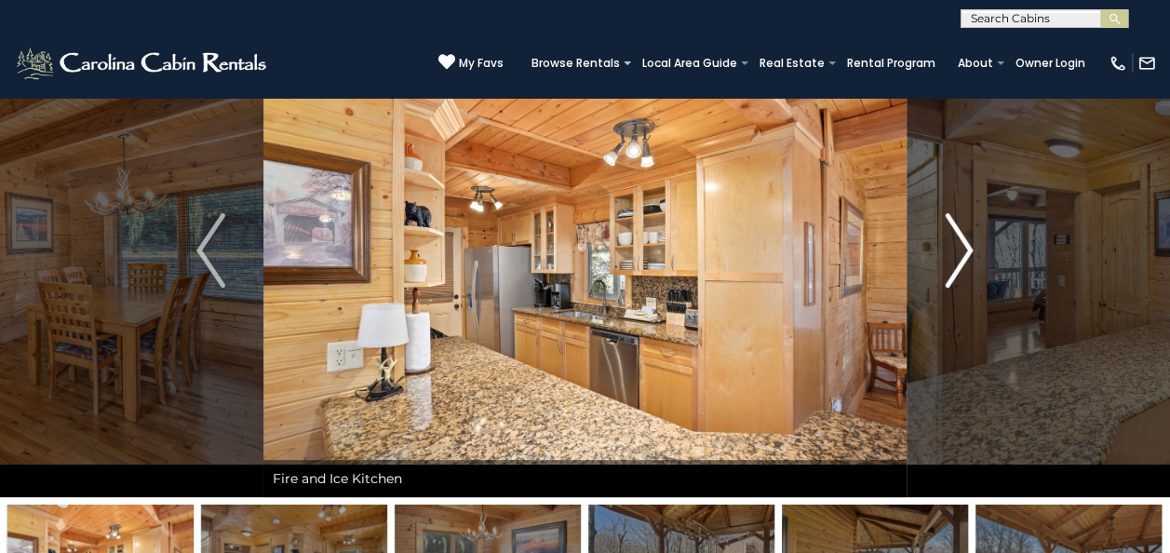
click at [959, 254] on img "Next" at bounding box center [958, 250] width 28 height 74
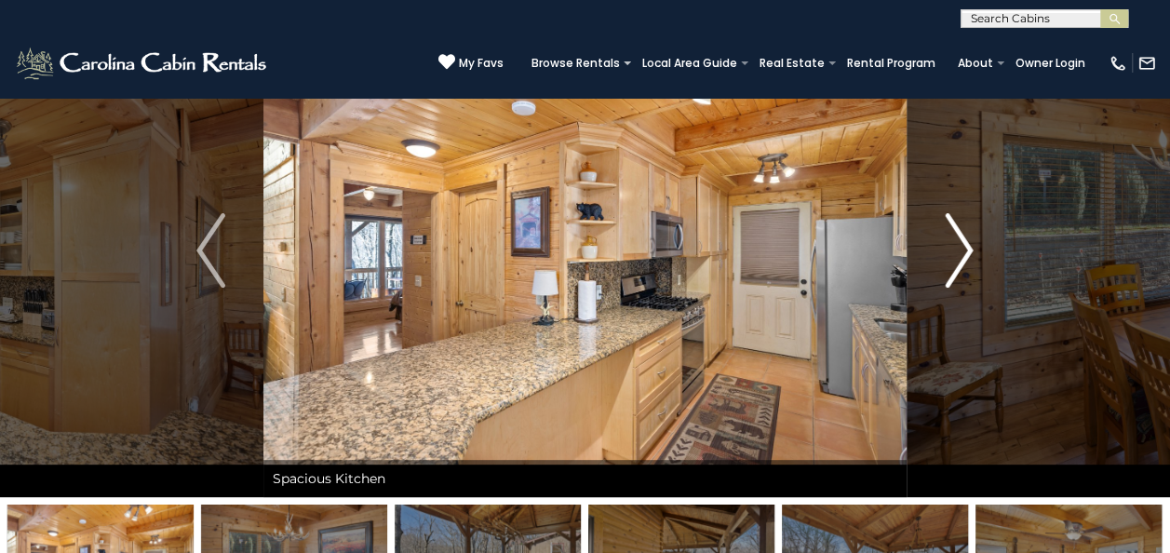
click at [956, 251] on img "Next" at bounding box center [958, 250] width 28 height 74
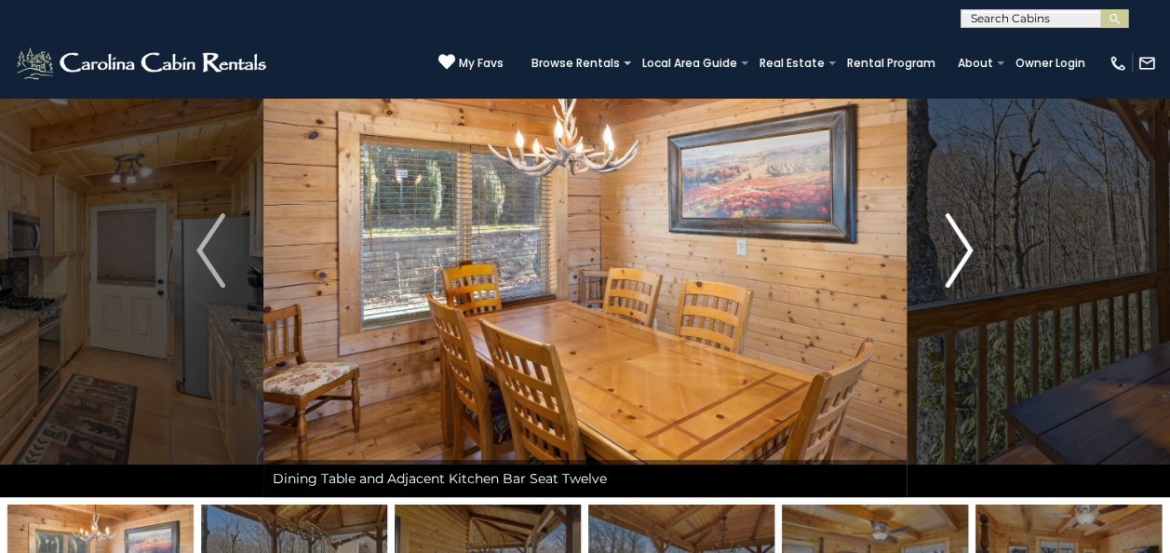
click at [956, 251] on img "Next" at bounding box center [958, 250] width 28 height 74
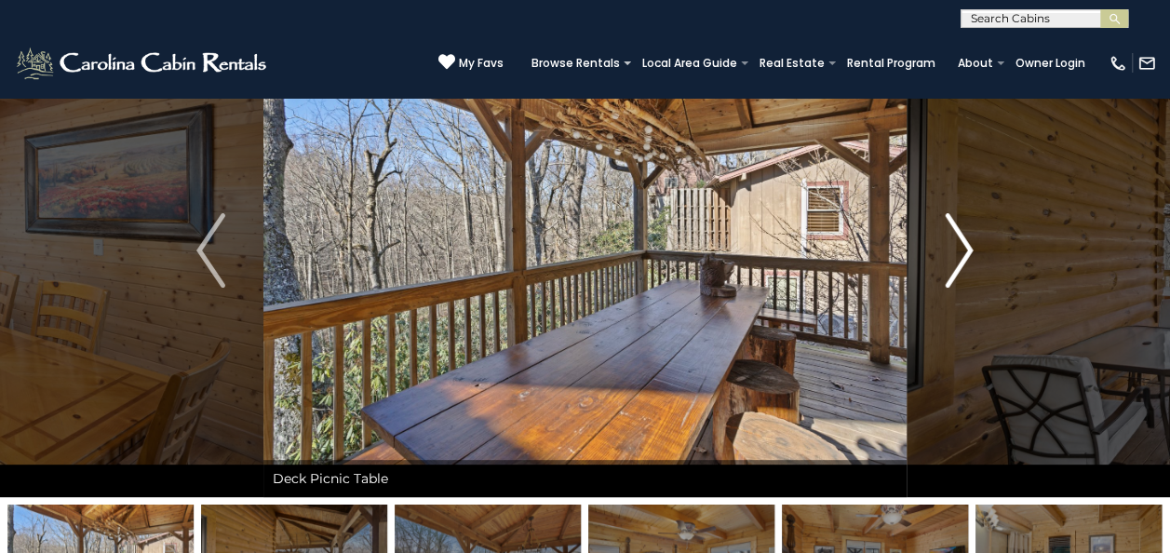
click at [956, 251] on img "Next" at bounding box center [958, 250] width 28 height 74
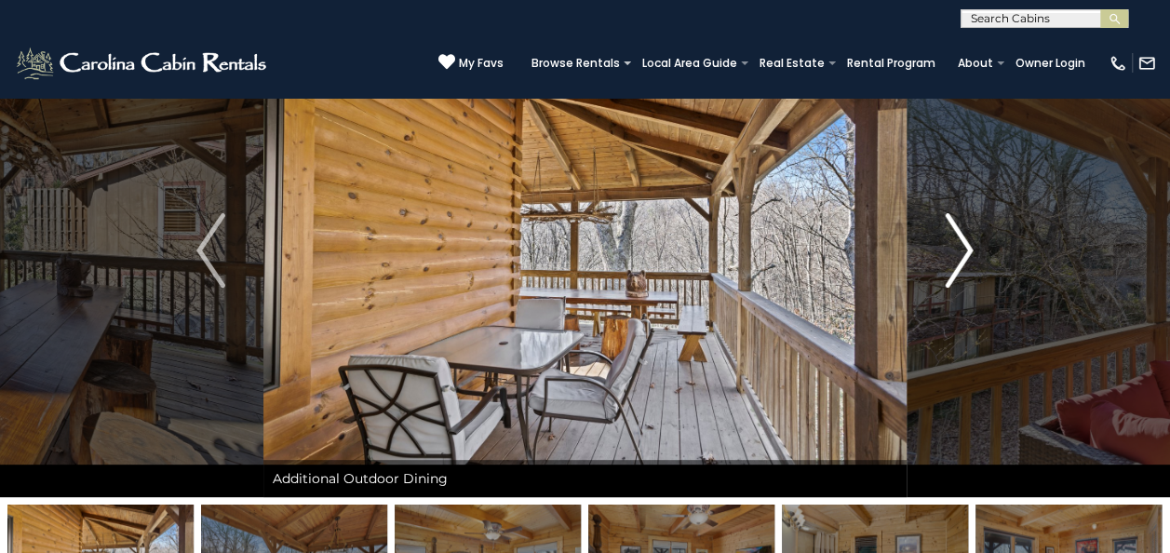
click at [956, 251] on img "Next" at bounding box center [958, 250] width 28 height 74
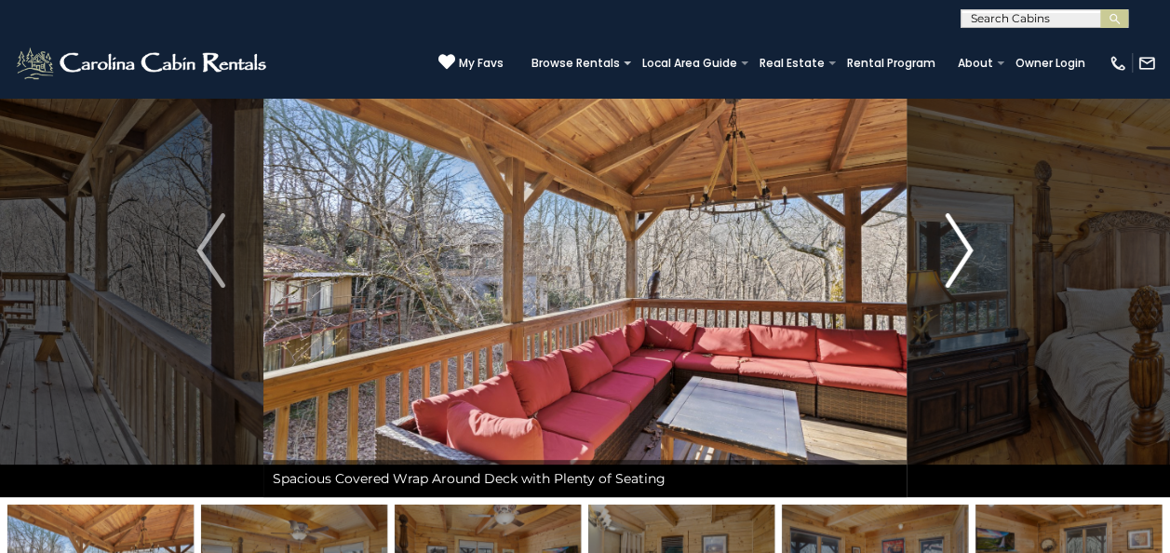
click at [956, 251] on img "Next" at bounding box center [958, 250] width 28 height 74
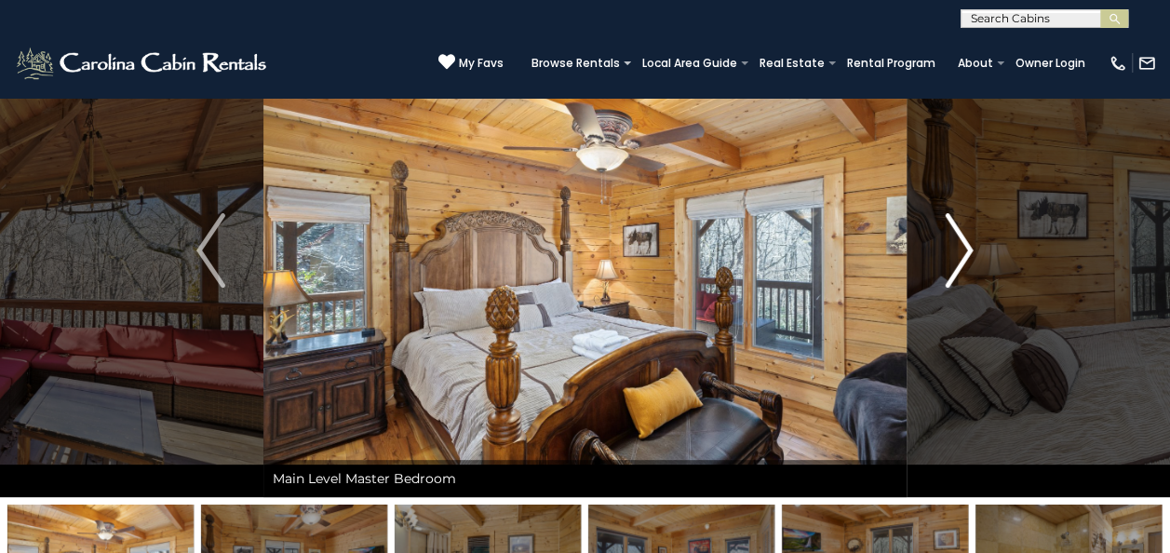
click at [956, 251] on img "Next" at bounding box center [958, 250] width 28 height 74
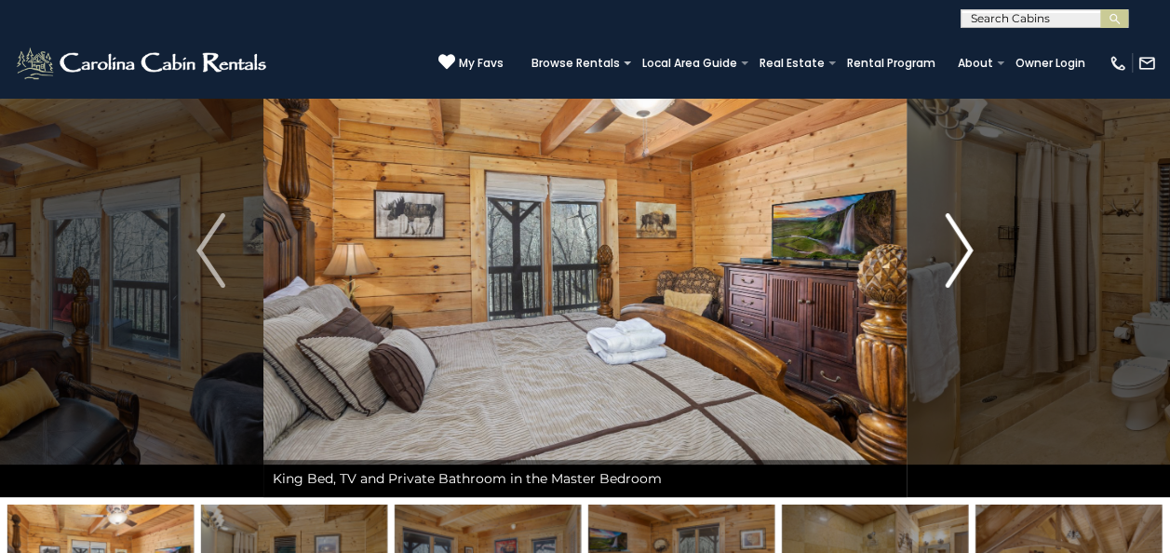
click at [956, 251] on img "Next" at bounding box center [958, 250] width 28 height 74
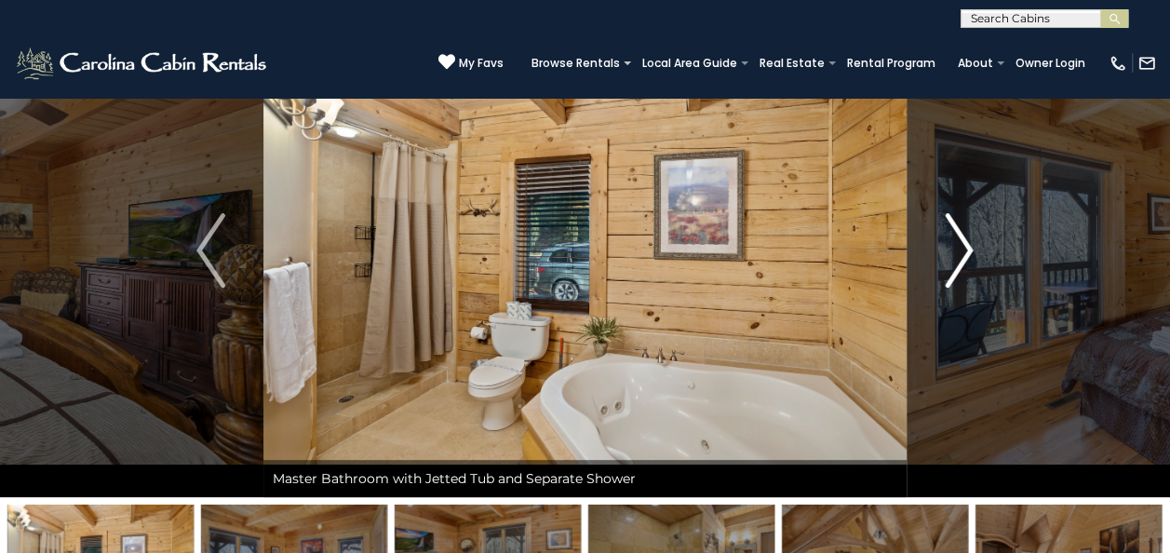
click at [955, 251] on img "Next" at bounding box center [958, 250] width 28 height 74
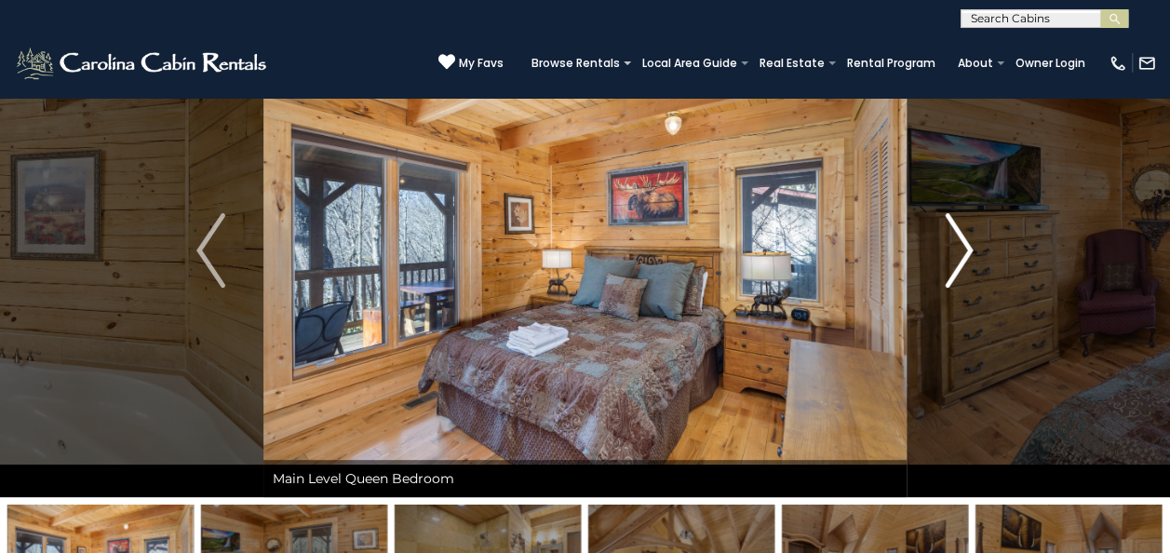
click at [955, 251] on img "Next" at bounding box center [958, 250] width 28 height 74
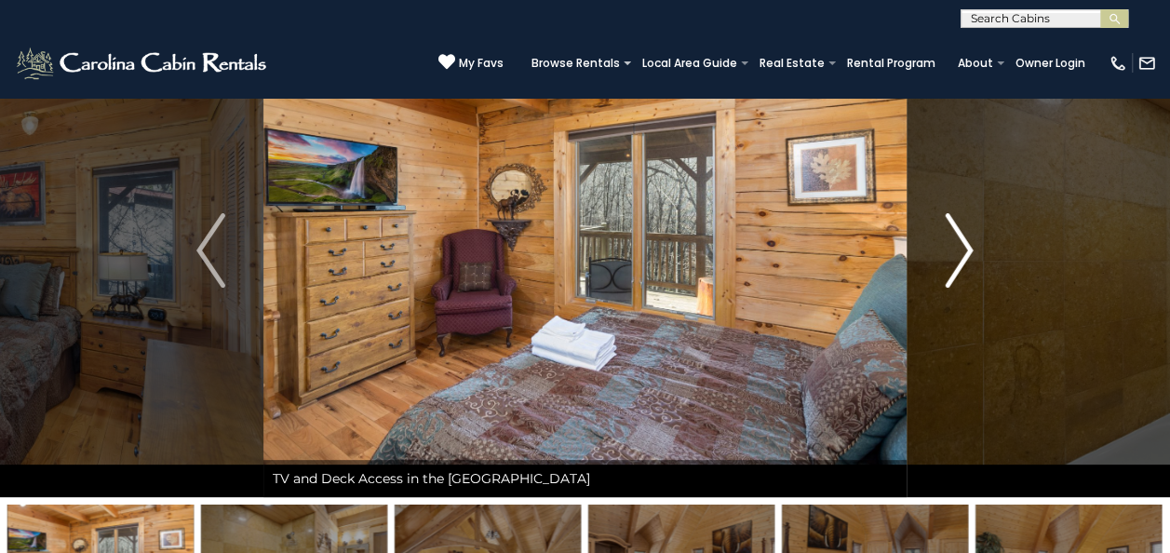
click at [955, 251] on img "Next" at bounding box center [958, 250] width 28 height 74
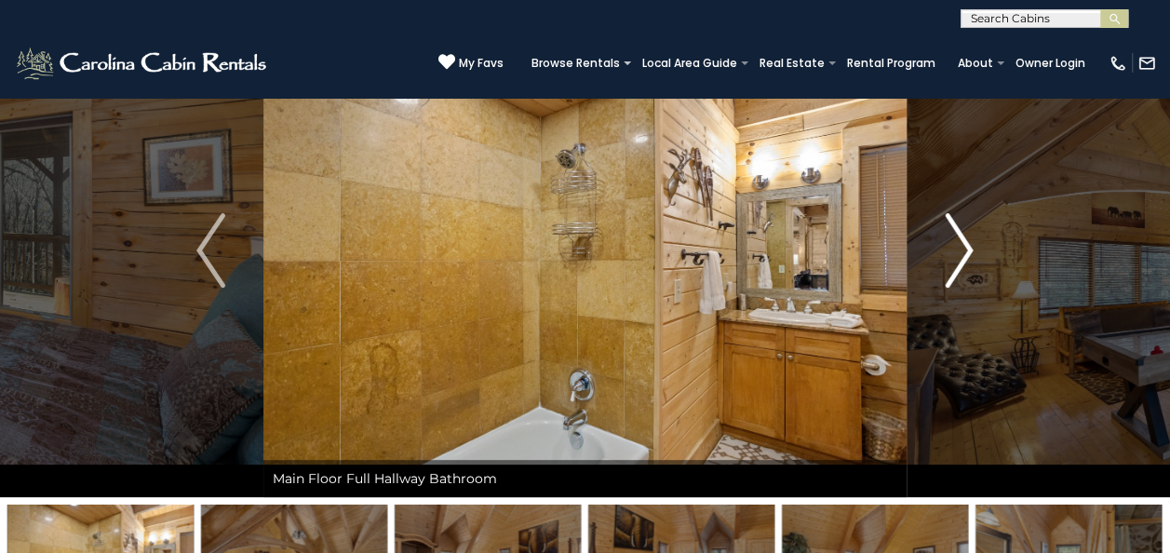
click at [955, 251] on img "Next" at bounding box center [958, 250] width 28 height 74
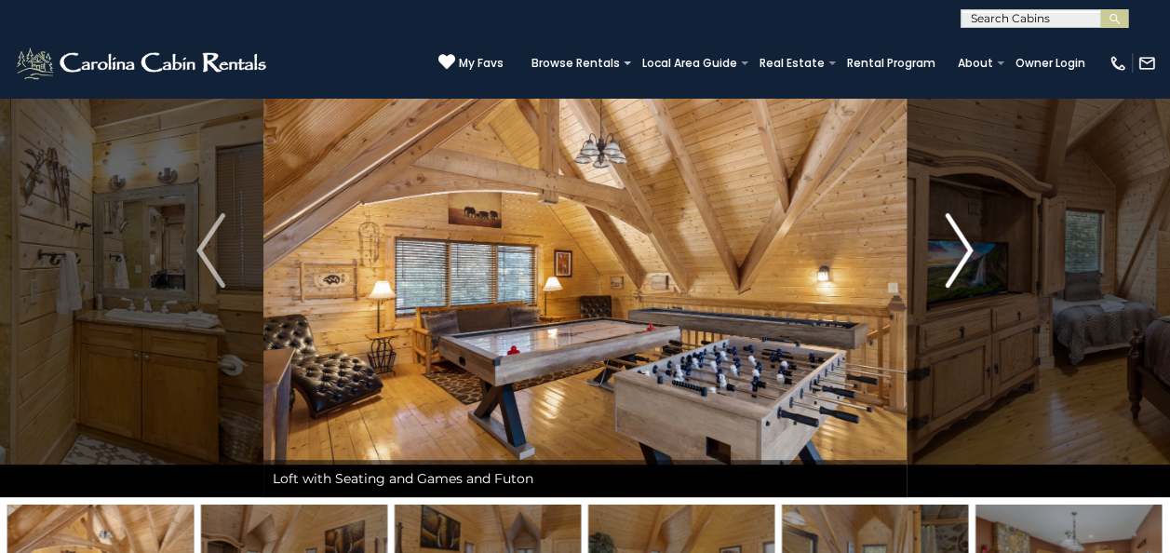
click at [955, 251] on img "Next" at bounding box center [958, 250] width 28 height 74
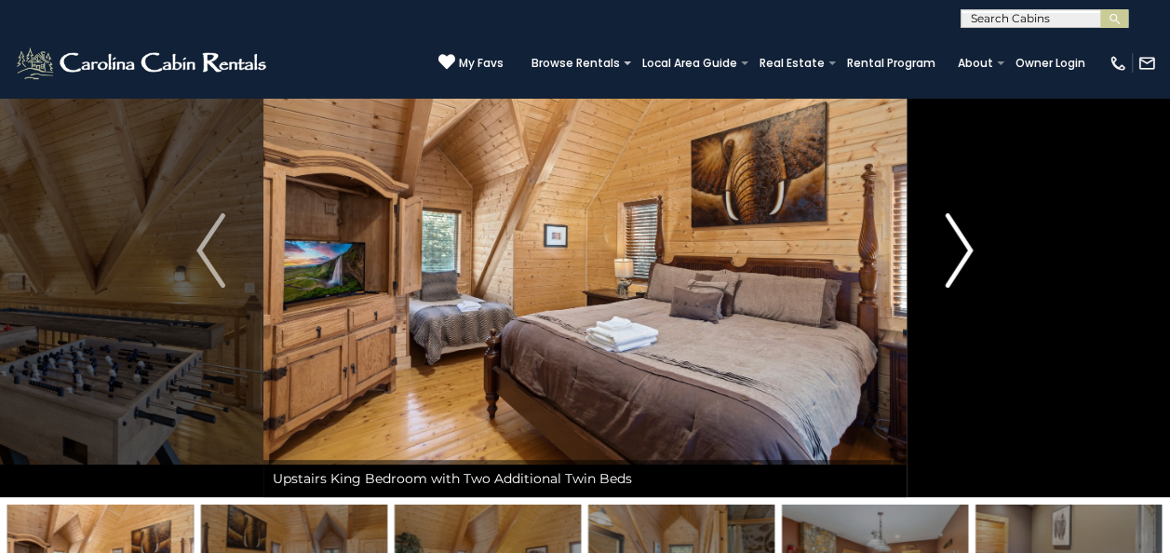
click at [955, 251] on img "Next" at bounding box center [958, 250] width 28 height 74
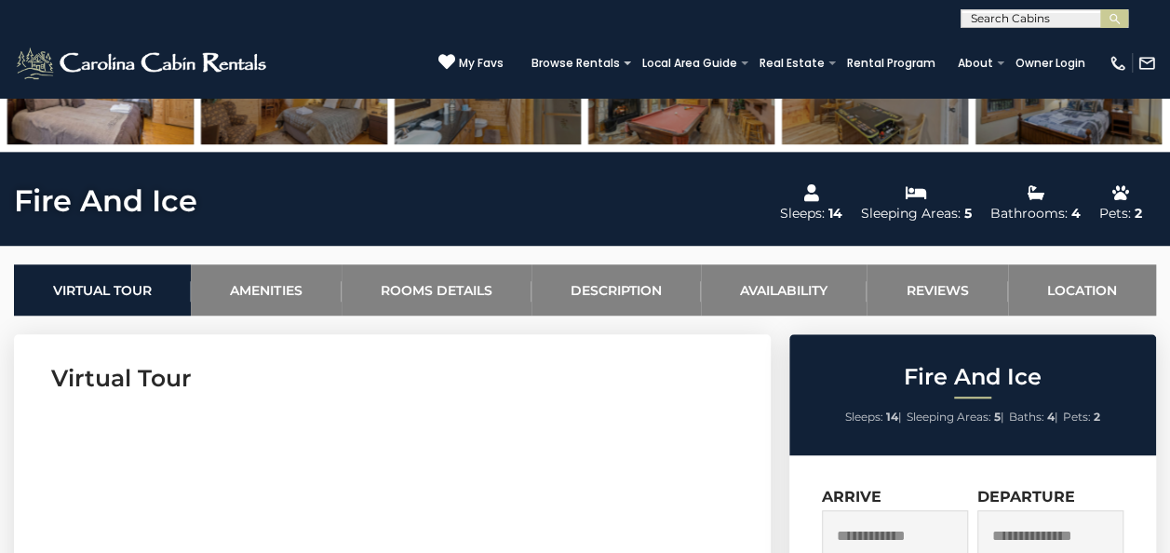
scroll to position [744, 0]
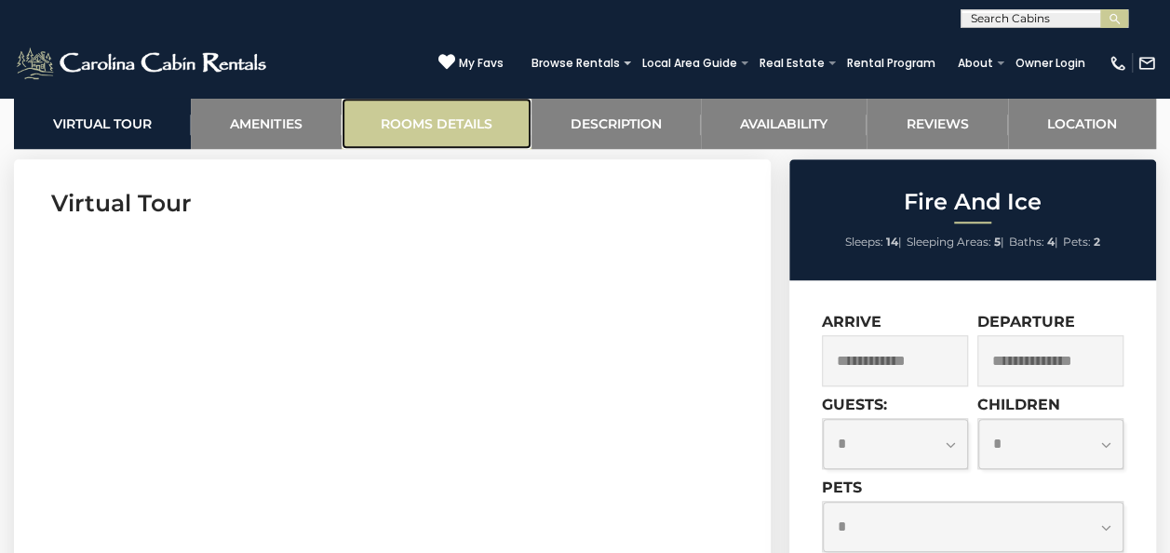
click at [463, 119] on link "Rooms Details" at bounding box center [436, 123] width 190 height 51
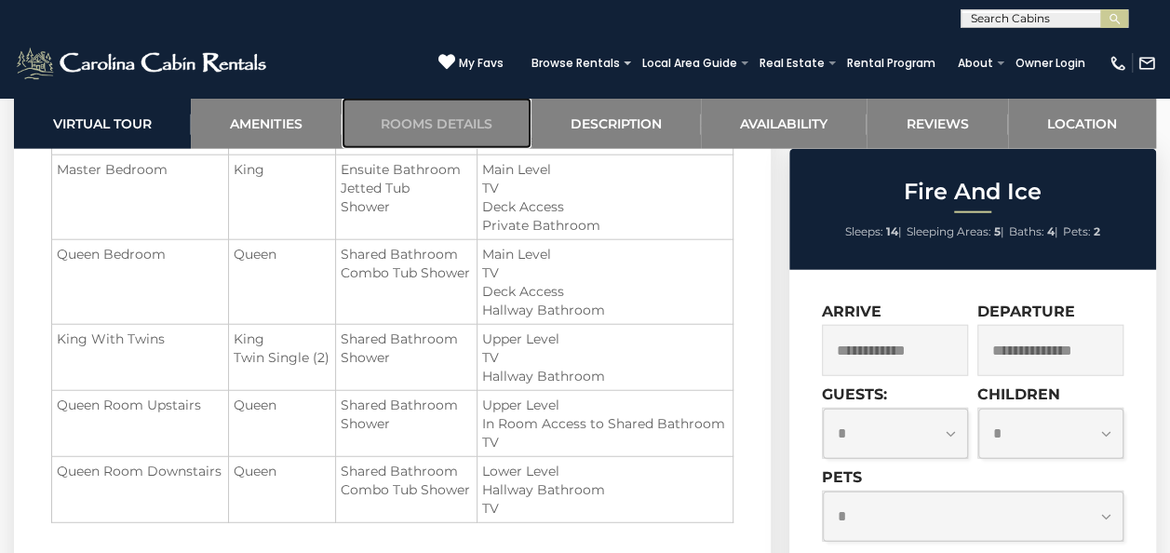
scroll to position [2067, 0]
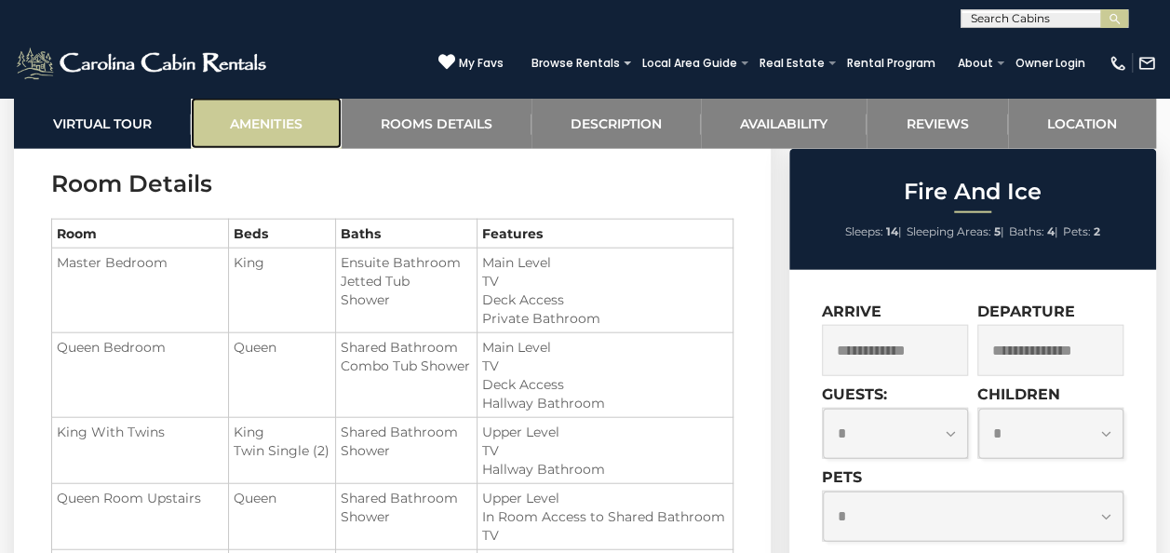
click at [283, 123] on link "Amenities" at bounding box center [266, 123] width 150 height 51
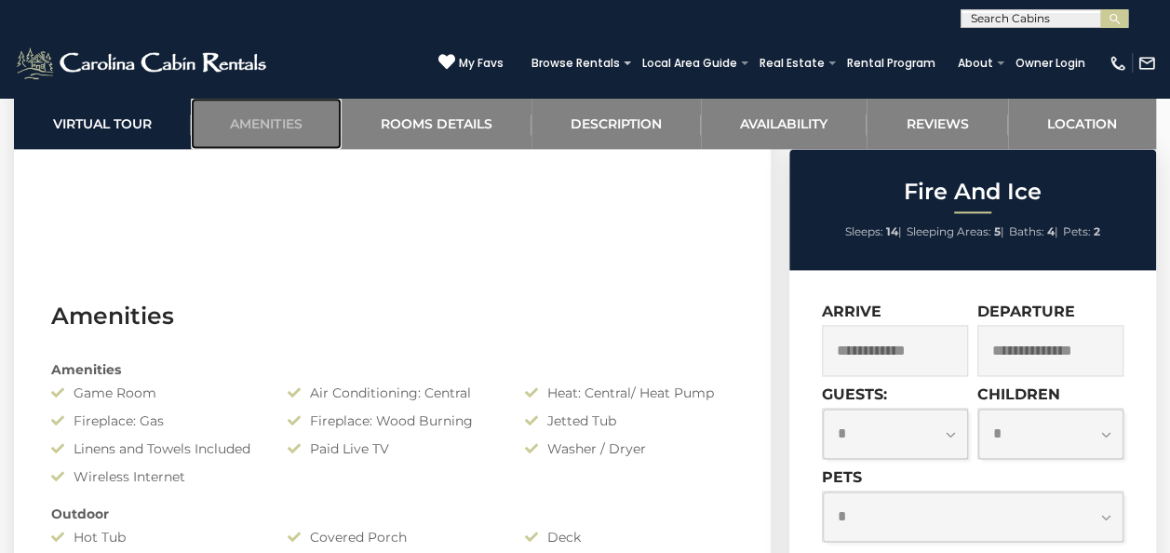
scroll to position [1144, 0]
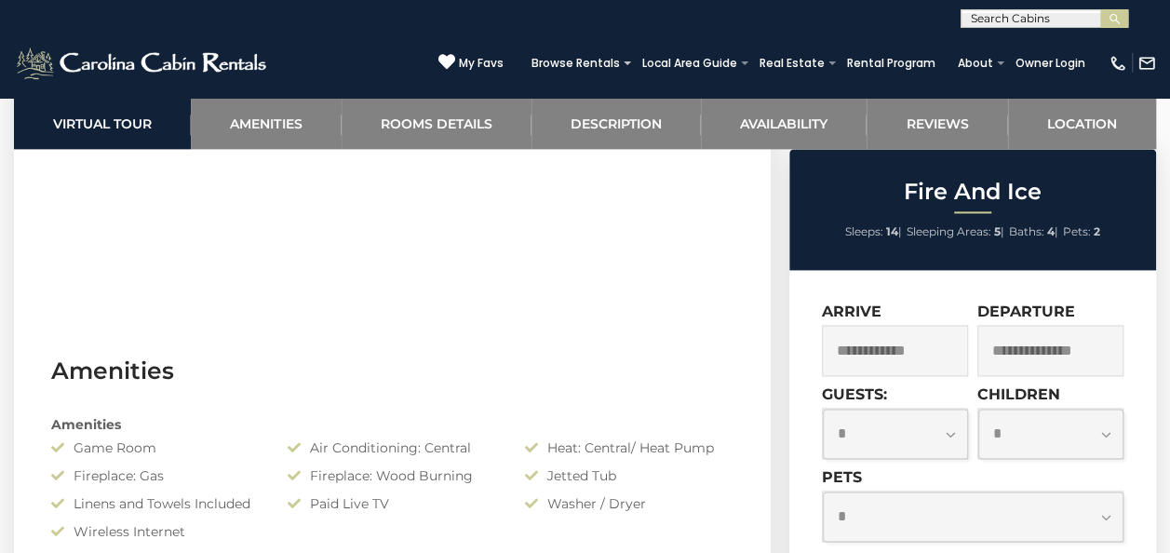
click at [415, 50] on div "(828) 295-6000 My Favs Browse Rentals Local Area Guide Activities & Attractions…" at bounding box center [585, 63] width 1170 height 70
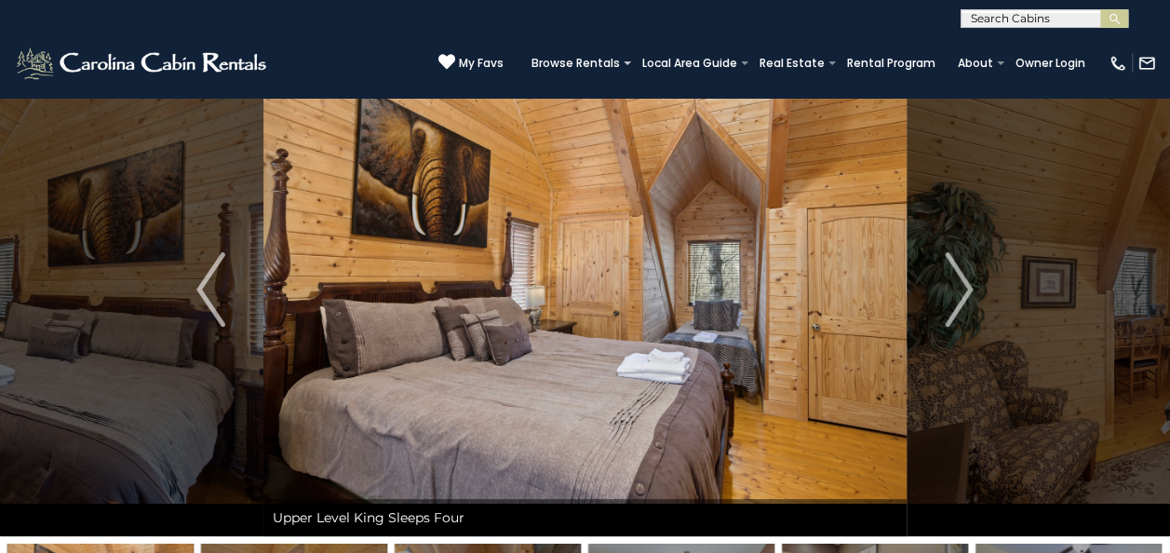
scroll to position [0, 0]
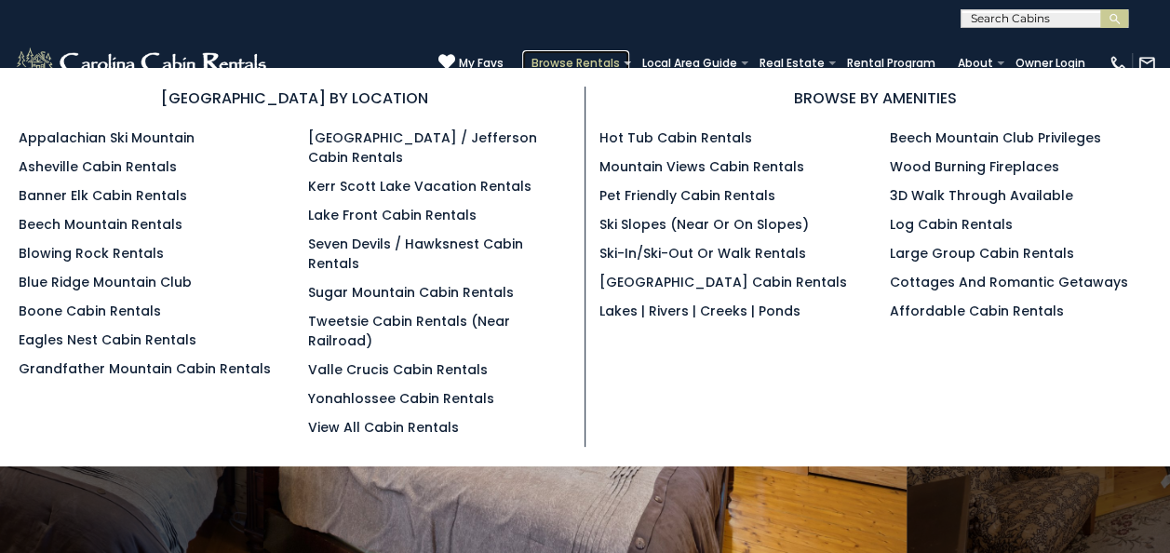
click at [595, 63] on link "Browse Rentals" at bounding box center [575, 63] width 107 height 26
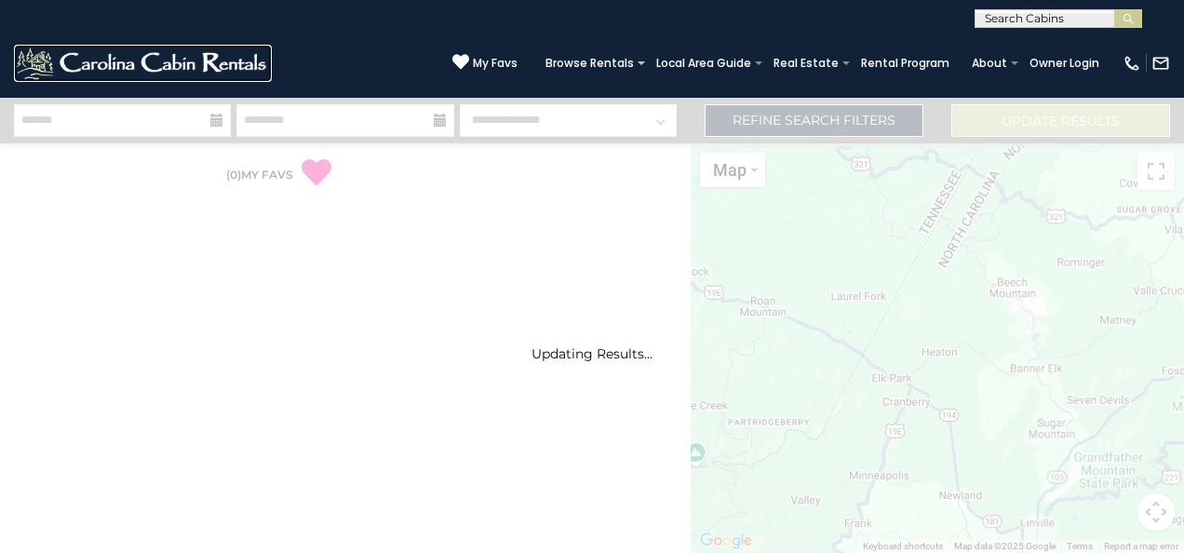
click at [231, 62] on img at bounding box center [143, 63] width 258 height 37
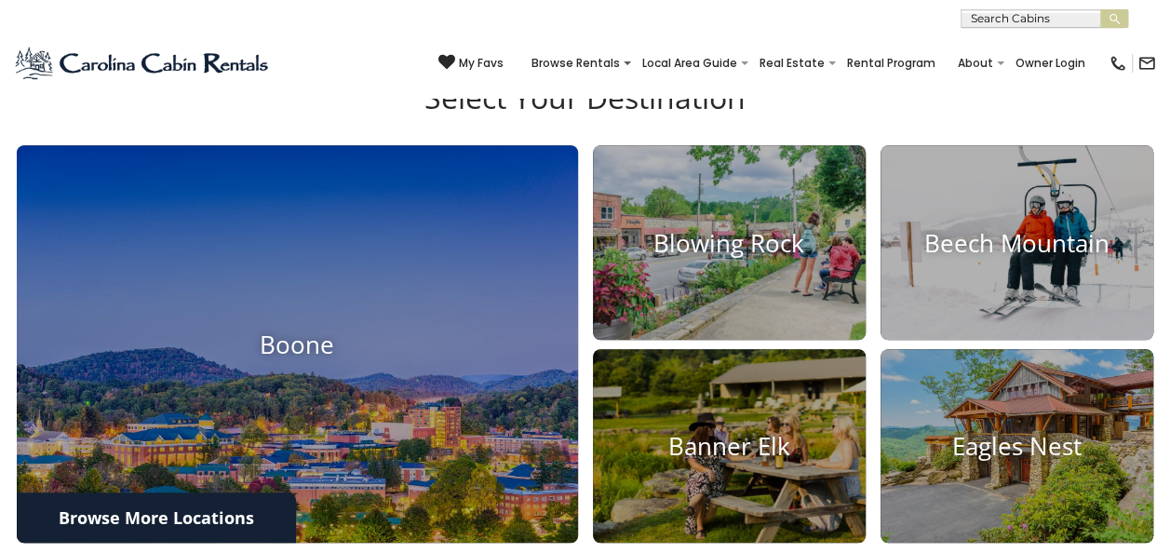
scroll to position [558, 0]
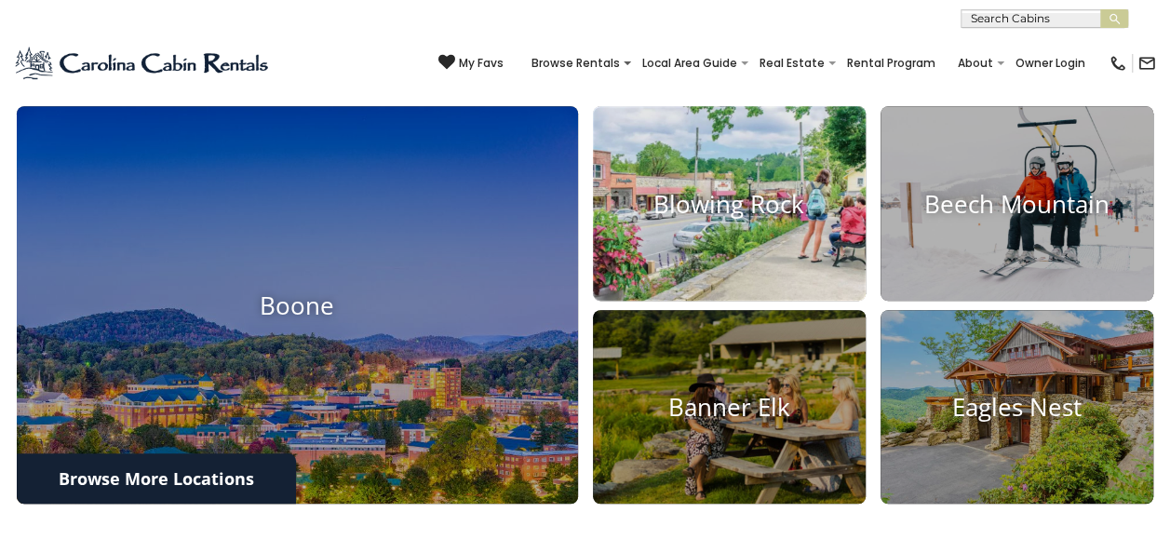
click at [672, 182] on img at bounding box center [729, 203] width 301 height 213
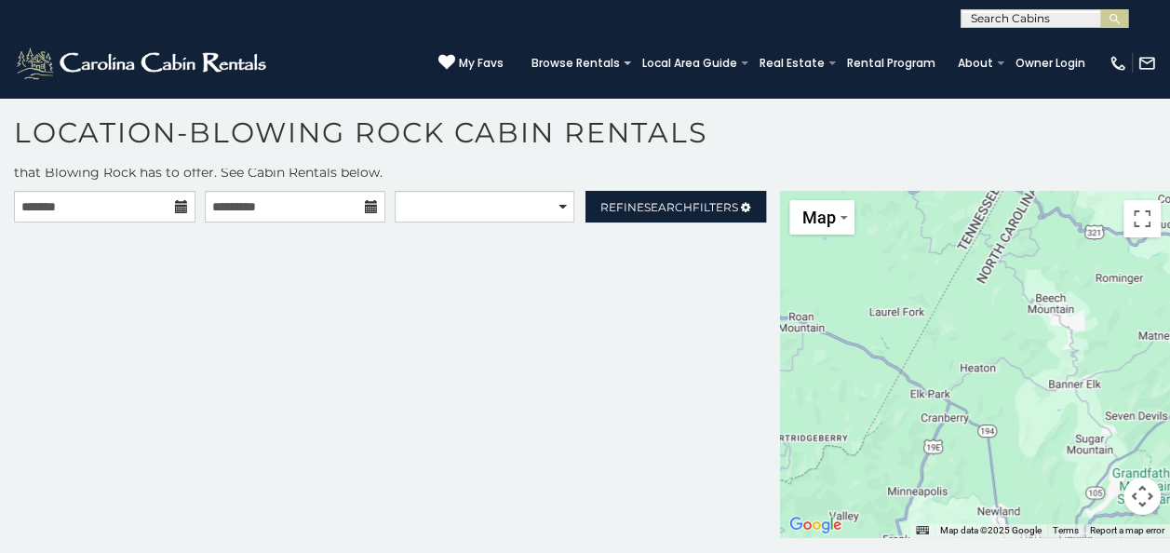
scroll to position [35, 0]
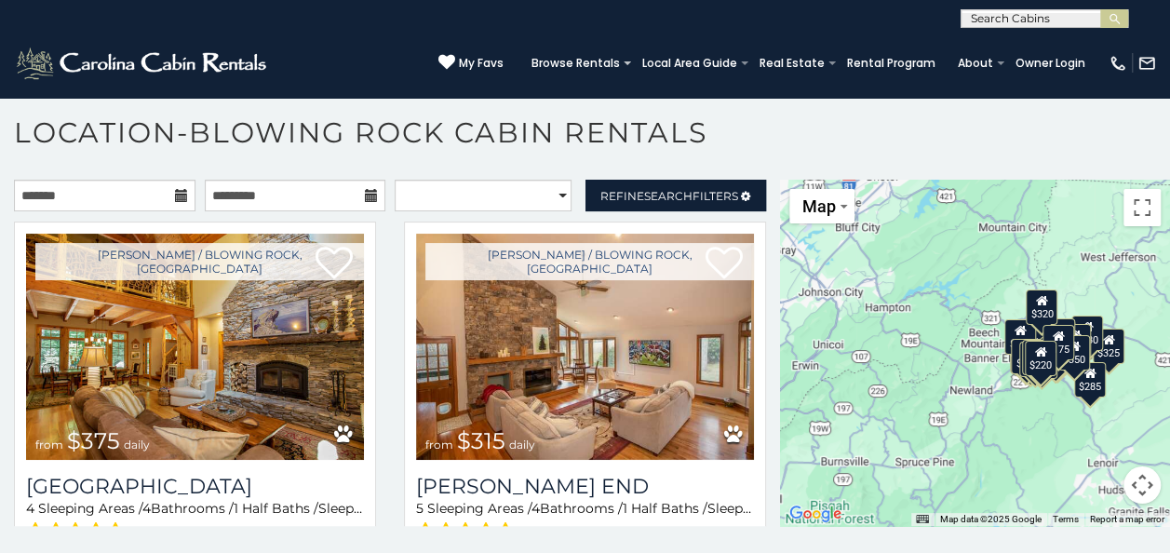
click at [1037, 370] on div "$220" at bounding box center [1040, 358] width 32 height 35
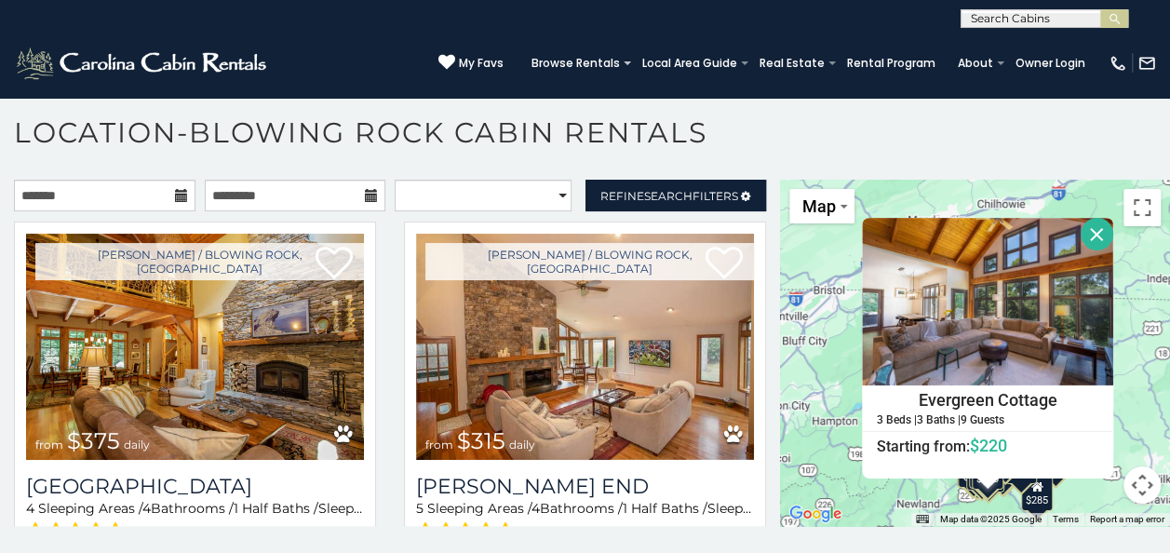
scroll to position [0, 0]
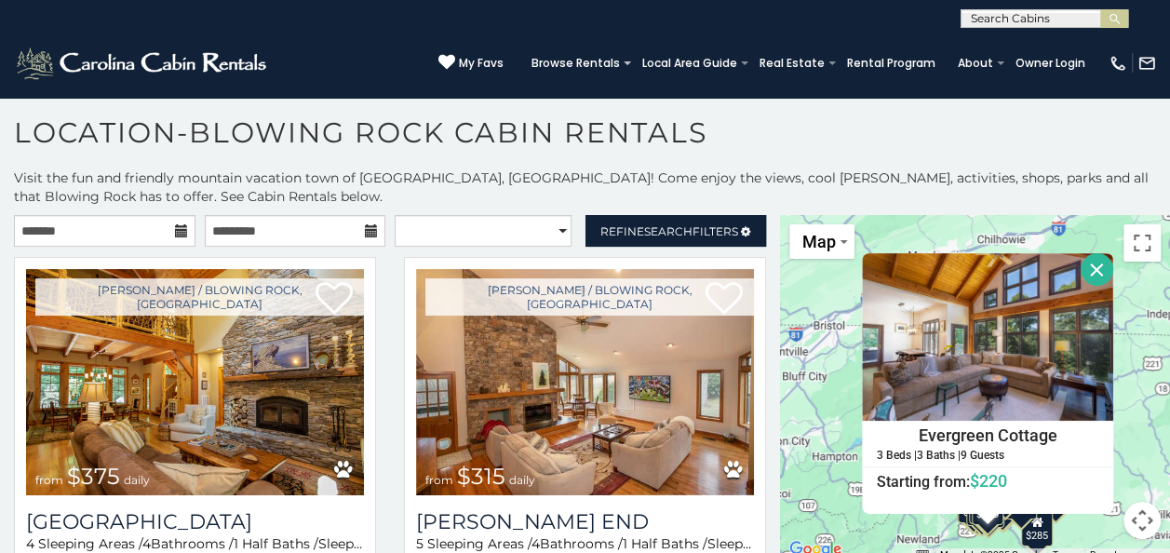
click at [836, 437] on div "$375 $315 $695 $380 $299 $275 $125 $140 $325 $315 $375 $285 $250 $325 $675 $930…" at bounding box center [975, 388] width 390 height 346
click at [1084, 261] on button "Close" at bounding box center [1096, 269] width 33 height 33
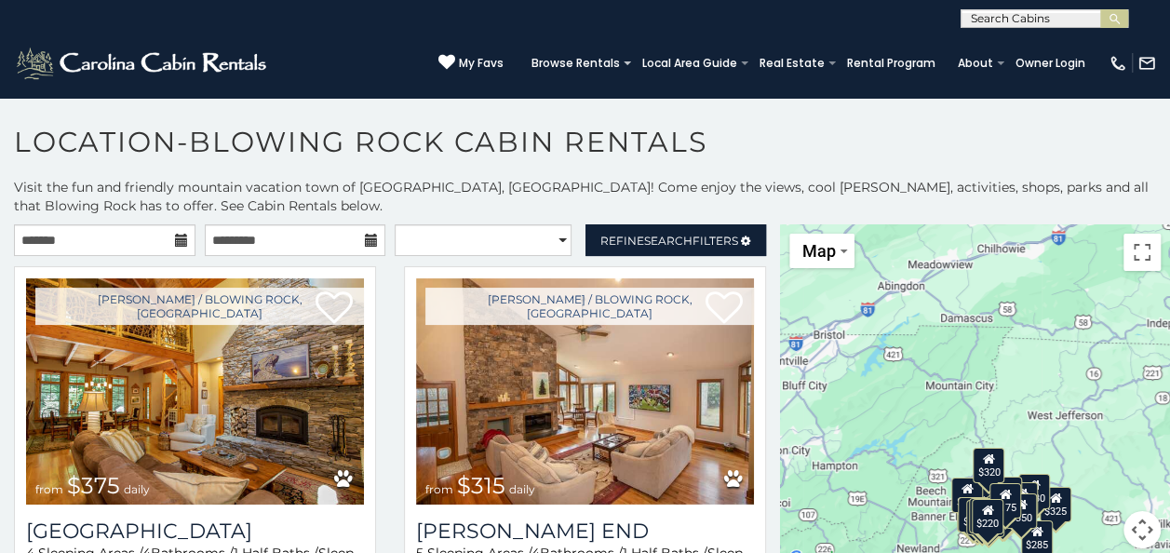
click at [1050, 471] on div "$375 $315 $695 $380 $299 $275 $125 $140 $325 $315 $375 $285 $250 $325 $675 $930…" at bounding box center [975, 397] width 390 height 346
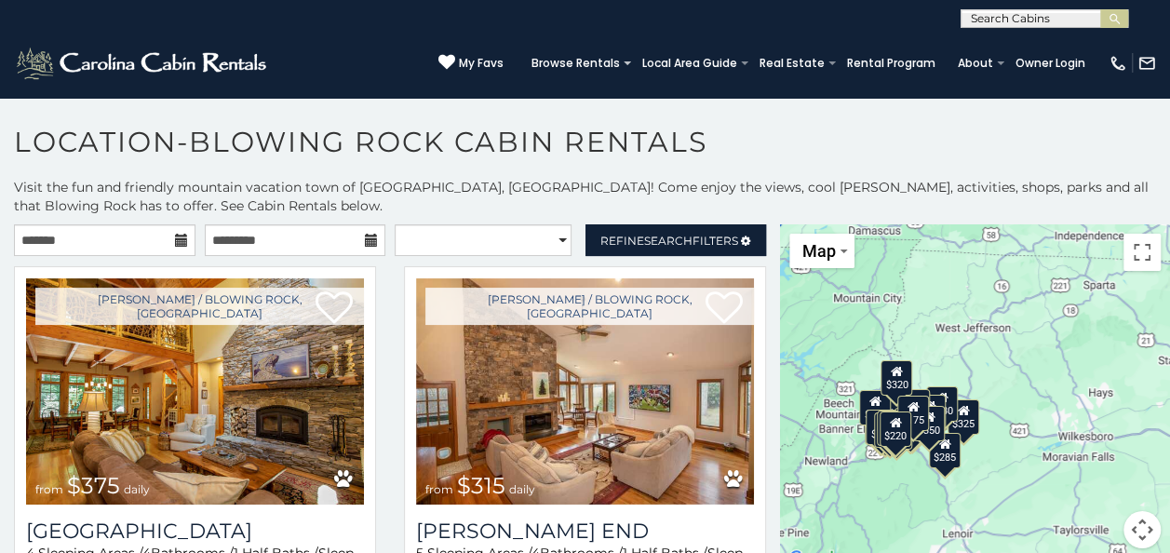
drag, startPoint x: 1050, startPoint y: 471, endPoint x: 943, endPoint y: 366, distance: 150.7
click at [943, 366] on div "$375 $315 $695 $380 $299 $275 $125 $140 $325 $315 $375 $285 $250 $325 $675 $930…" at bounding box center [975, 397] width 390 height 346
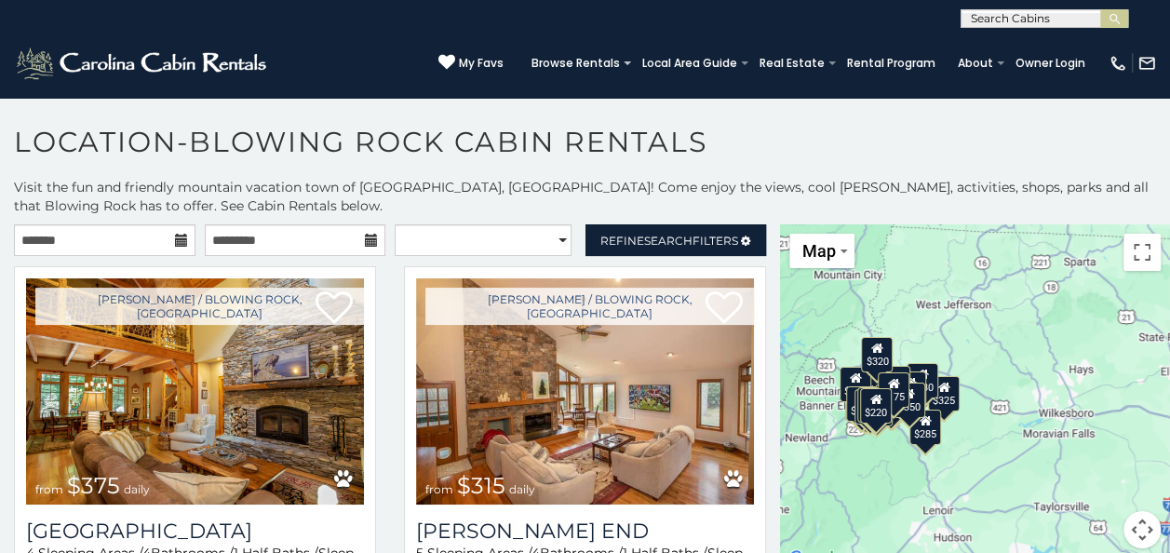
click at [902, 475] on div "$375 $315 $695 $380 $299 $275 $125 $140 $325 $315 $375 $285 $250 $325 $675 $930…" at bounding box center [975, 397] width 390 height 346
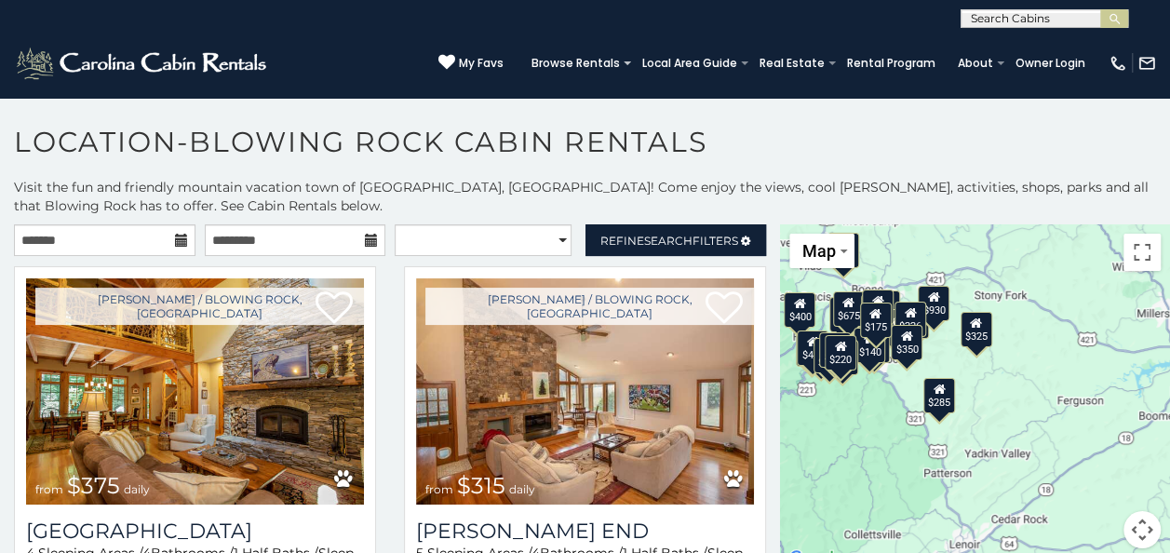
click at [876, 426] on div "$375 $315 $695 $380 $299 $275 $125 $140 $325 $315 $375 $285 $250 $325 $675 $930…" at bounding box center [975, 397] width 390 height 346
click at [876, 424] on div "$375 $315 $695 $380 $299 $275 $125 $140 $325 $315 $375 $285 $250 $325 $675 $930…" at bounding box center [975, 397] width 390 height 346
click at [871, 408] on div "$375 $315 $695 $380 $299 $275 $125 $140 $325 $315 $375 $285 $250 $325 $675 $930…" at bounding box center [975, 397] width 390 height 346
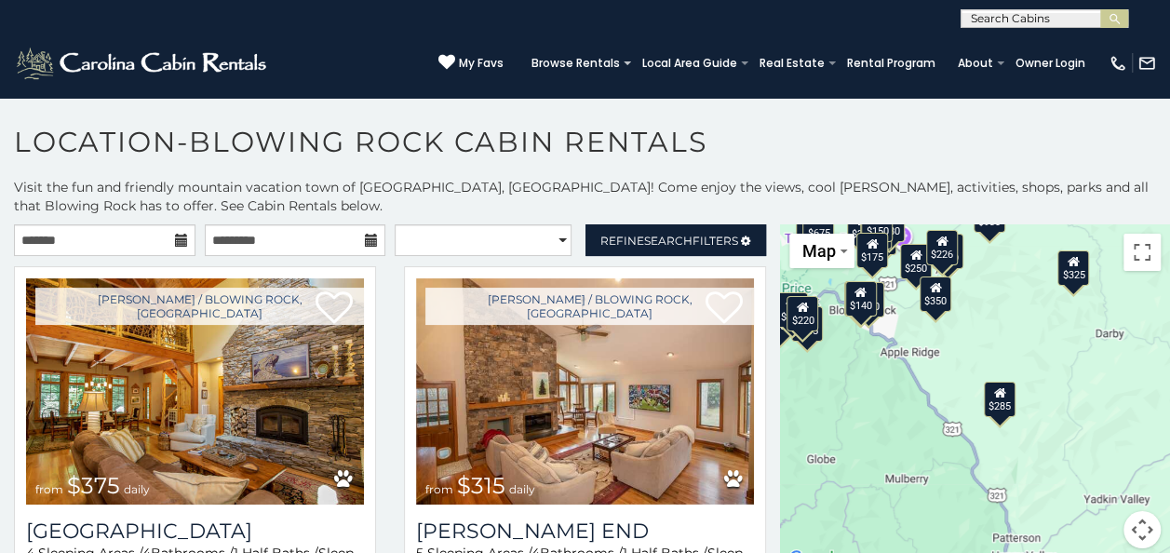
click at [943, 398] on div "$375 $315 $695 $380 $299 $275 $125 $140 $325 $315 $375 $285 $250 $325 $675 $930…" at bounding box center [975, 397] width 390 height 346
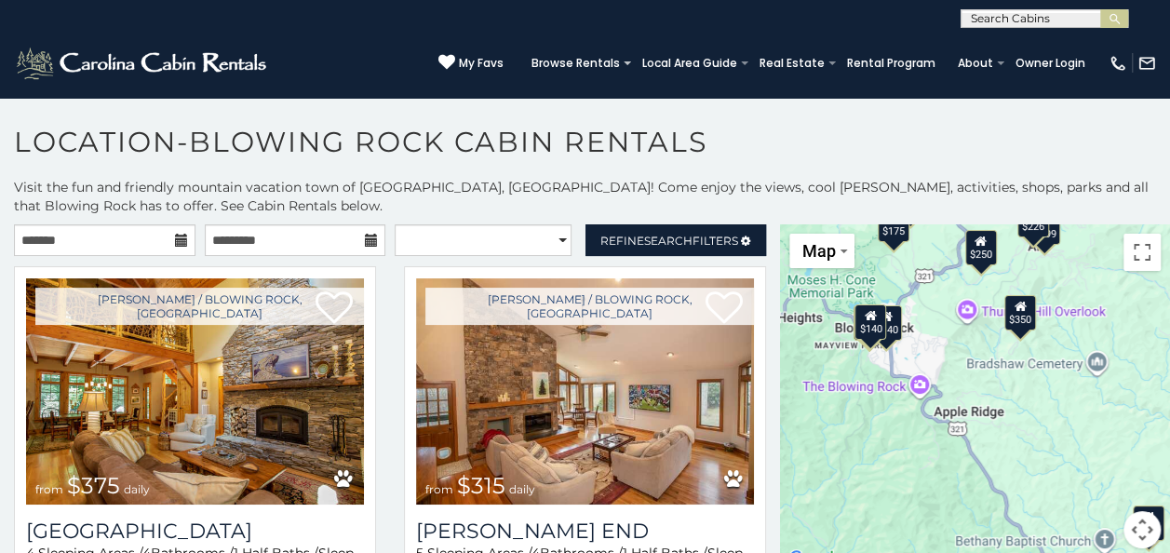
drag, startPoint x: 899, startPoint y: 333, endPoint x: 1003, endPoint y: 453, distance: 159.0
click at [1003, 453] on div "$375 $315 $695 $380 $299 $275 $125 $140 $325 $315 $375 $285 $250 $325 $675 $930…" at bounding box center [975, 397] width 390 height 346
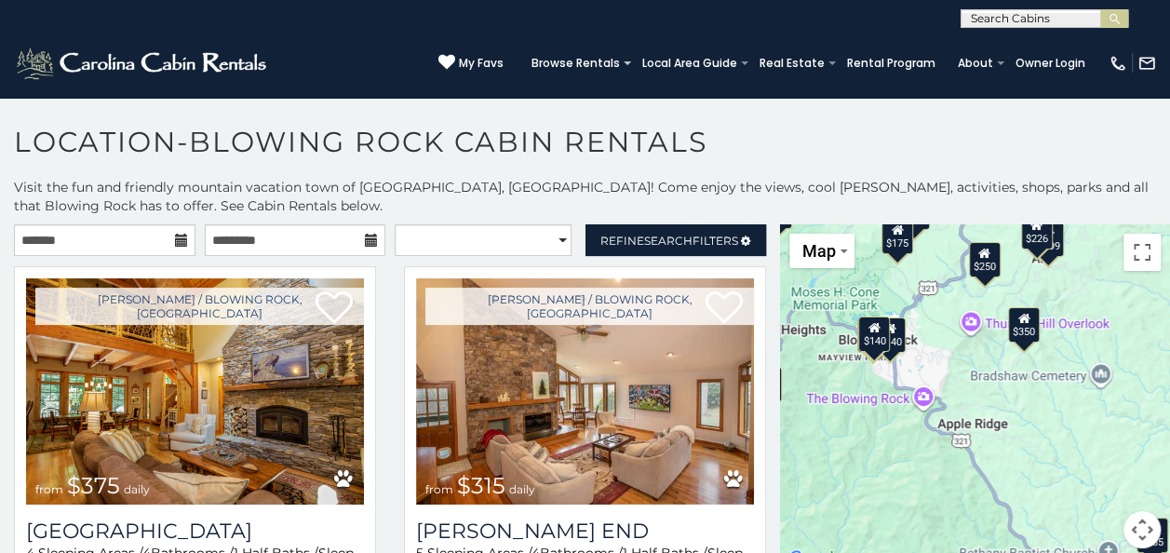
click at [936, 381] on div "$375 $315 $695 $380 $299 $275 $125 $140 $325 $315 $375 $285 $250 $325 $675 $930…" at bounding box center [975, 397] width 390 height 346
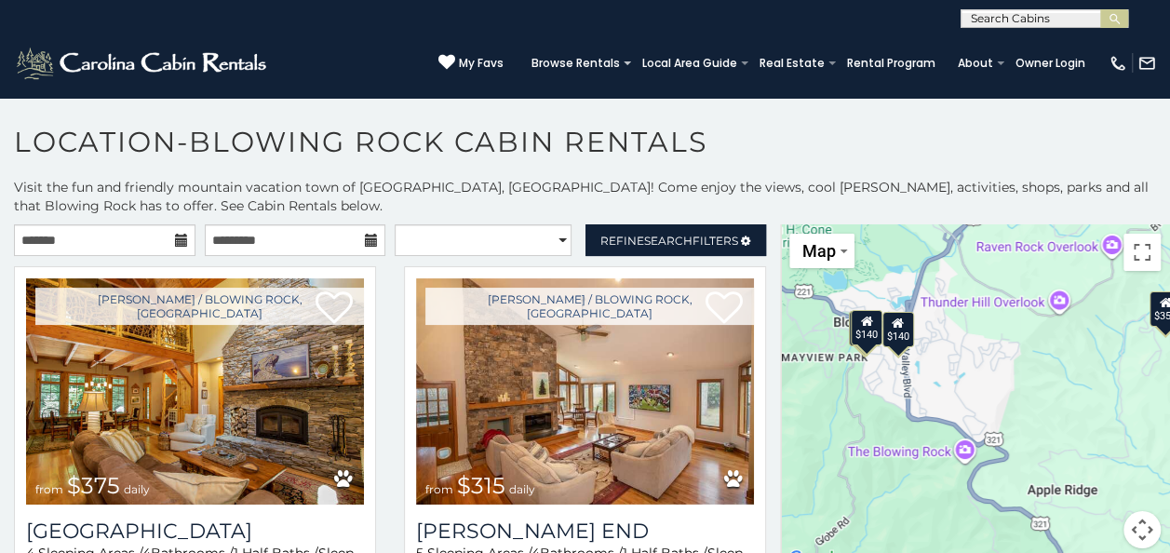
drag, startPoint x: 883, startPoint y: 358, endPoint x: 963, endPoint y: 391, distance: 86.4
click at [963, 391] on div "$375 $315 $695 $380 $299 $275 $125 $140 $325 $315 $375 $285 $250 $325 $675 $930…" at bounding box center [975, 397] width 390 height 346
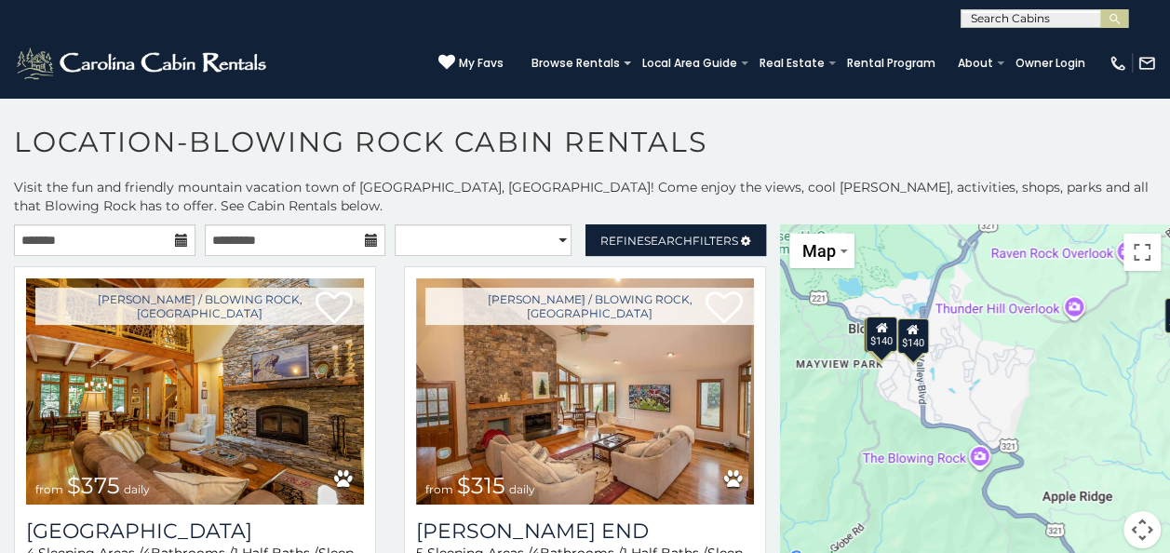
click at [940, 381] on div "$375 $315 $695 $380 $299 $275 $125 $140 $325 $315 $375 $285 $250 $325 $675 $930…" at bounding box center [975, 397] width 390 height 346
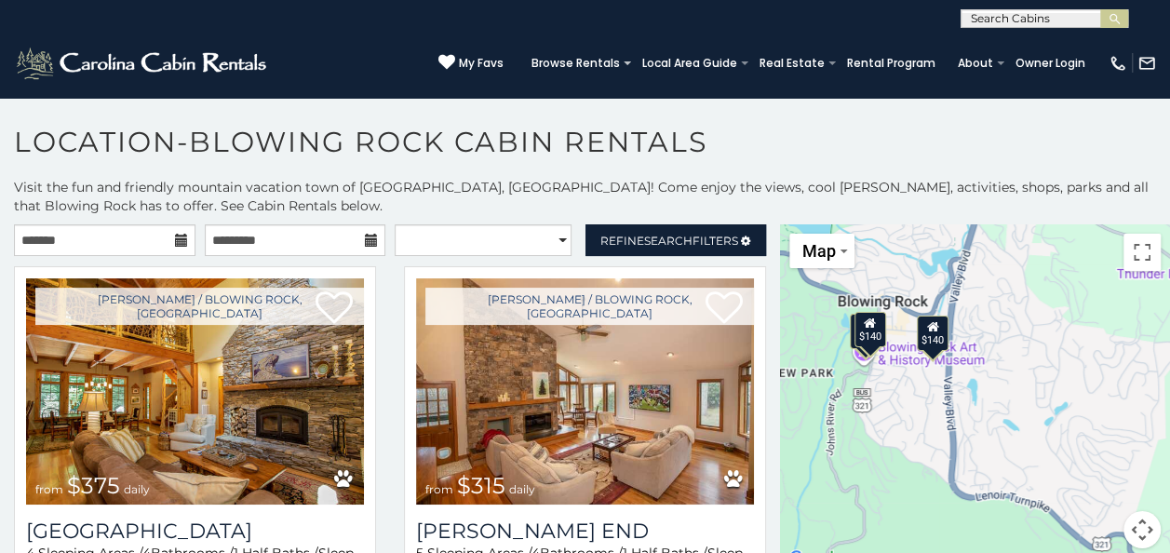
drag, startPoint x: 929, startPoint y: 370, endPoint x: 997, endPoint y: 406, distance: 76.6
click at [997, 406] on div "$375 $315 $695 $380 $299 $275 $125 $140 $325 $315 $375 $285 $250 $325 $675 $930…" at bounding box center [975, 397] width 390 height 346
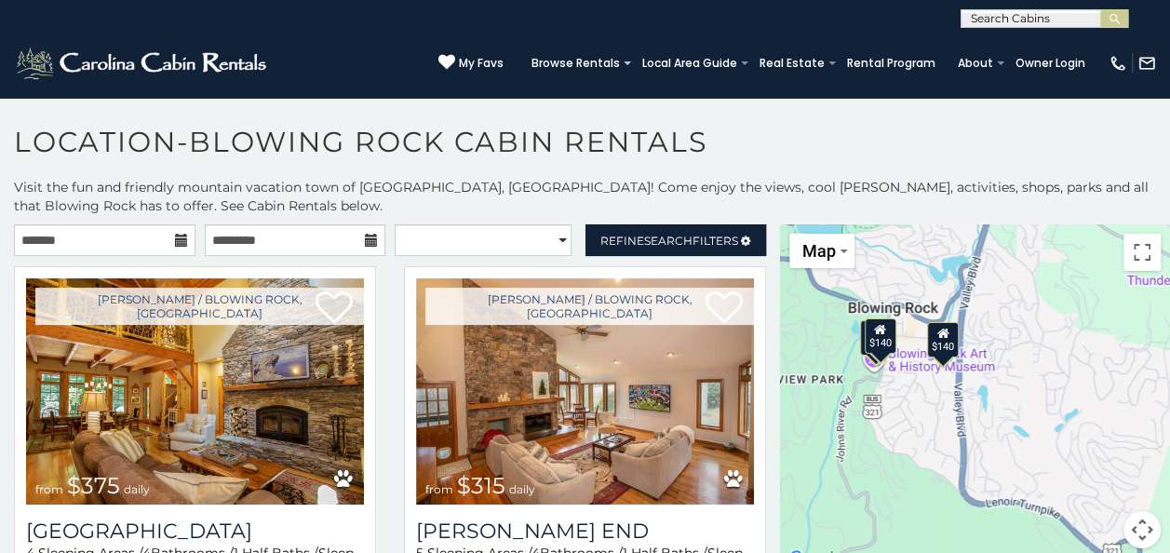
click at [911, 390] on div "$375 $315 $695 $380 $299 $275 $125 $140 $325 $315 $375 $285 $250 $325 $675 $930…" at bounding box center [975, 397] width 390 height 346
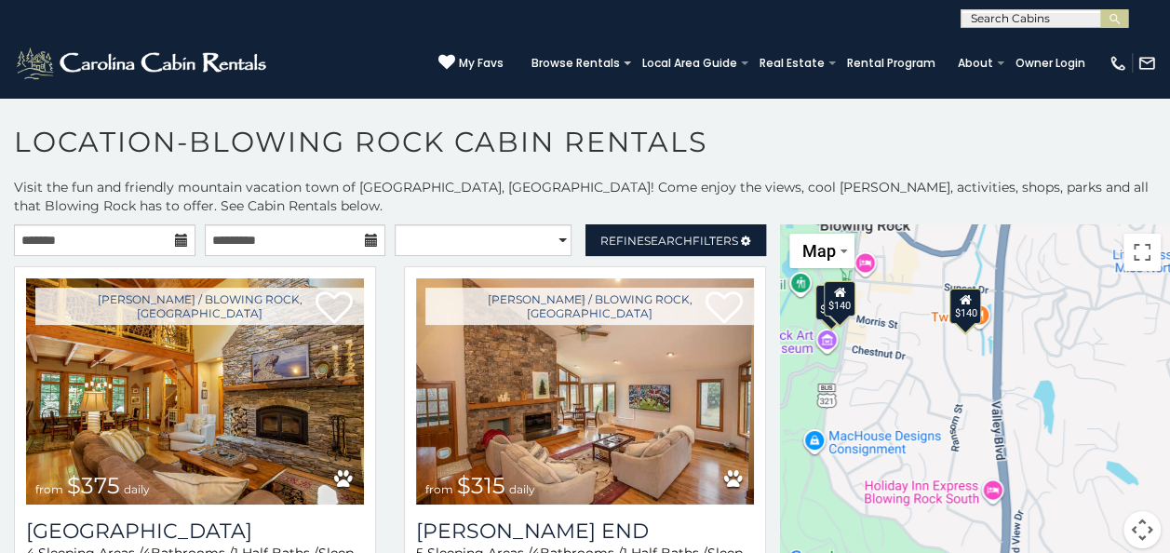
click at [901, 381] on div "$375 $315 $695 $380 $299 $275 $125 $140 $325 $315 $375 $285 $250 $325 $675 $930…" at bounding box center [975, 397] width 390 height 346
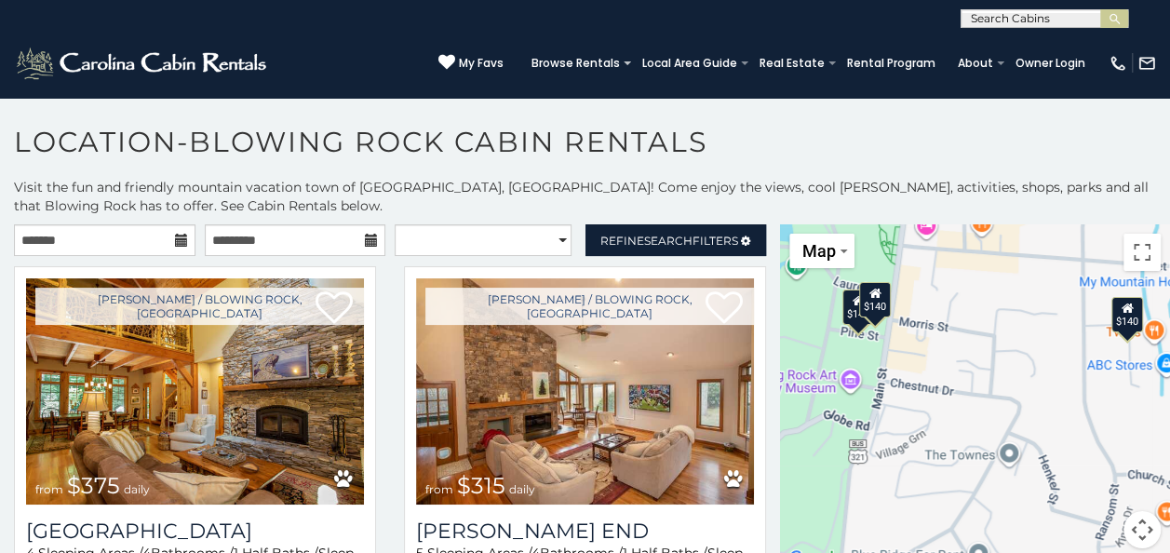
drag, startPoint x: 882, startPoint y: 332, endPoint x: 988, endPoint y: 401, distance: 126.5
click at [988, 401] on div "$375 $315 $695 $380 $299 $275 $125 $140 $325 $315 $375 $285 $250 $325 $675 $930…" at bounding box center [975, 397] width 390 height 346
click at [1122, 320] on div "$140" at bounding box center [1126, 314] width 32 height 35
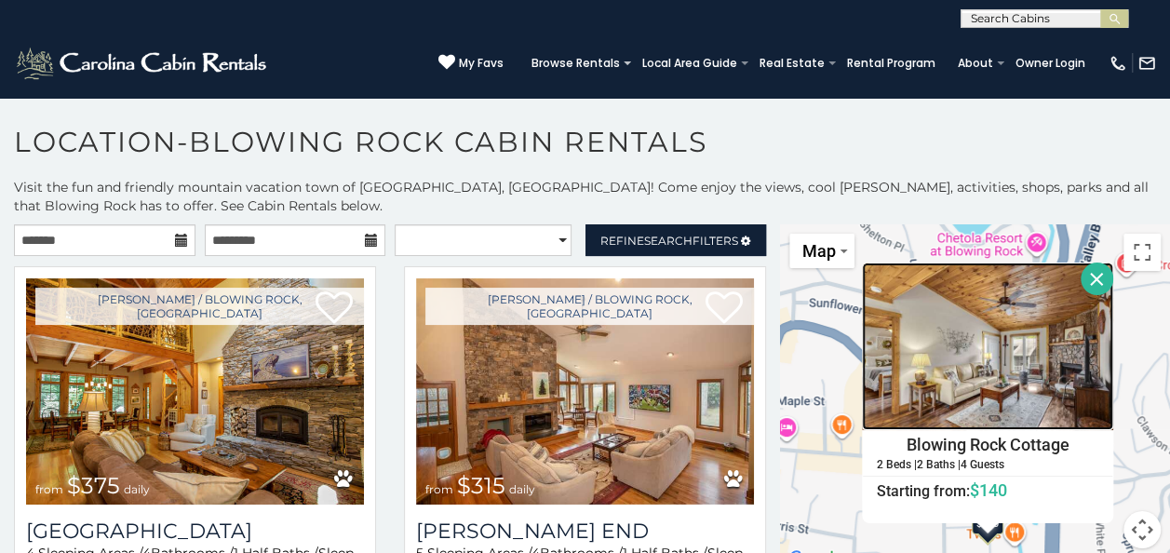
click at [991, 331] on img at bounding box center [987, 345] width 251 height 167
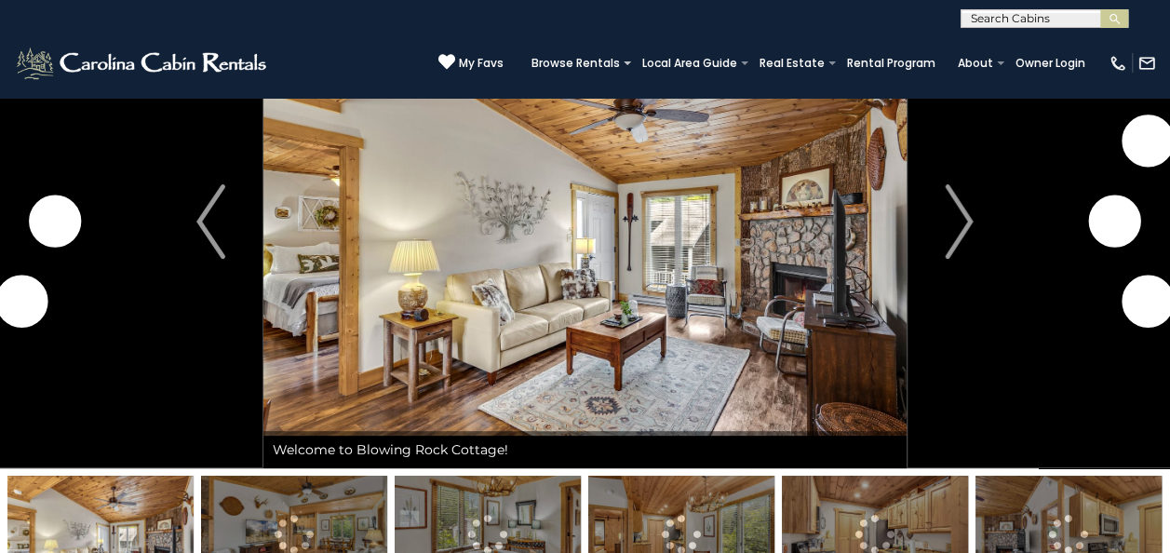
scroll to position [93, 0]
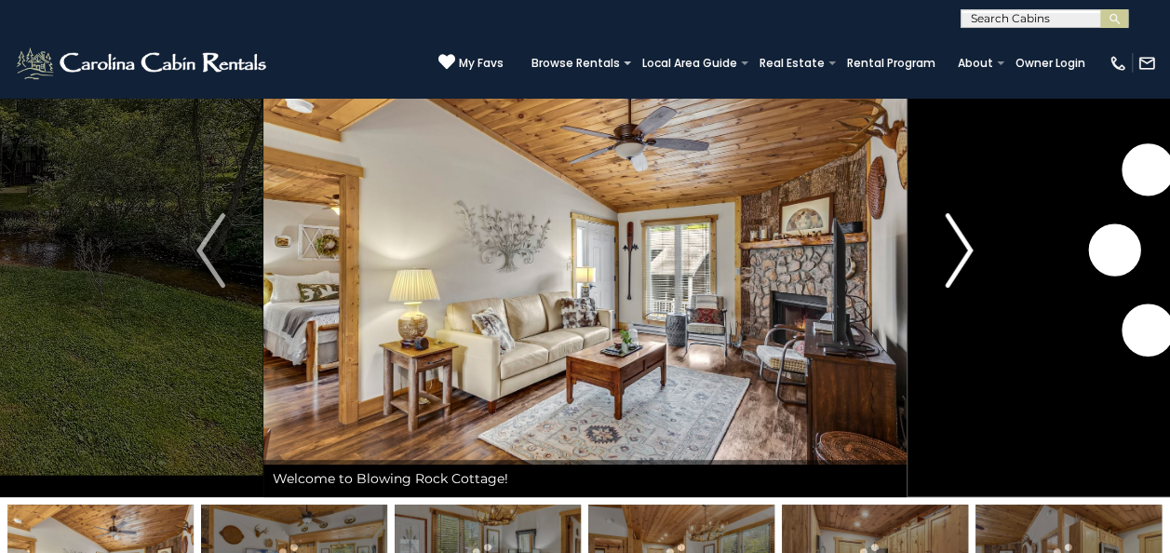
click at [953, 244] on img "Next" at bounding box center [958, 250] width 28 height 74
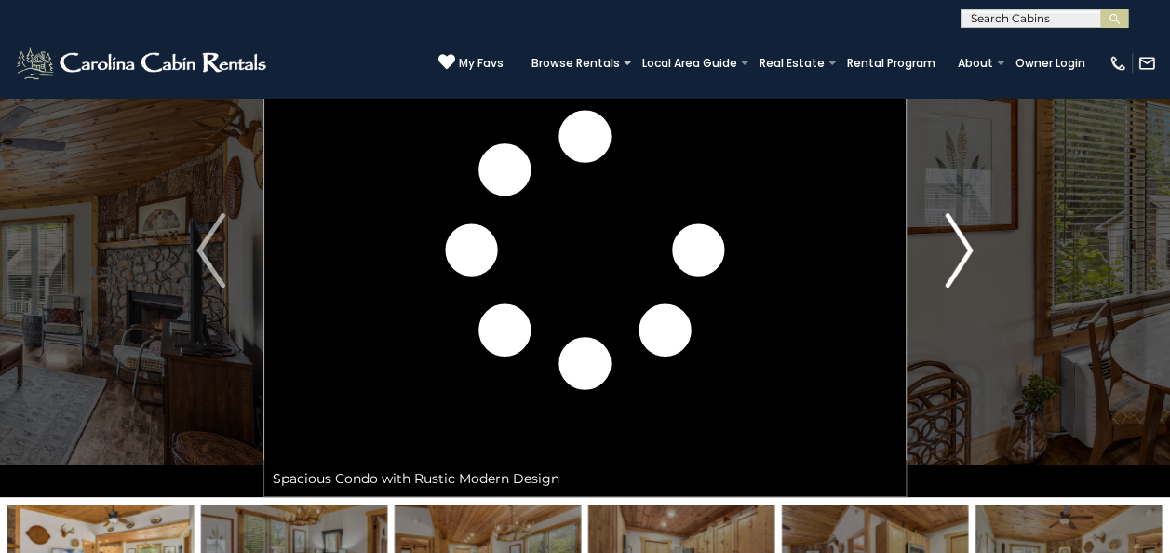
click at [953, 244] on img "Next" at bounding box center [958, 250] width 28 height 74
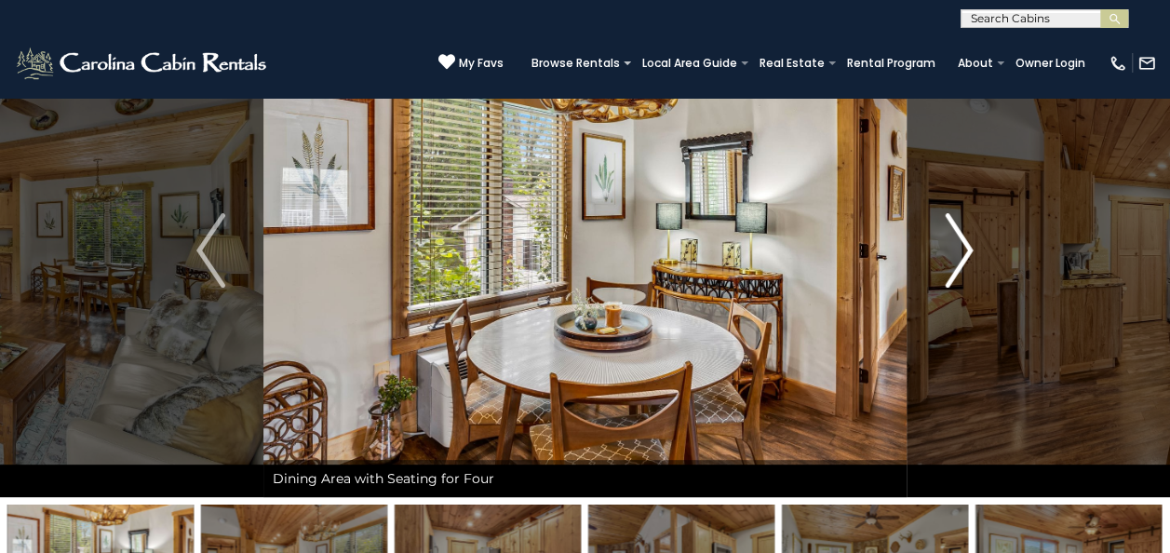
click at [953, 243] on img "Next" at bounding box center [958, 250] width 28 height 74
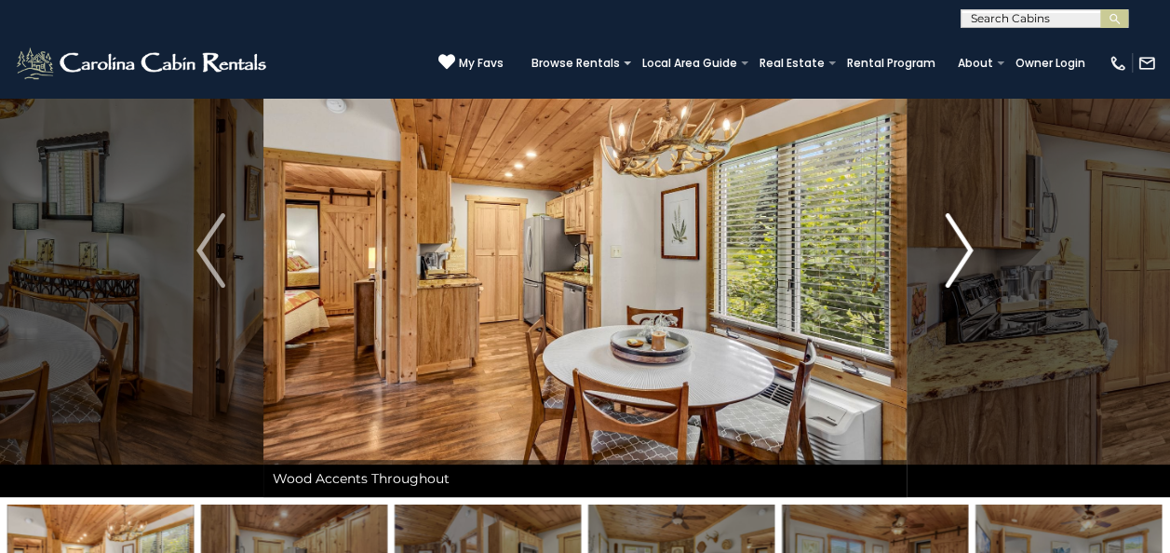
click at [953, 242] on img "Next" at bounding box center [958, 250] width 28 height 74
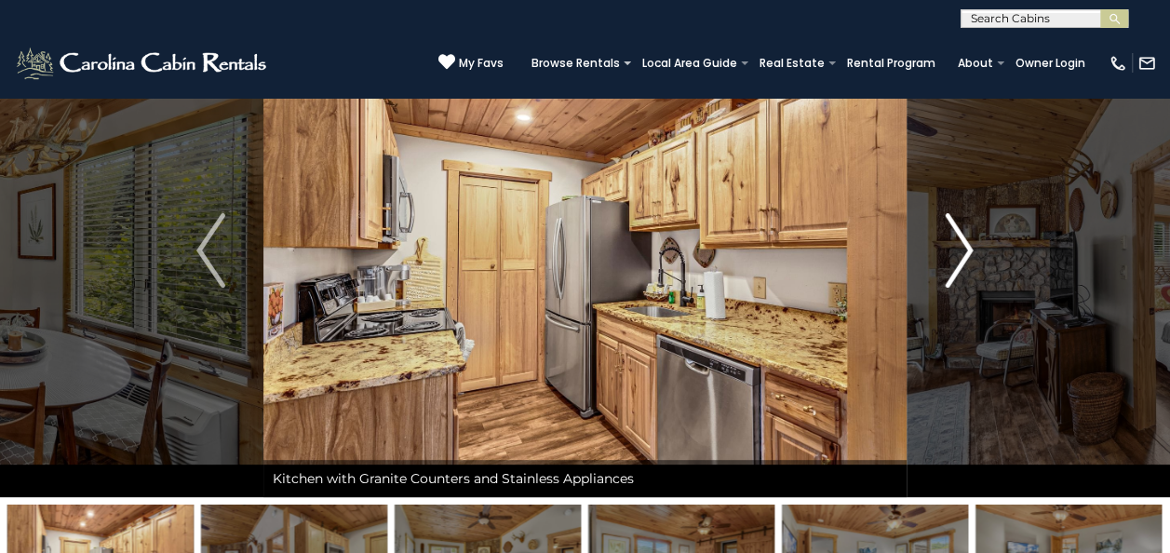
click at [953, 242] on img "Next" at bounding box center [958, 250] width 28 height 74
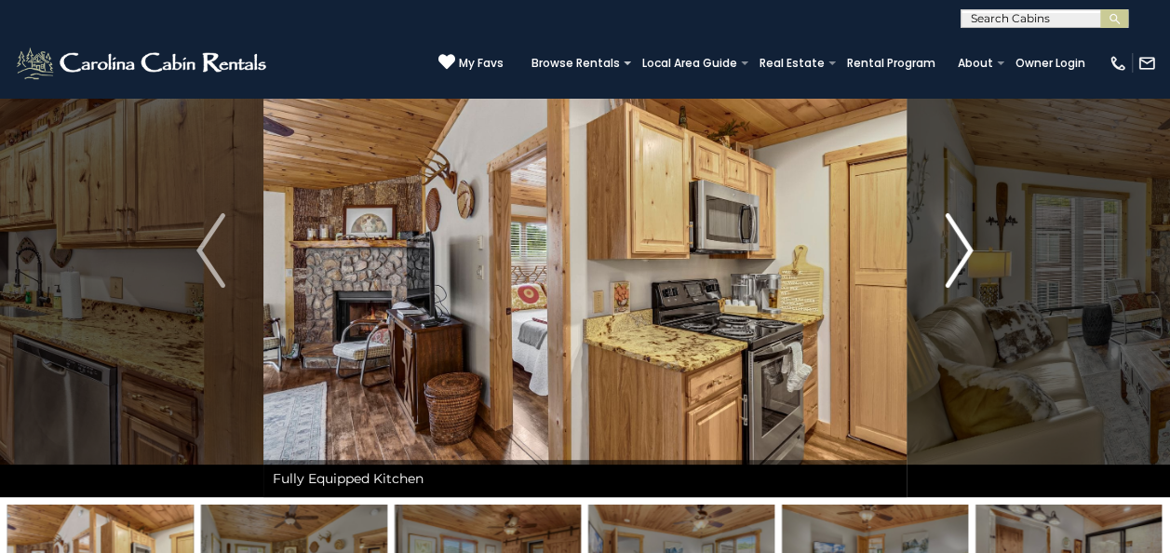
click at [953, 242] on img "Next" at bounding box center [958, 250] width 28 height 74
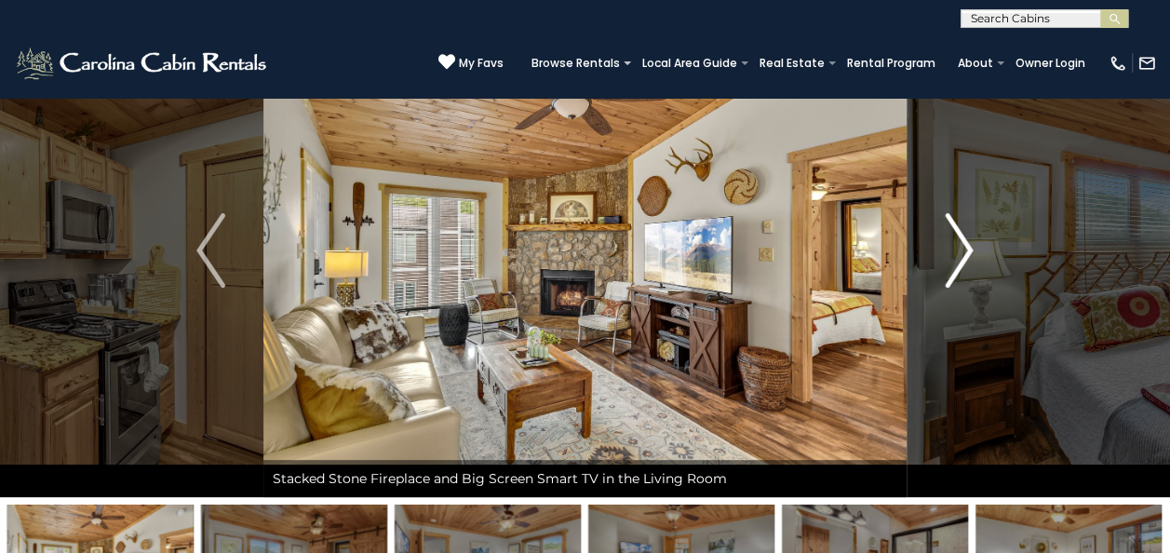
click at [953, 242] on img "Next" at bounding box center [958, 250] width 28 height 74
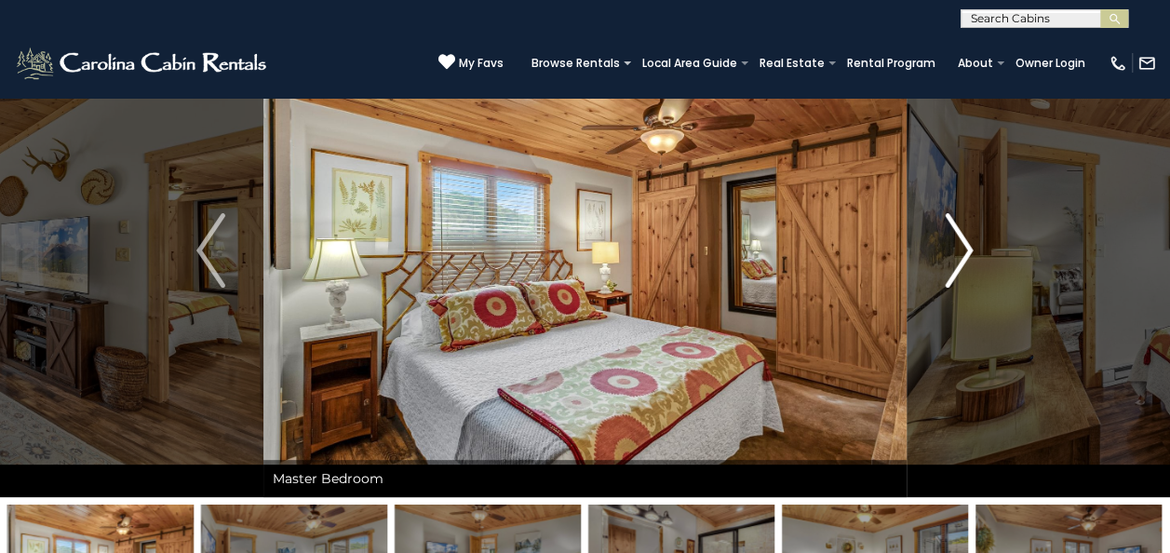
click at [953, 242] on img "Next" at bounding box center [958, 250] width 28 height 74
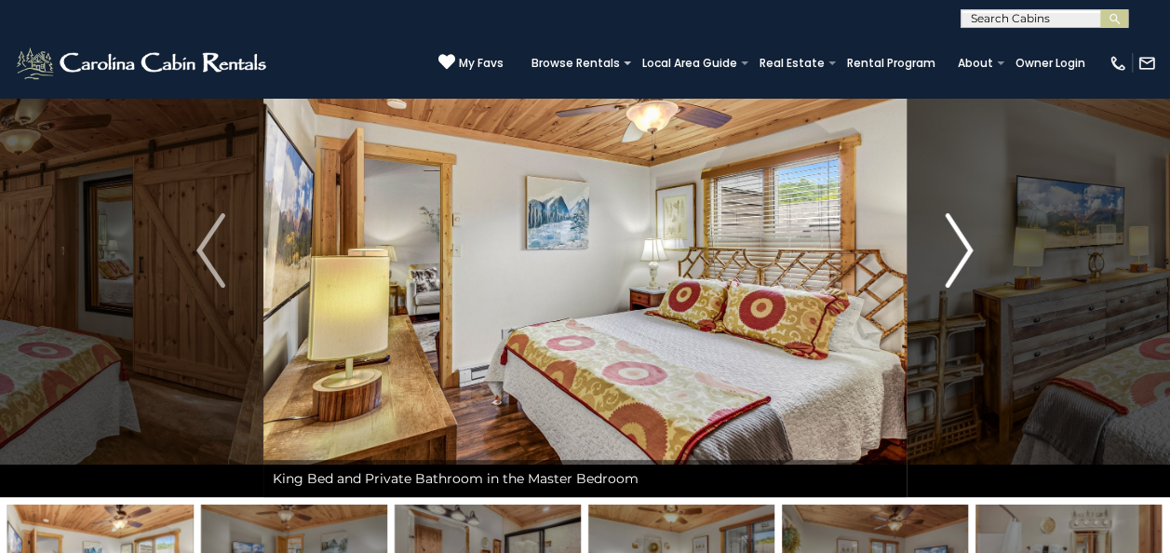
click at [953, 242] on img "Next" at bounding box center [958, 250] width 28 height 74
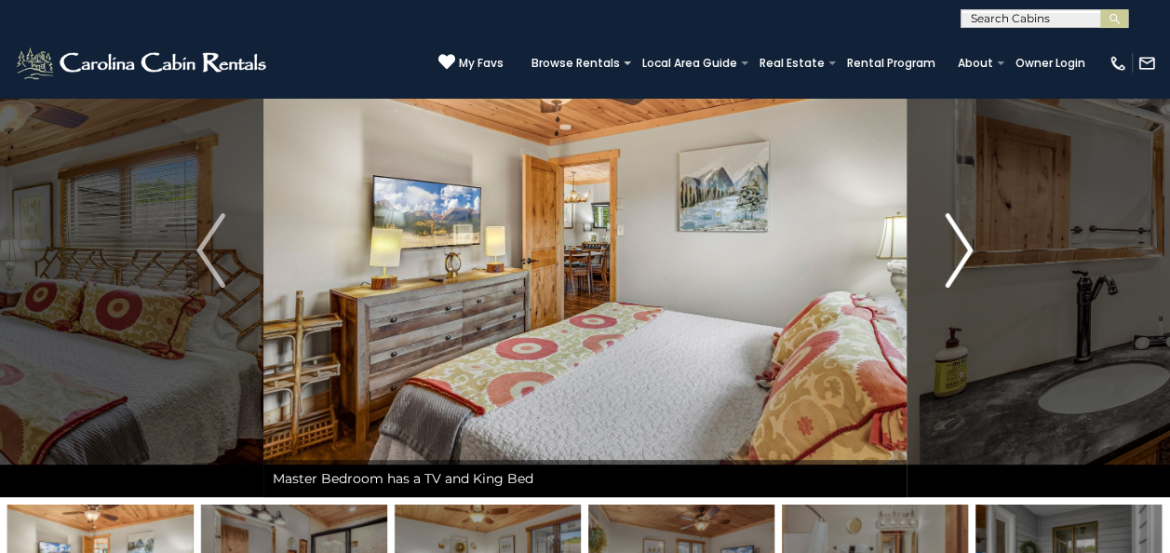
click at [953, 242] on img "Next" at bounding box center [958, 250] width 28 height 74
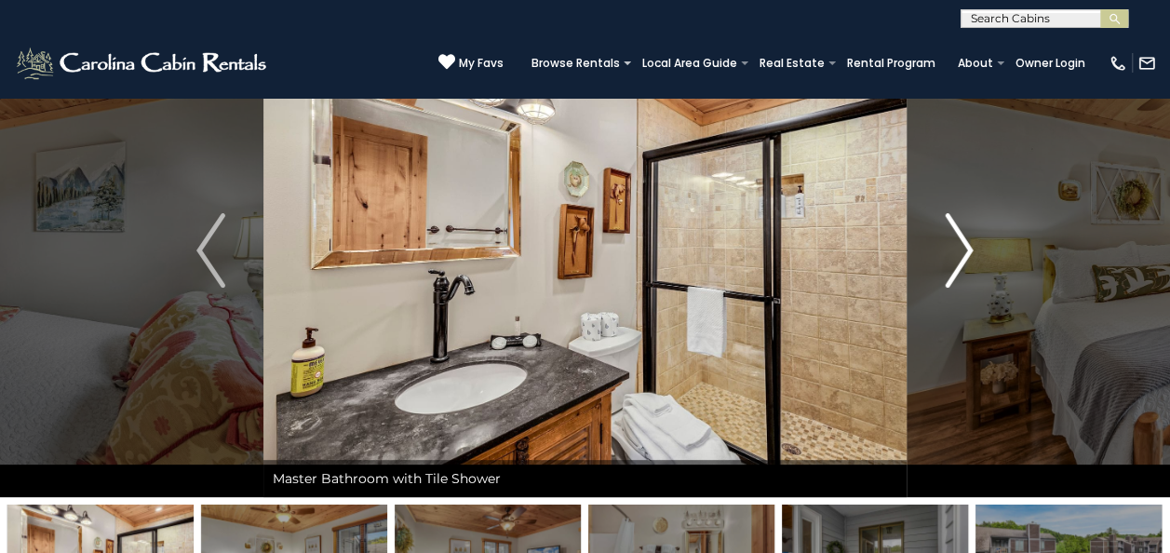
click at [953, 242] on img "Next" at bounding box center [958, 250] width 28 height 74
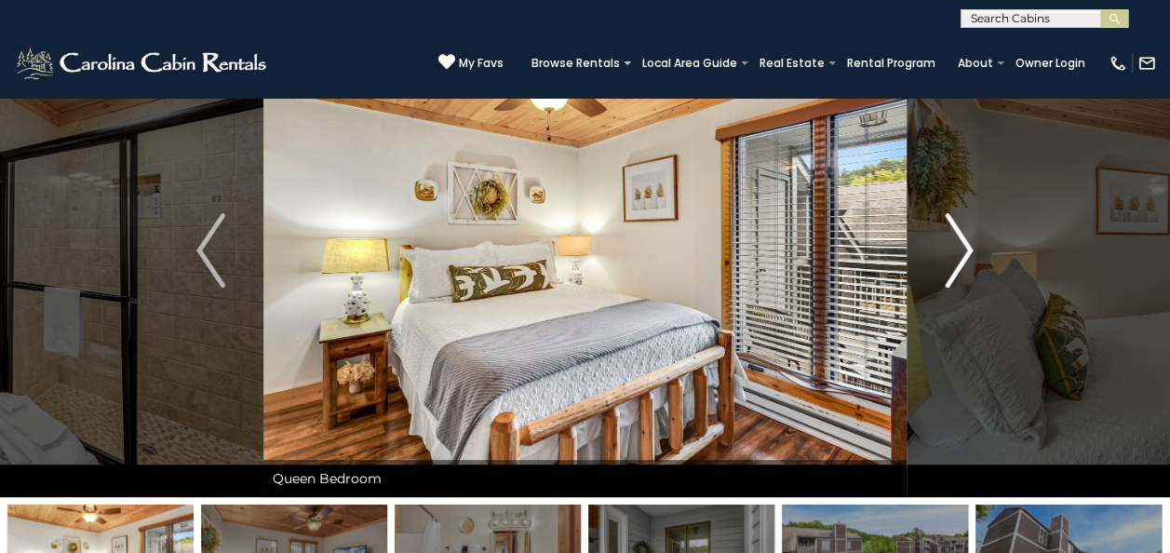
click at [953, 242] on img "Next" at bounding box center [958, 250] width 28 height 74
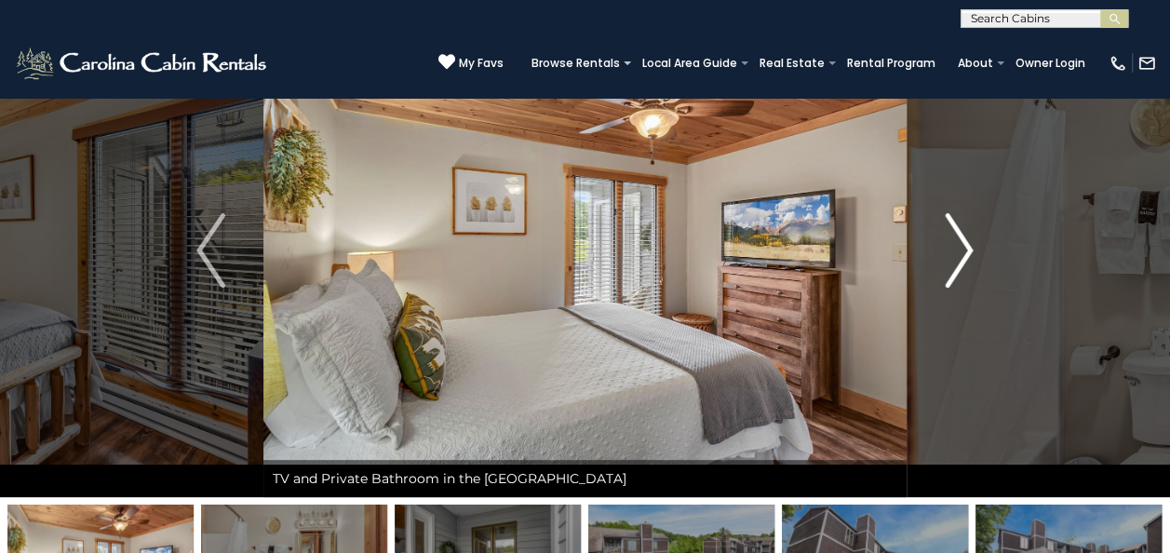
click at [953, 242] on img "Next" at bounding box center [958, 250] width 28 height 74
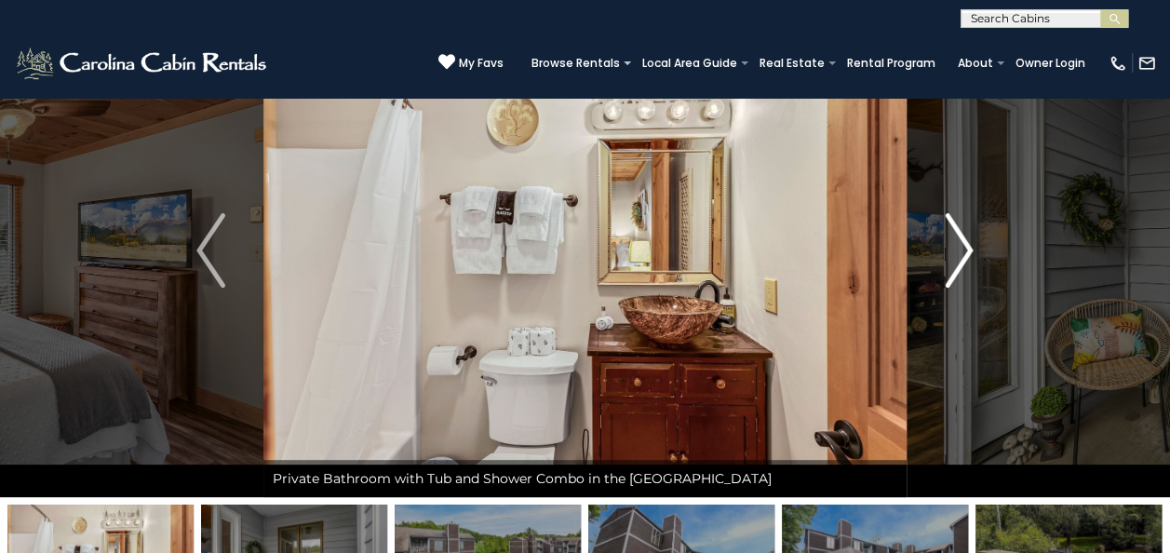
click at [953, 242] on img "Next" at bounding box center [958, 250] width 28 height 74
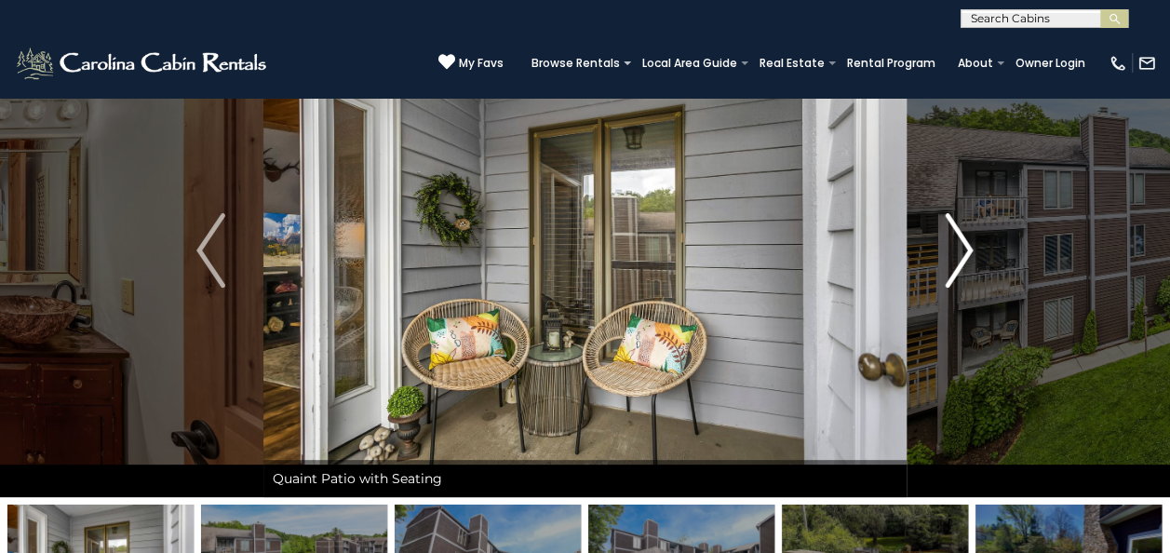
click at [953, 242] on img "Next" at bounding box center [958, 250] width 28 height 74
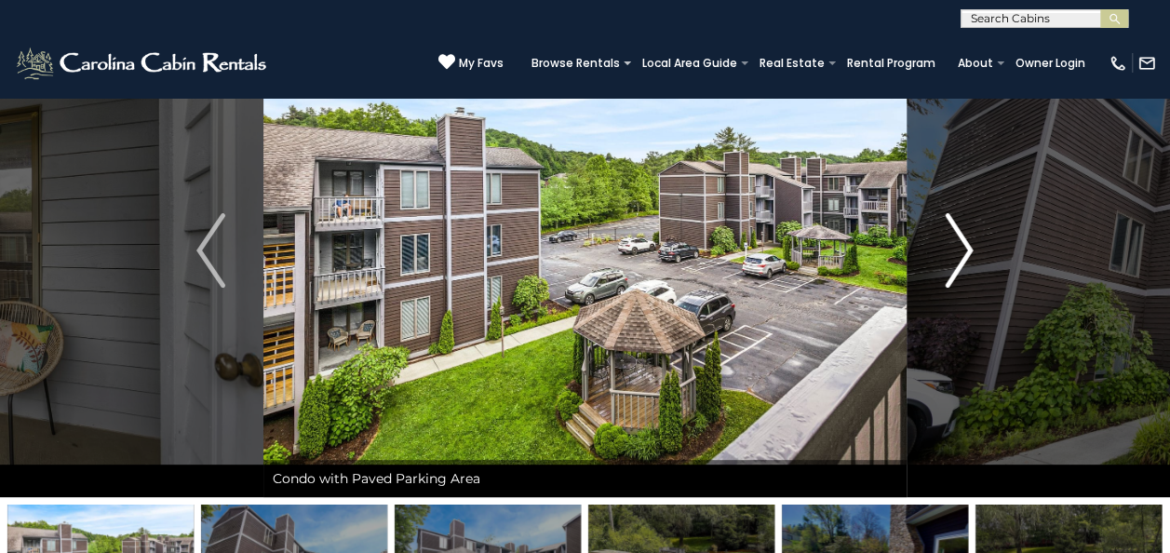
click at [953, 242] on img "Next" at bounding box center [958, 250] width 28 height 74
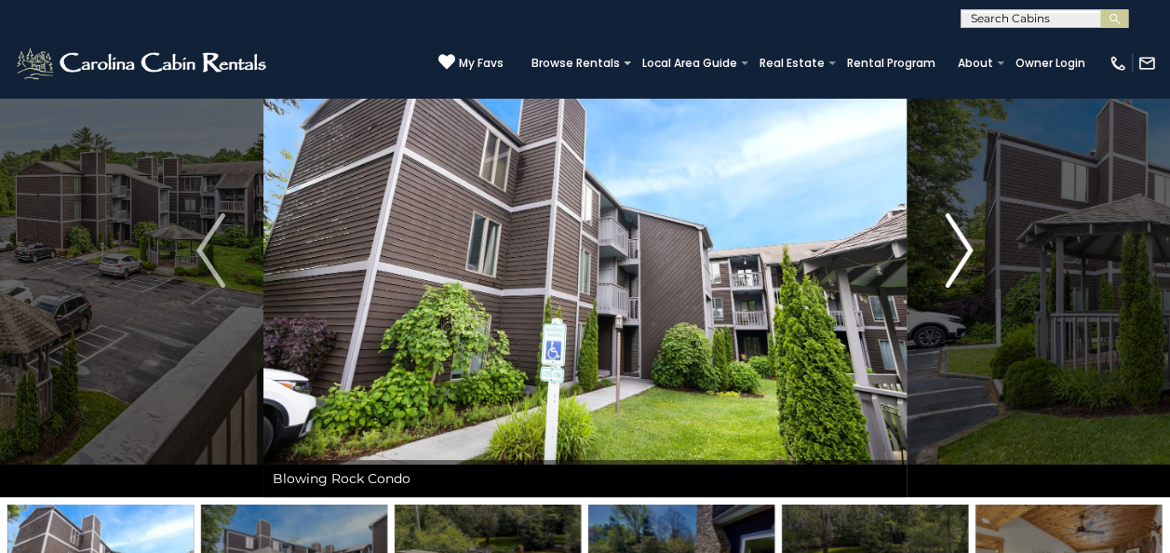
click at [953, 242] on img "Next" at bounding box center [958, 250] width 28 height 74
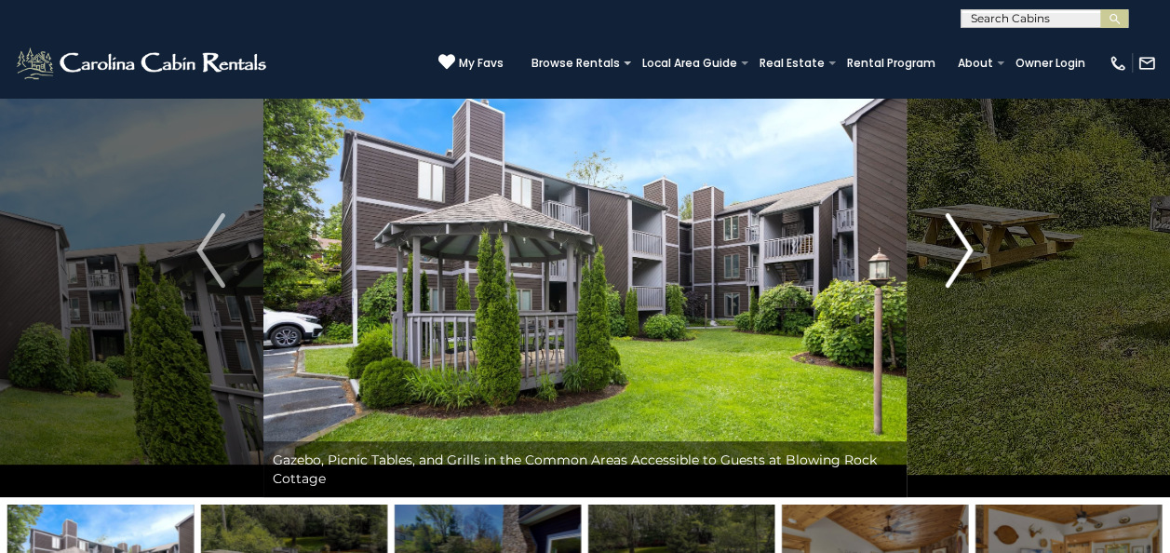
click at [953, 242] on img "Next" at bounding box center [958, 250] width 28 height 74
